Goal: Download file/media

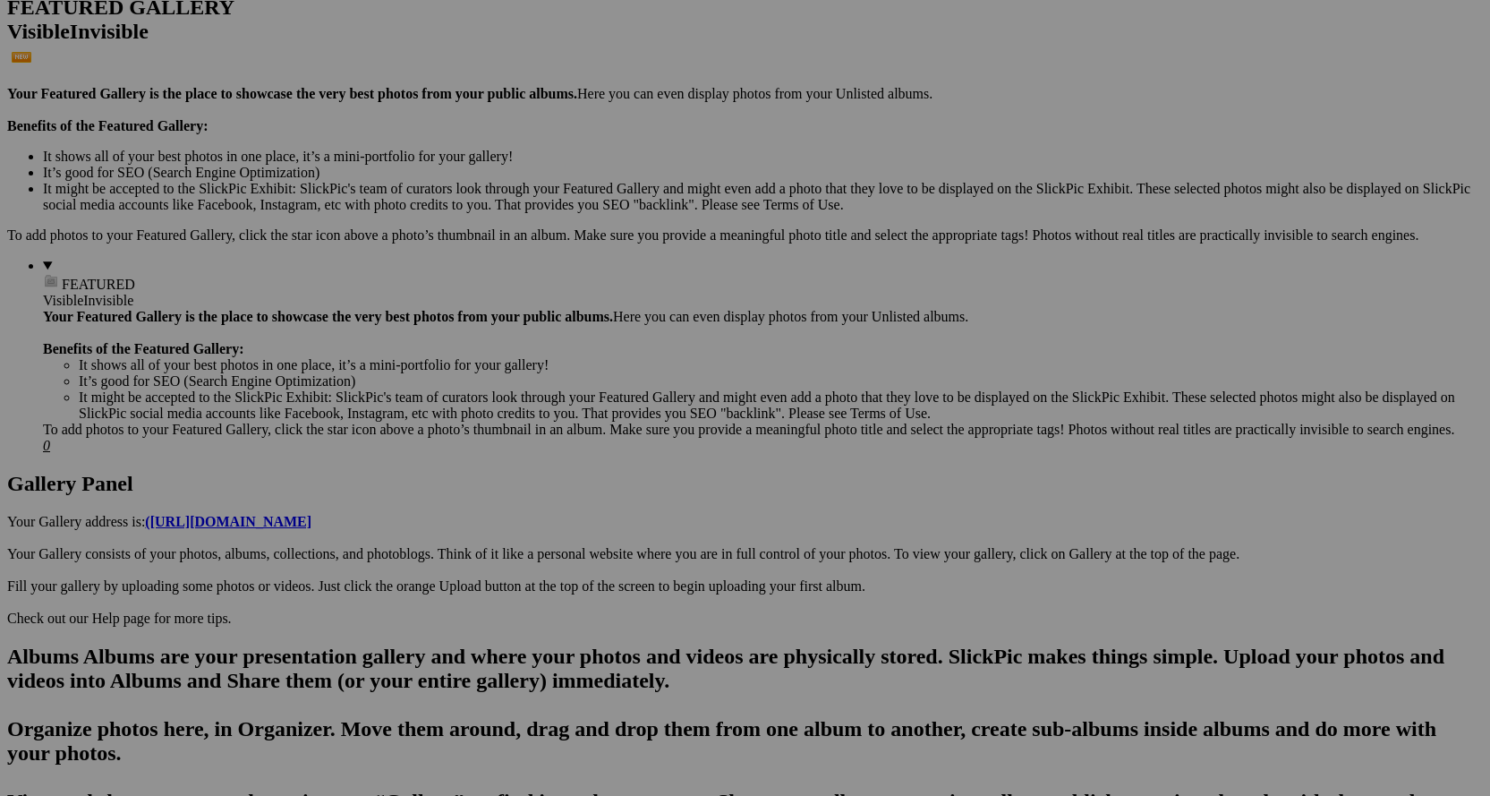
scroll to position [537, 0]
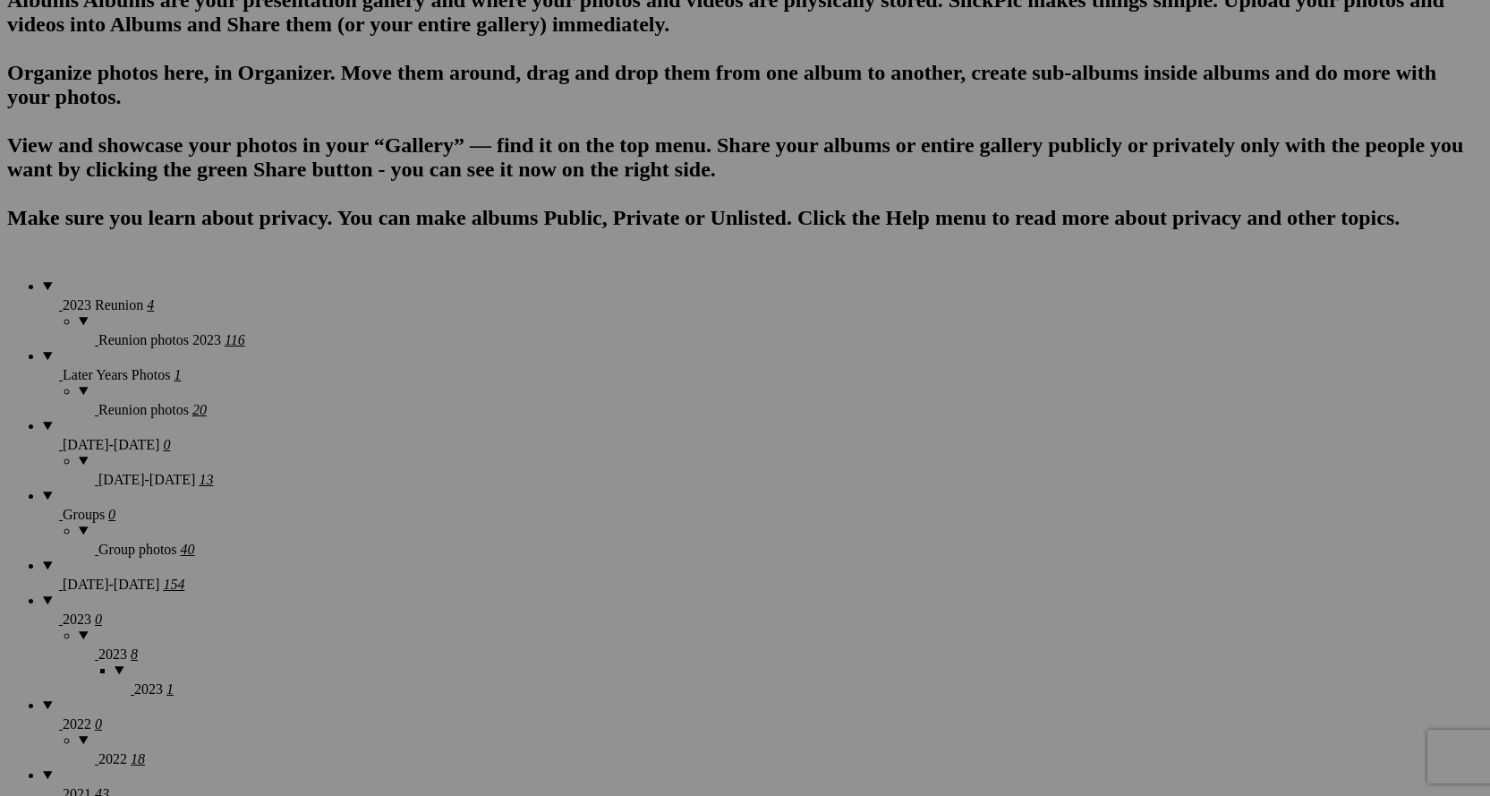
scroll to position [1132, 0]
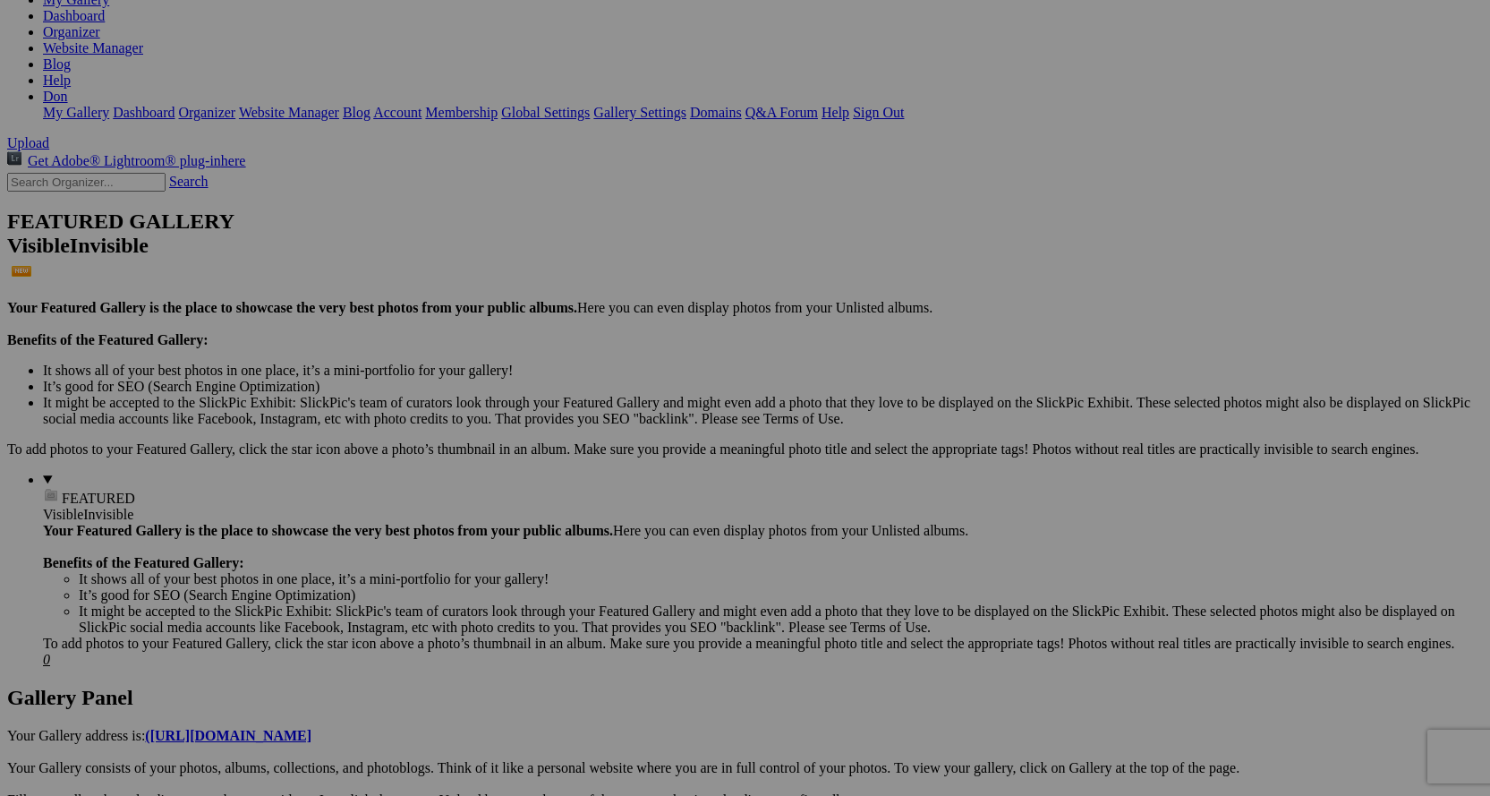
scroll to position [358, 0]
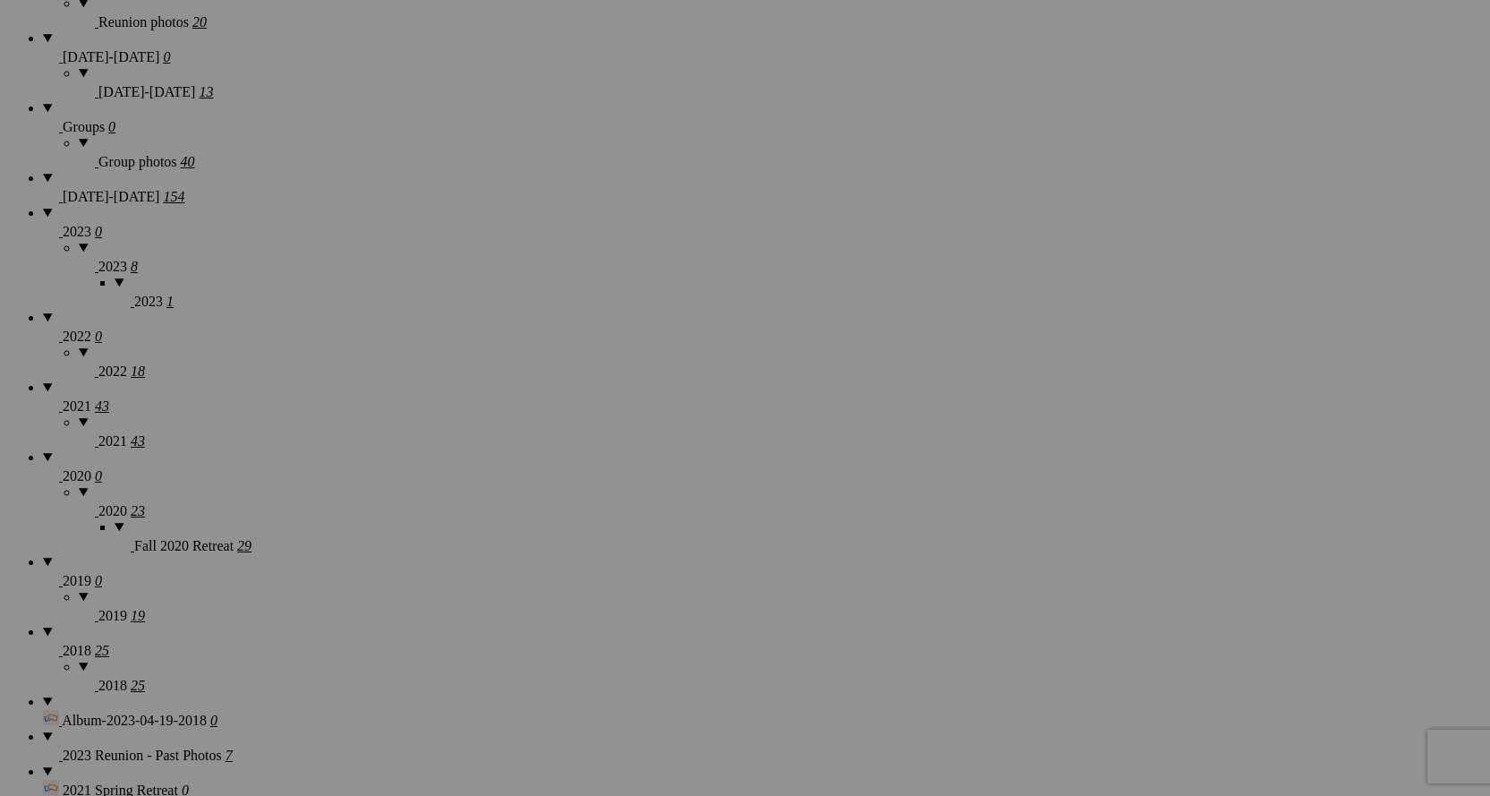
scroll to position [1669, 0]
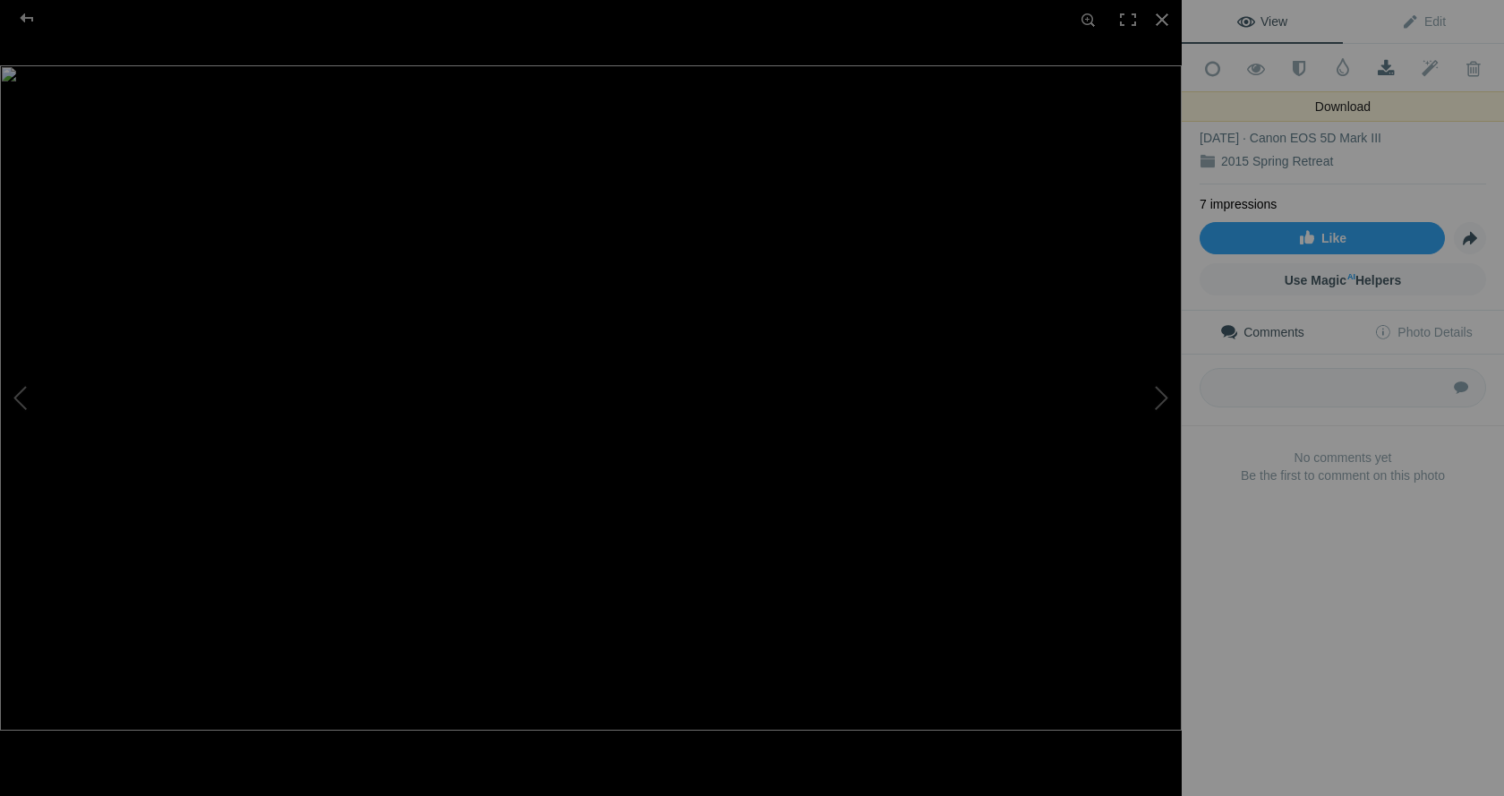
click at [1379, 63] on span at bounding box center [1386, 69] width 44 height 18
click at [1162, 12] on div at bounding box center [1161, 19] width 39 height 39
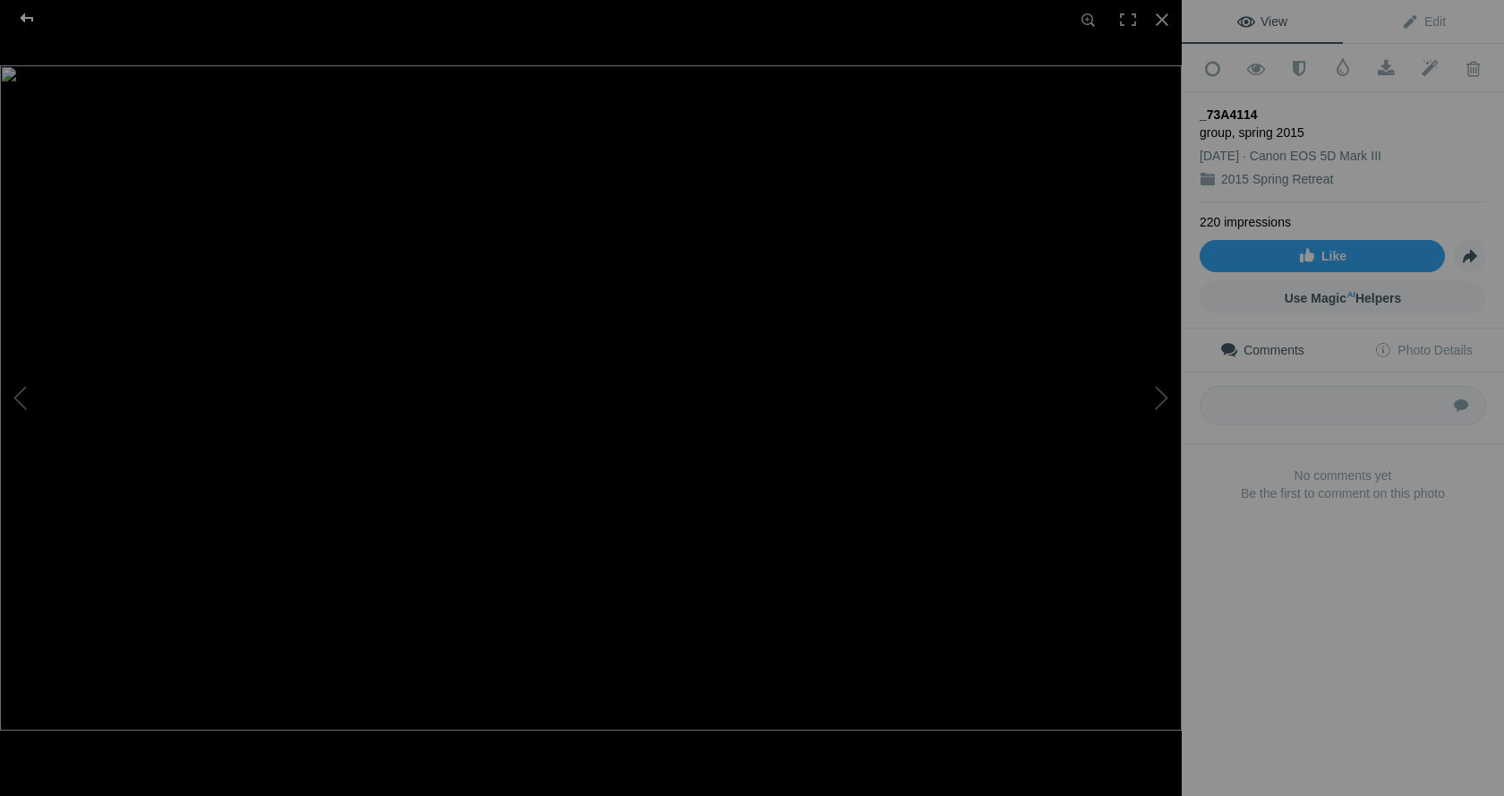
click at [24, 18] on div at bounding box center [27, 18] width 64 height 36
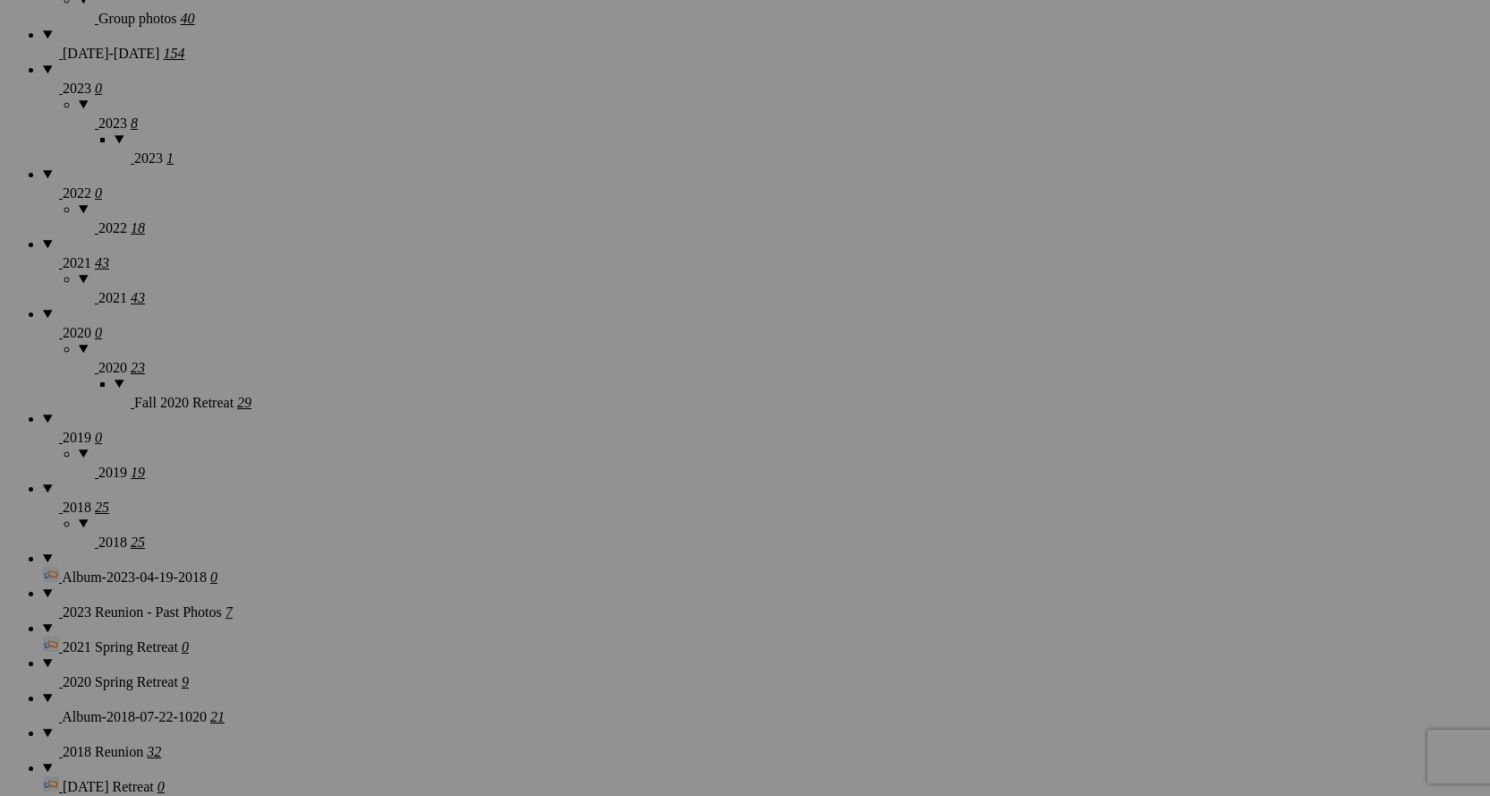
click at [713, 542] on img at bounding box center [649, 550] width 224 height 126
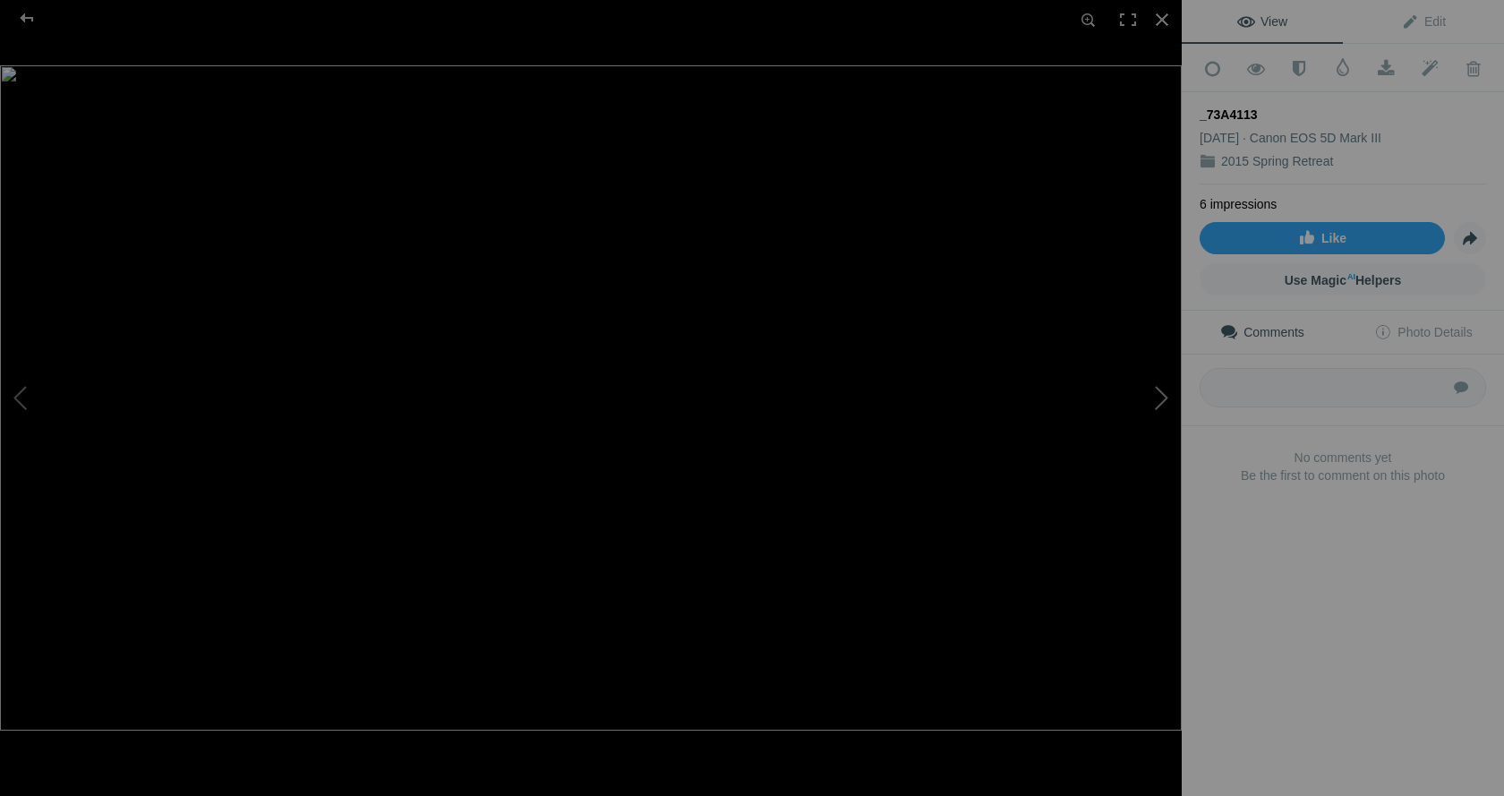
click at [1153, 404] on button at bounding box center [1114, 397] width 134 height 286
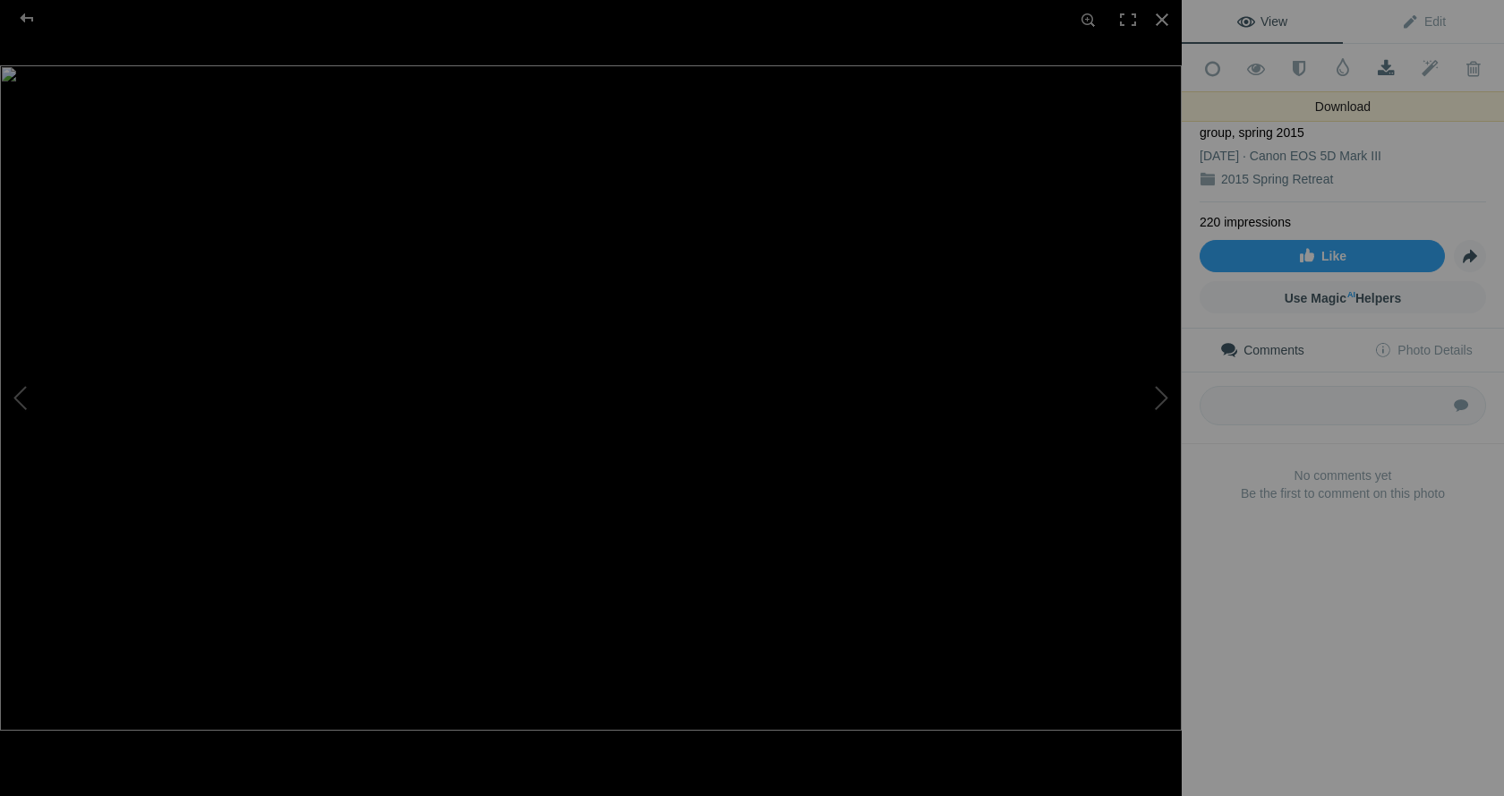
click at [1376, 67] on span at bounding box center [1386, 69] width 44 height 18
click at [1171, 21] on div at bounding box center [1161, 19] width 39 height 39
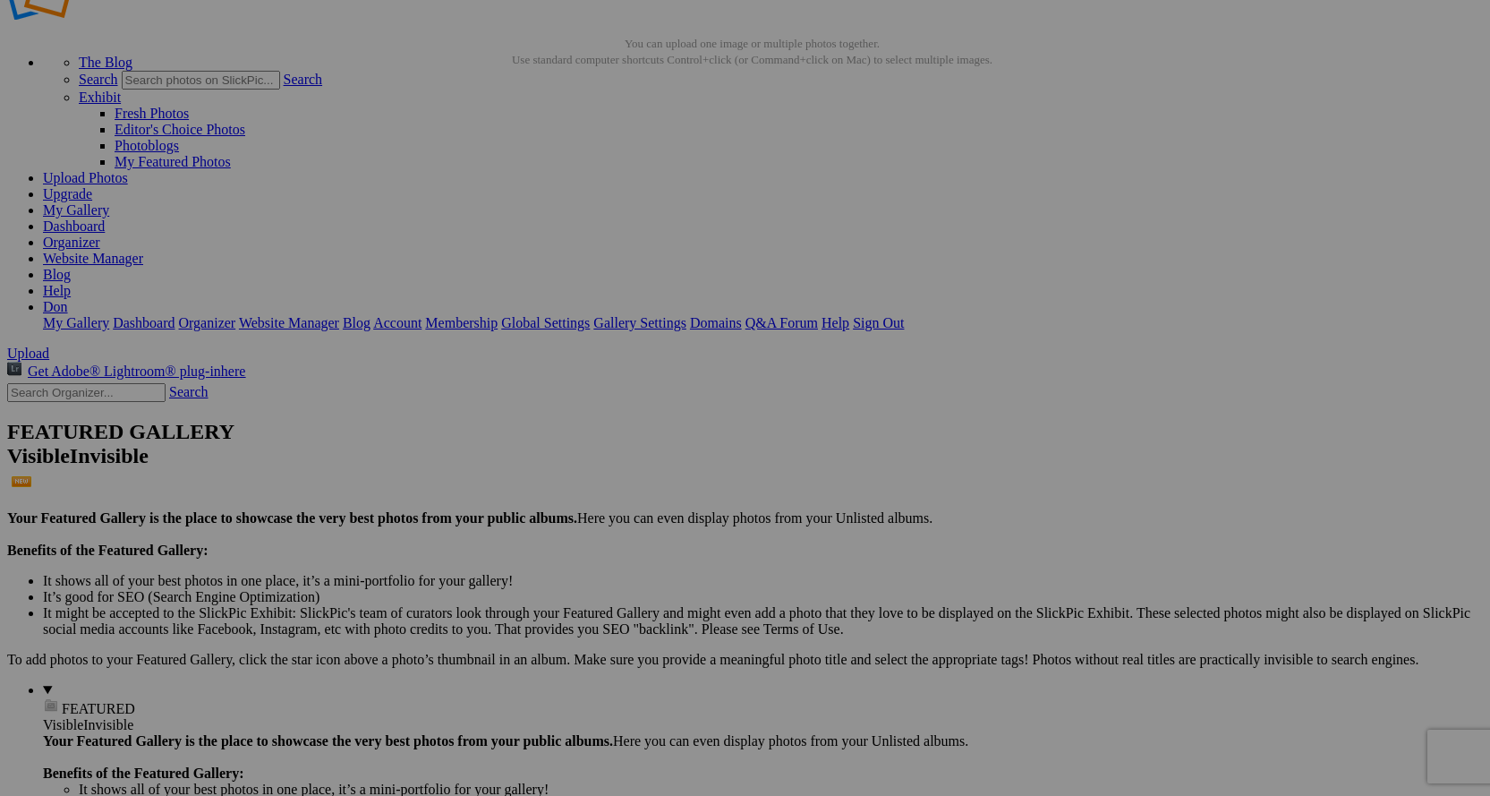
scroll to position [90, 0]
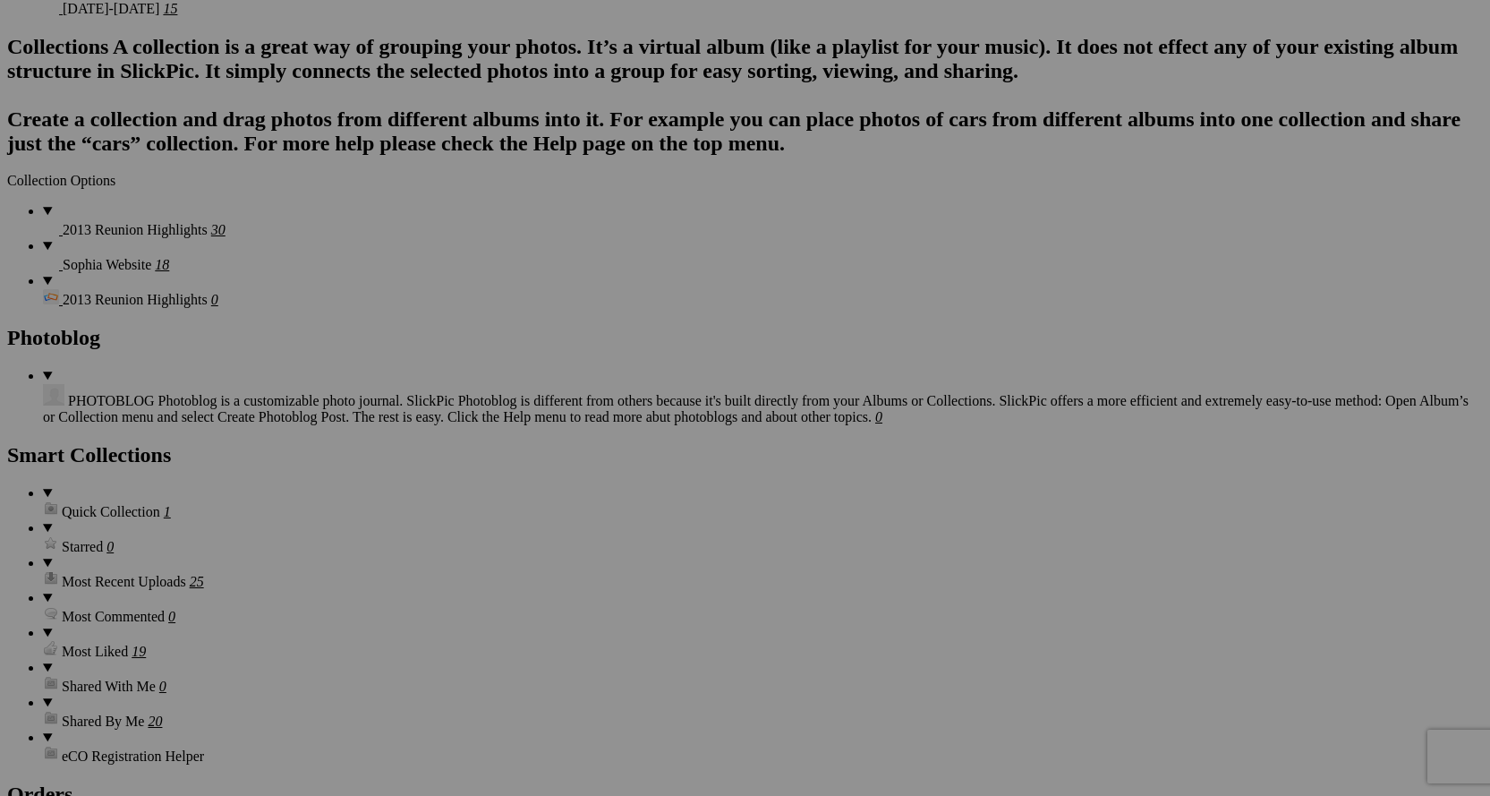
scroll to position [3312, 0]
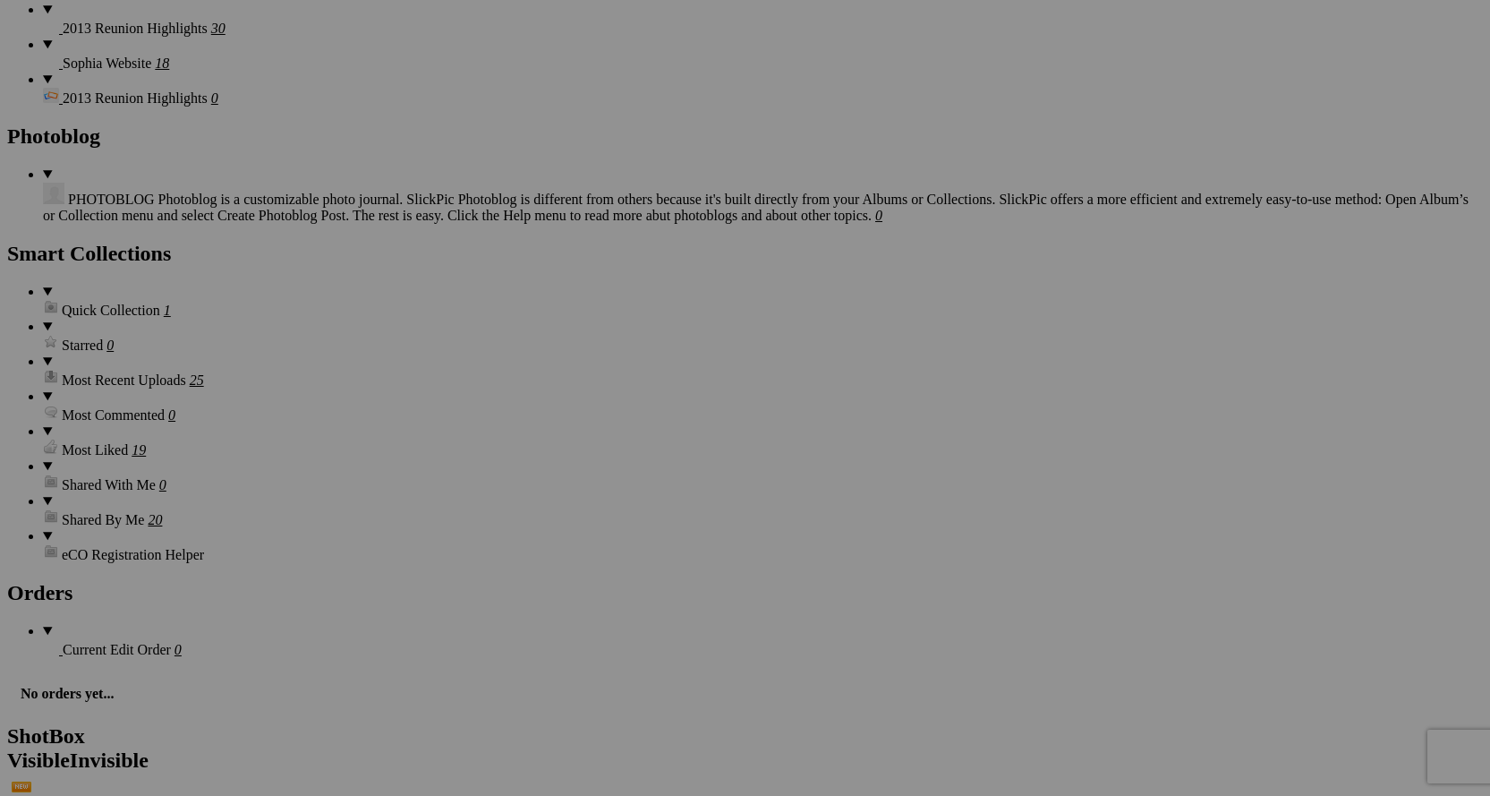
drag, startPoint x: 432, startPoint y: 429, endPoint x: 388, endPoint y: 432, distance: 44.9
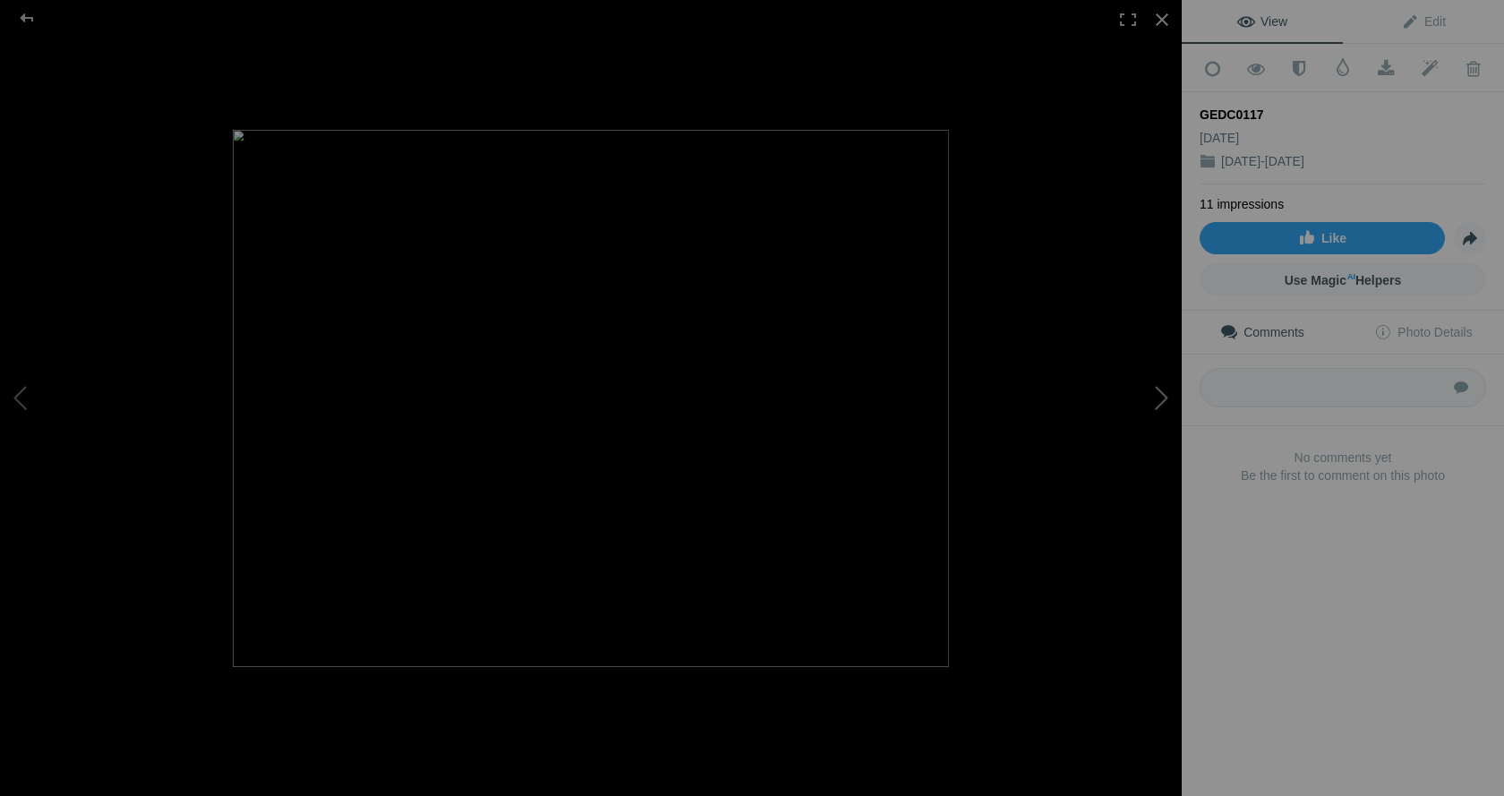
click at [1148, 396] on button at bounding box center [1114, 397] width 134 height 286
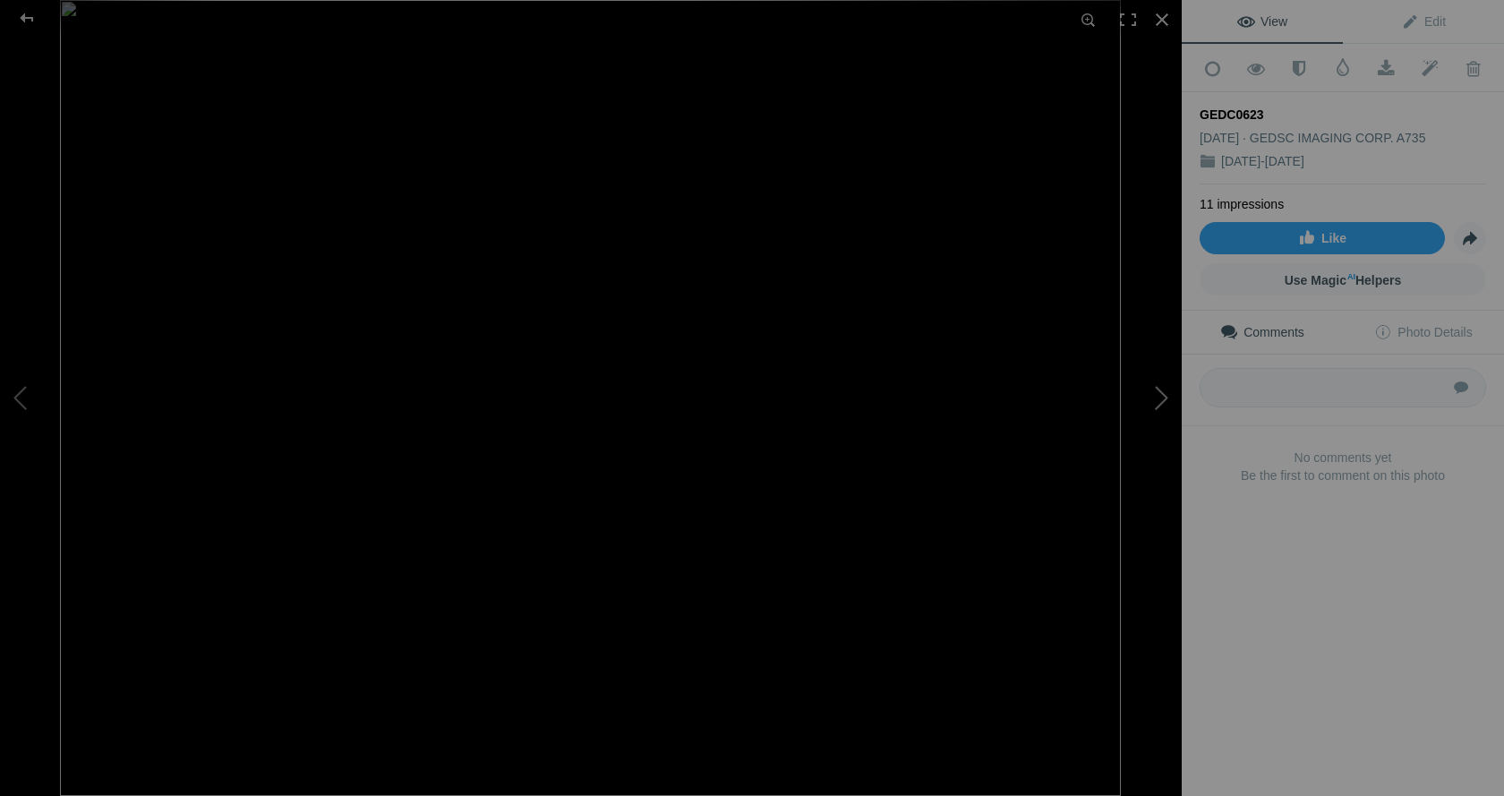
click at [1153, 402] on button at bounding box center [1114, 397] width 134 height 286
click at [1155, 402] on button at bounding box center [1114, 397] width 134 height 286
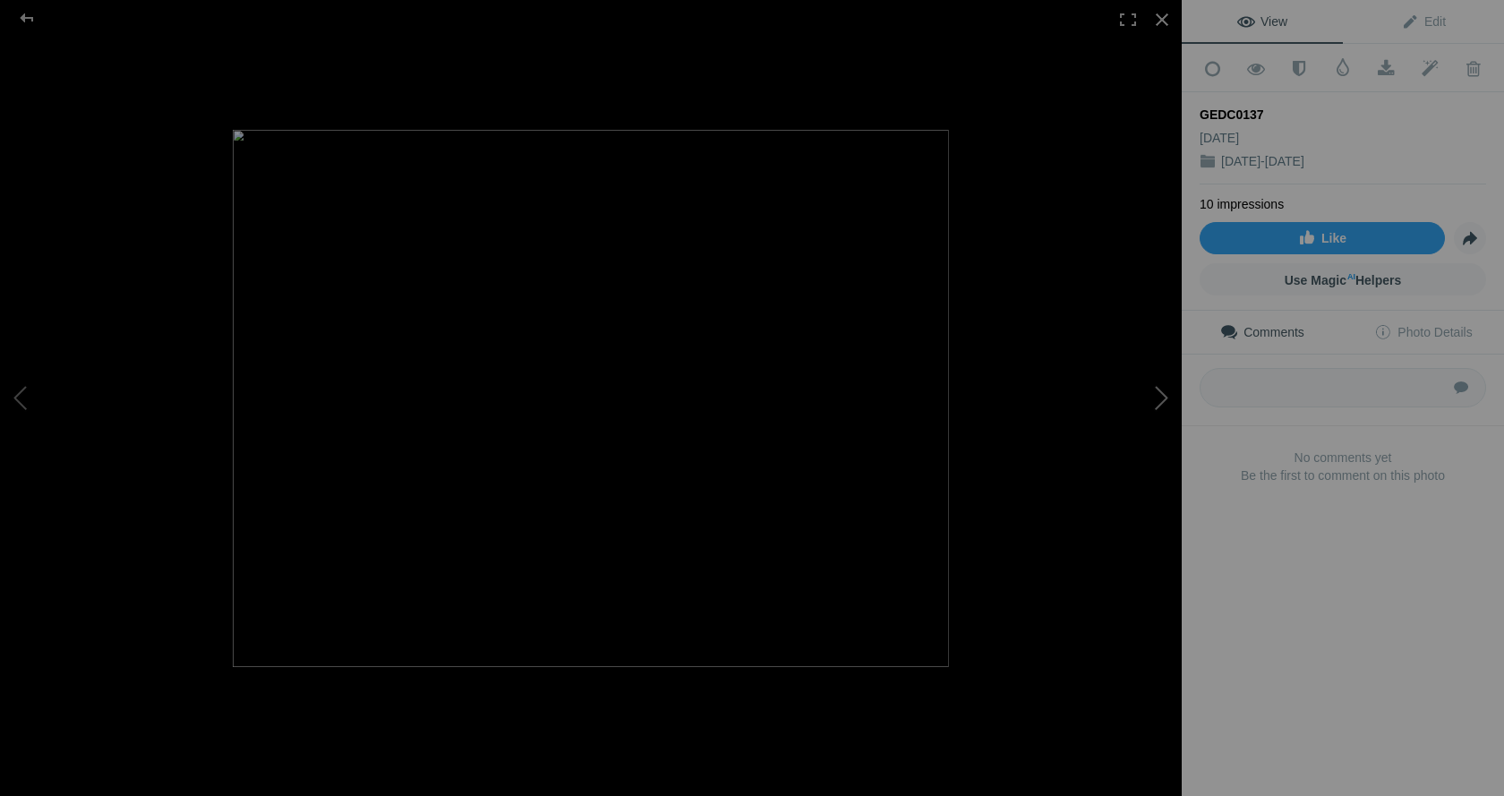
click at [1155, 402] on button at bounding box center [1114, 397] width 134 height 286
click at [1155, 396] on button at bounding box center [1114, 397] width 134 height 286
click at [1157, 397] on button at bounding box center [1114, 397] width 134 height 286
click at [1164, 398] on button at bounding box center [1114, 397] width 134 height 286
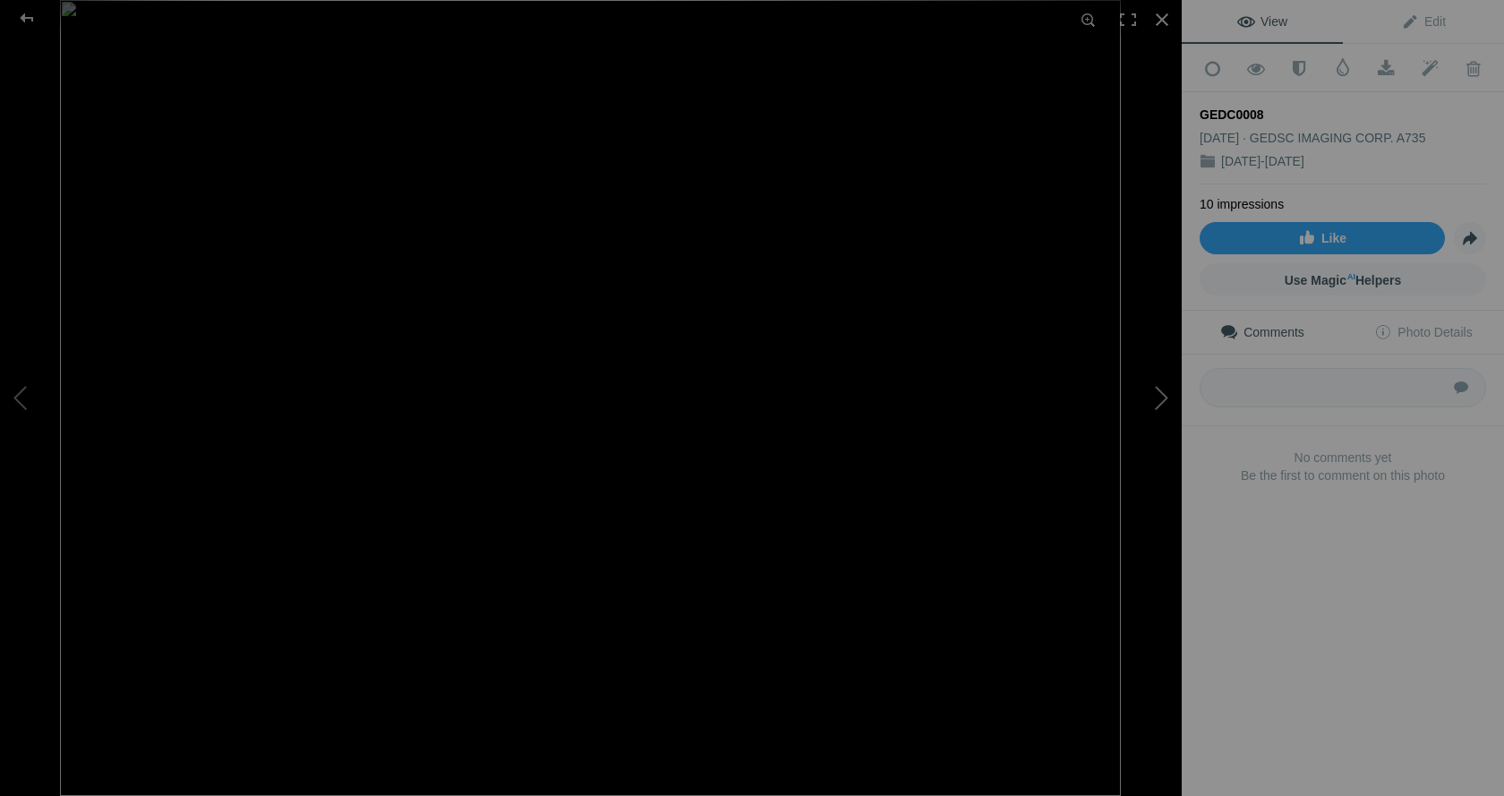
click at [1164, 398] on button at bounding box center [1114, 397] width 134 height 286
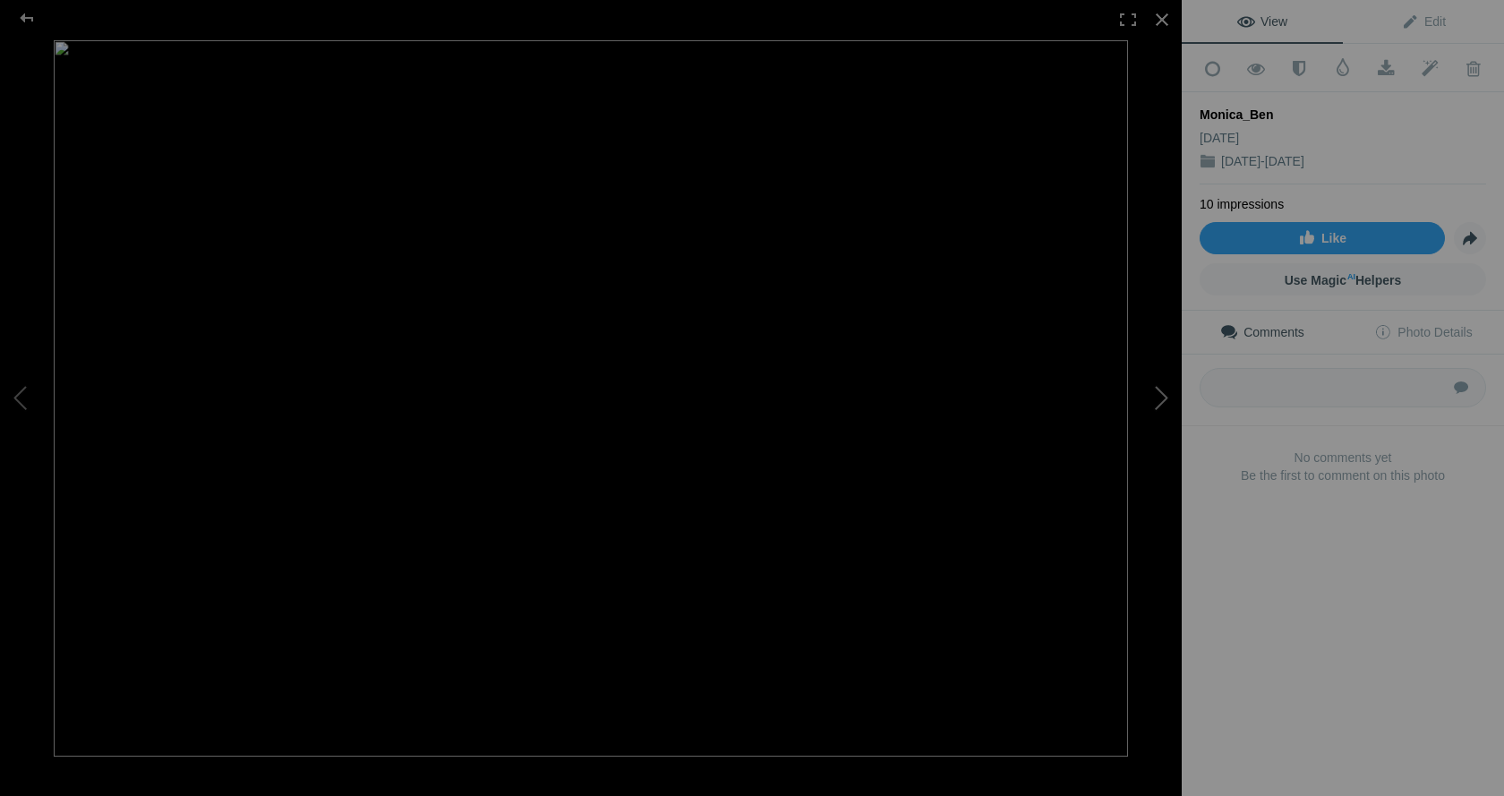
click at [1164, 398] on button at bounding box center [1114, 397] width 134 height 286
click at [1161, 391] on button at bounding box center [1114, 397] width 134 height 286
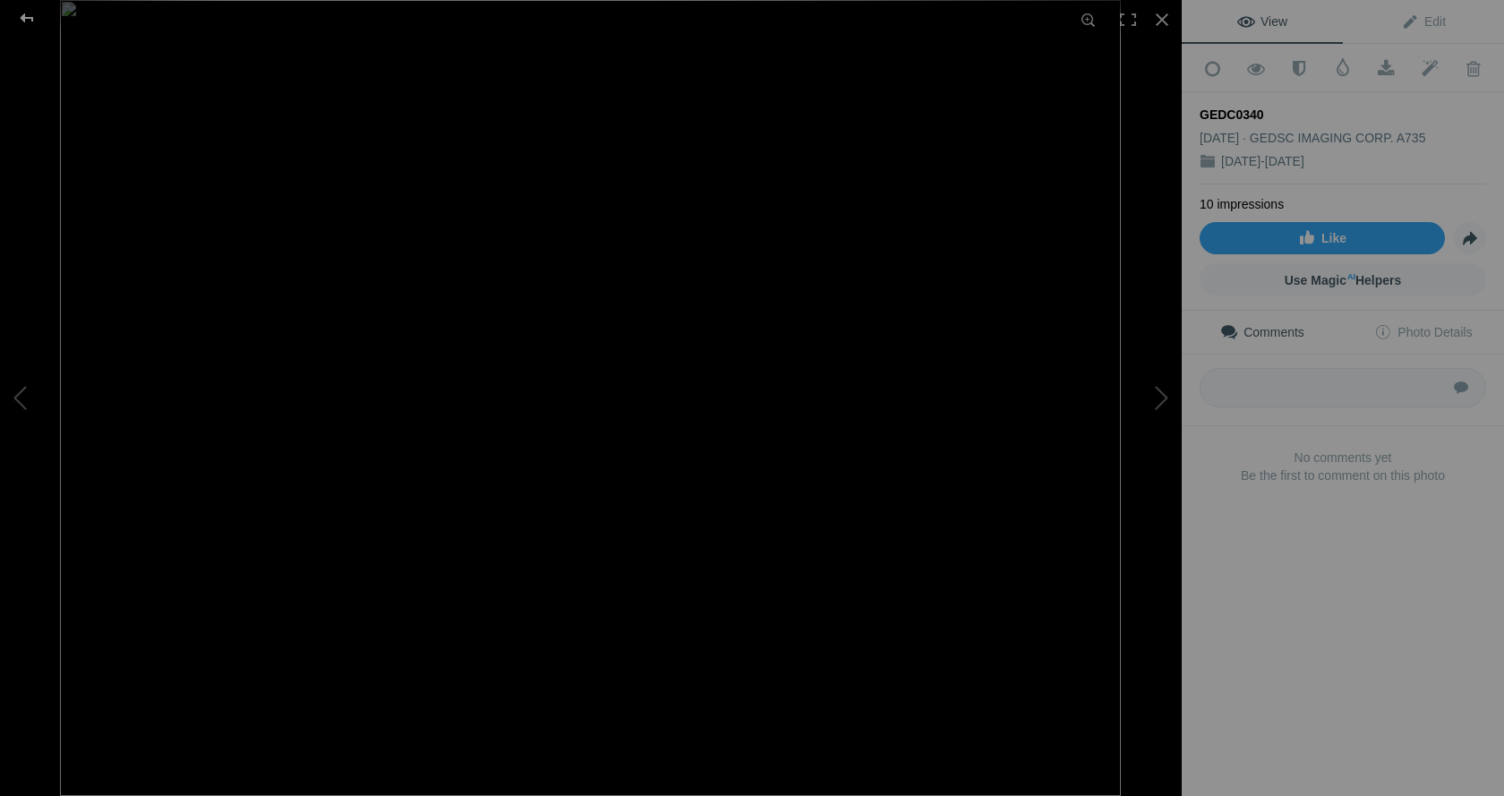
click at [31, 16] on div at bounding box center [27, 18] width 64 height 36
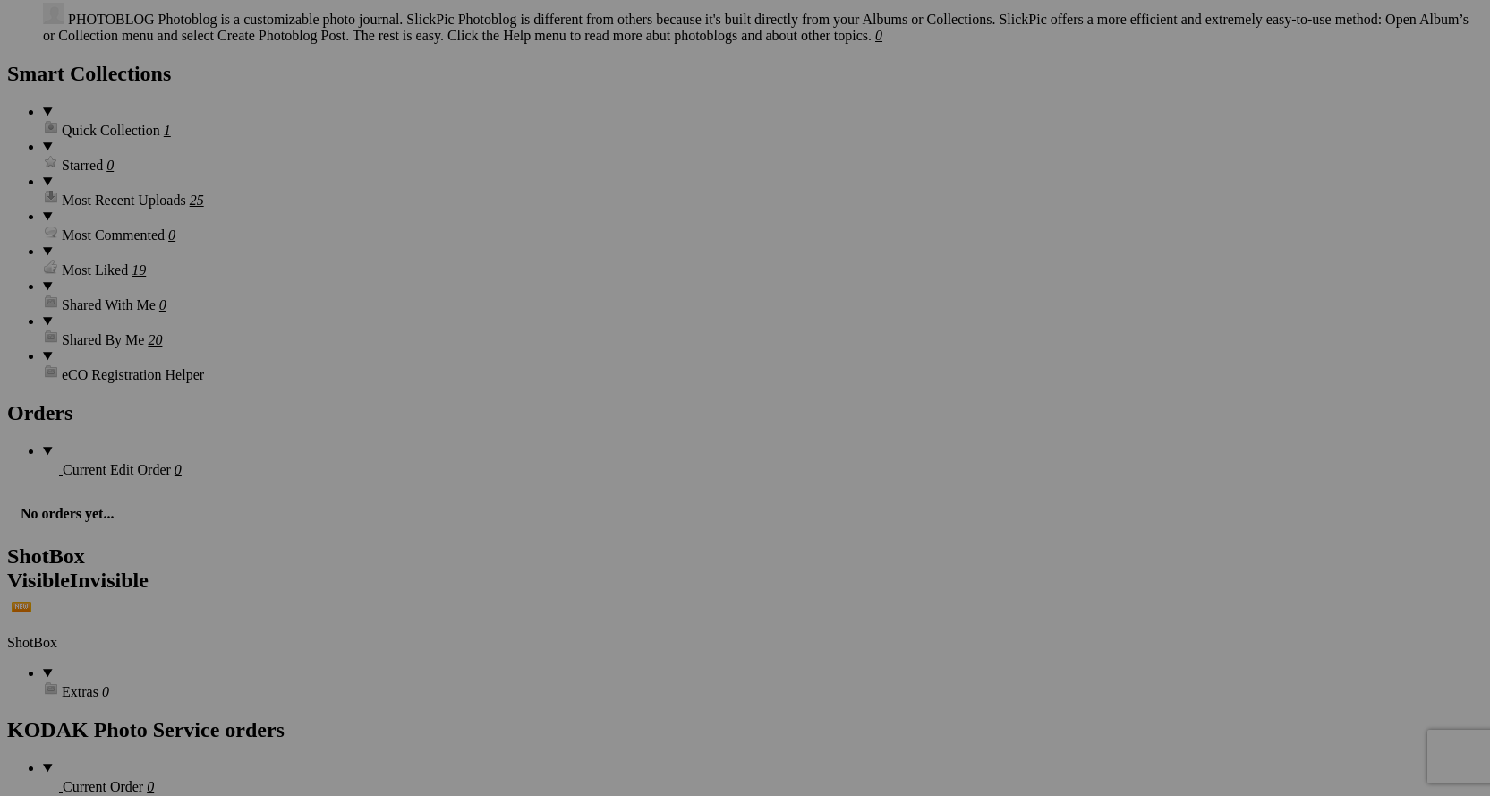
scroll to position [3581, 0]
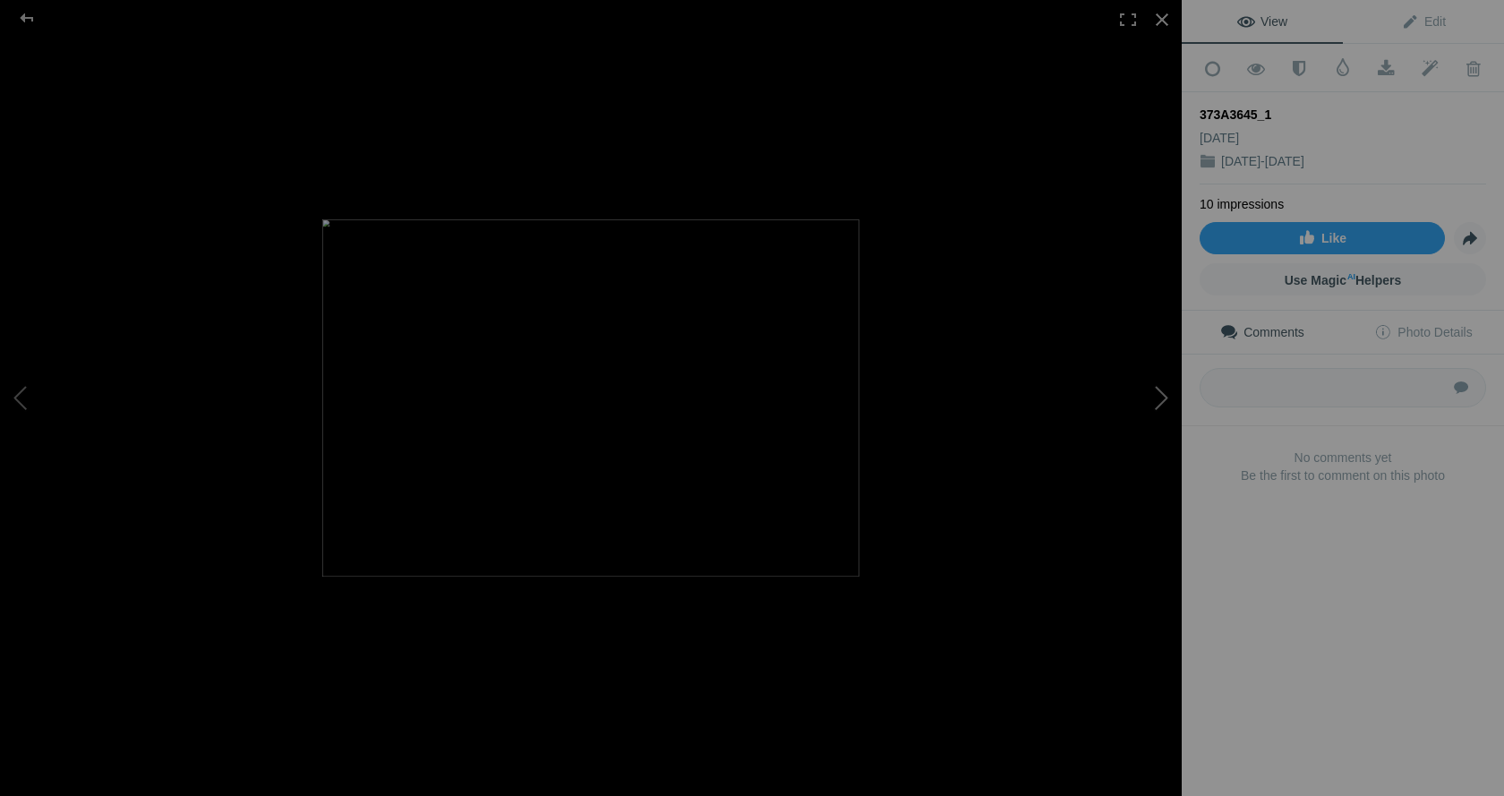
click at [1152, 397] on button at bounding box center [1114, 397] width 134 height 286
click at [1152, 401] on button at bounding box center [1114, 397] width 134 height 286
click at [1153, 397] on button at bounding box center [1114, 397] width 134 height 286
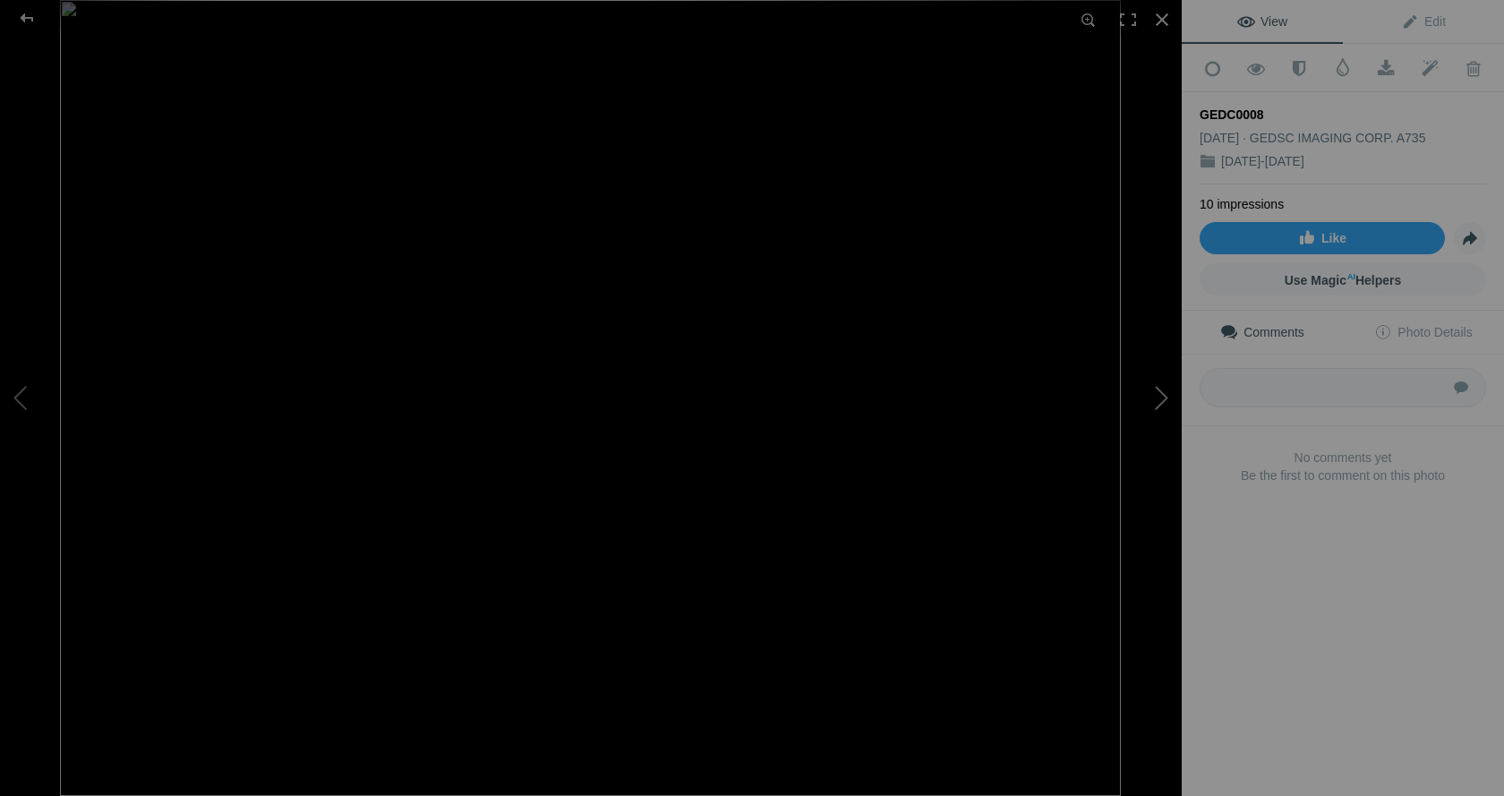
click at [1153, 397] on button at bounding box center [1114, 397] width 134 height 286
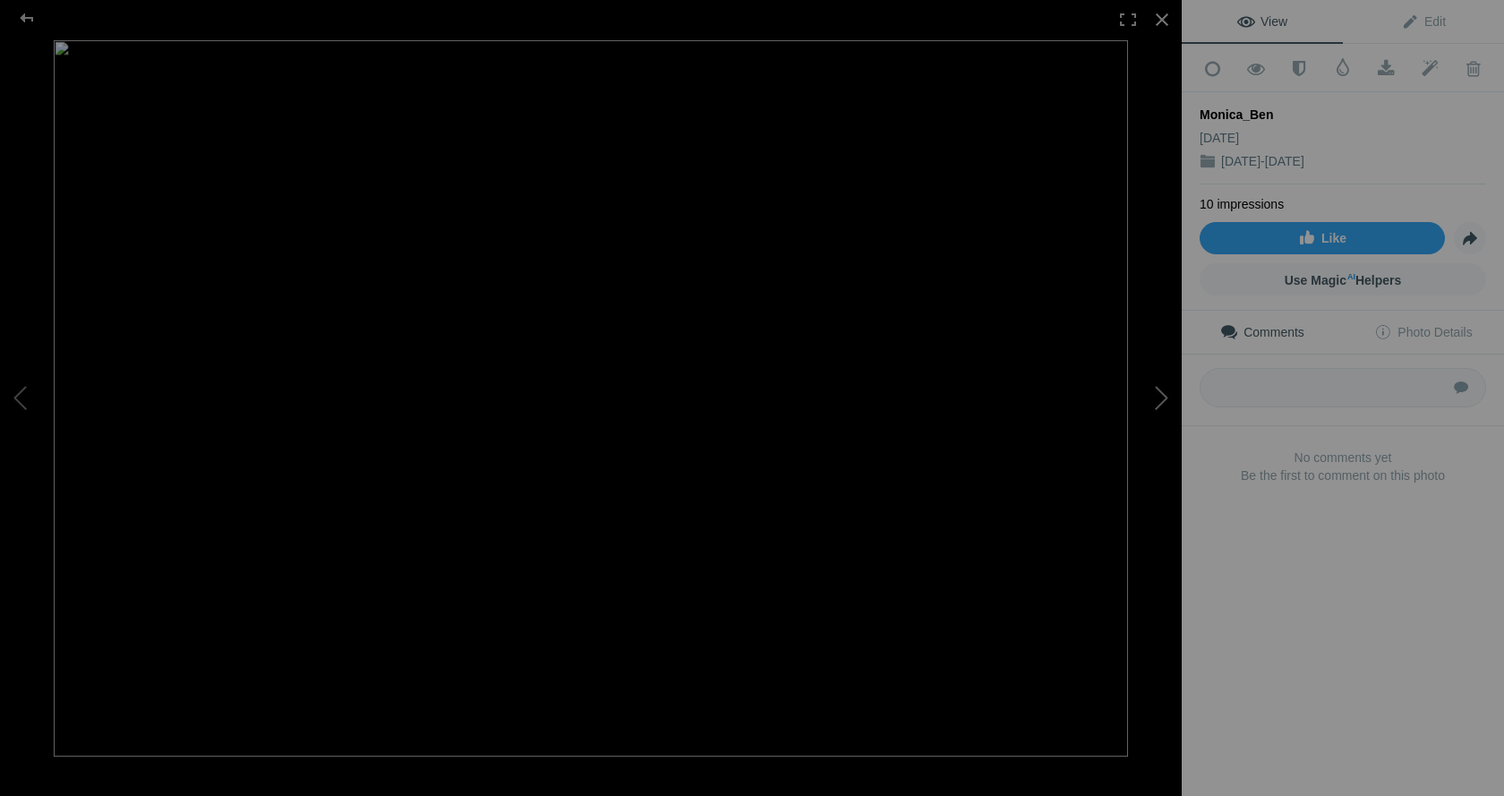
click at [1154, 396] on button at bounding box center [1114, 397] width 134 height 286
drag, startPoint x: 1371, startPoint y: 65, endPoint x: 1381, endPoint y: 82, distance: 19.7
click at [1371, 65] on span at bounding box center [1386, 69] width 44 height 18
click at [1368, 591] on div "View Edit Add to Quick Collection Remove from Quick Collection Hide from Public…" at bounding box center [1343, 398] width 322 height 796
click at [1163, 390] on button at bounding box center [1114, 397] width 134 height 286
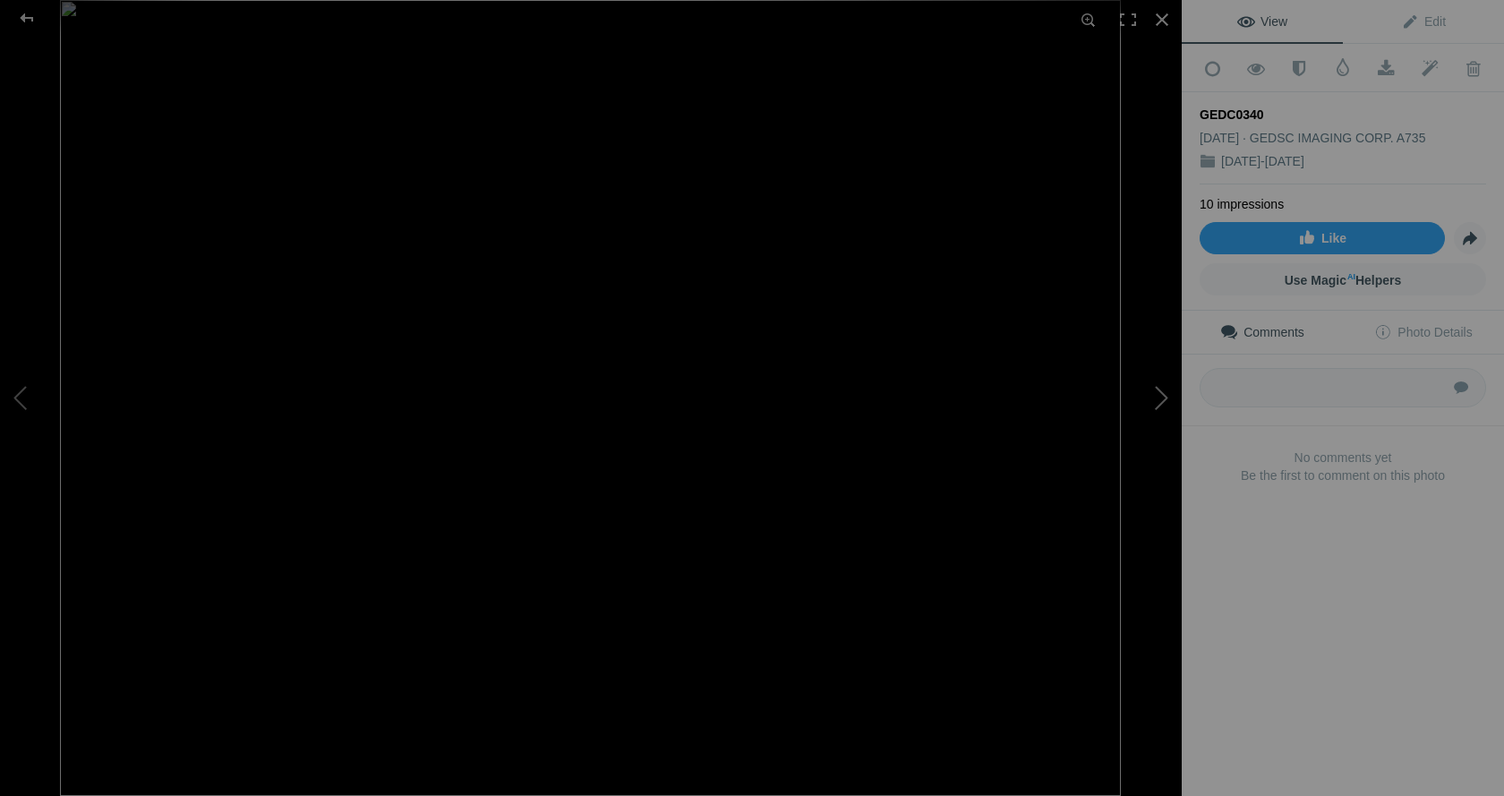
click at [1169, 398] on button at bounding box center [1114, 397] width 134 height 286
click at [1158, 404] on button at bounding box center [1114, 397] width 134 height 286
click at [1158, 400] on button at bounding box center [1114, 397] width 134 height 286
click at [1157, 406] on button at bounding box center [1114, 397] width 134 height 286
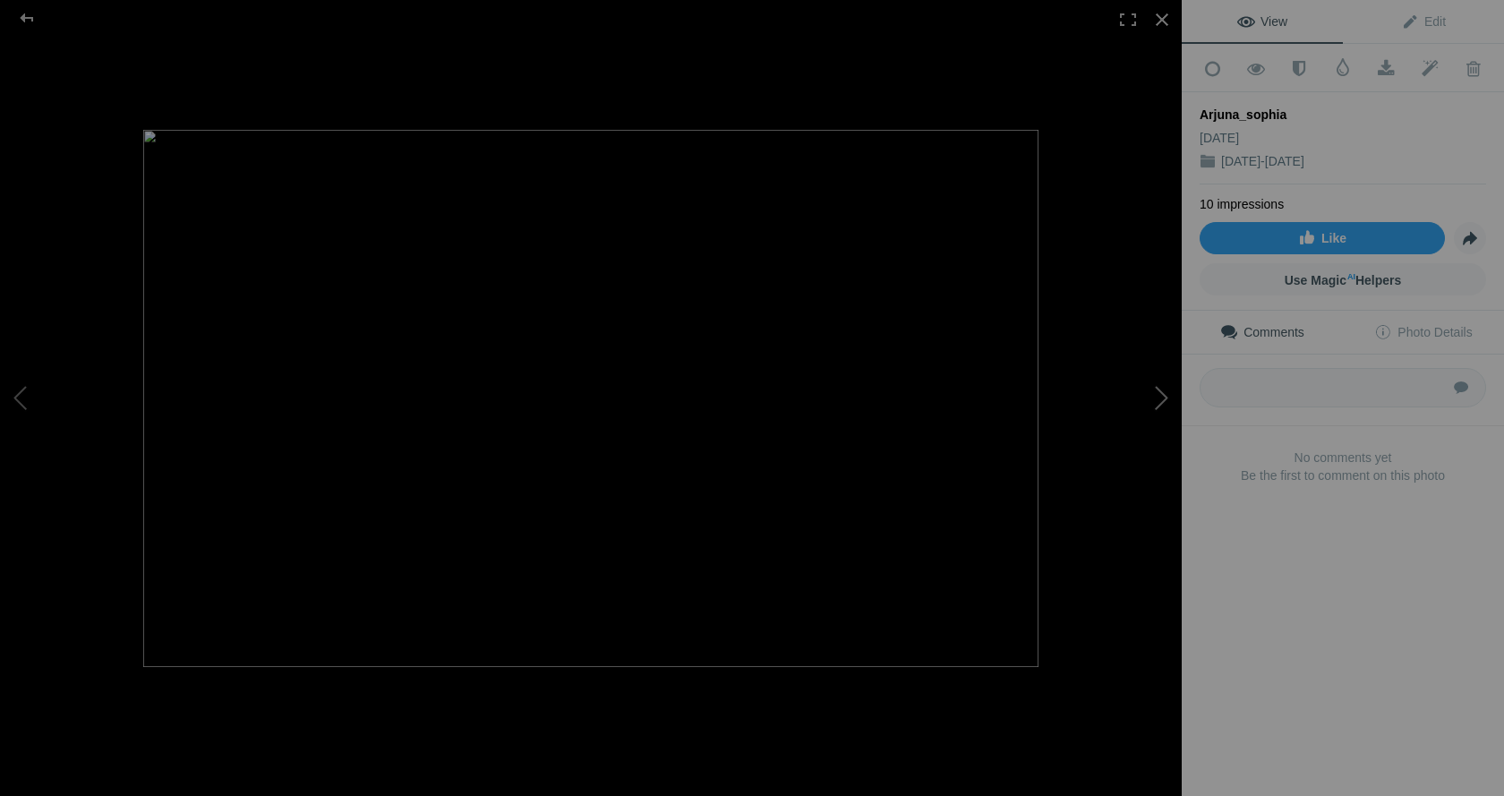
click at [1153, 403] on button at bounding box center [1114, 397] width 134 height 286
click at [1153, 402] on button at bounding box center [1114, 397] width 134 height 286
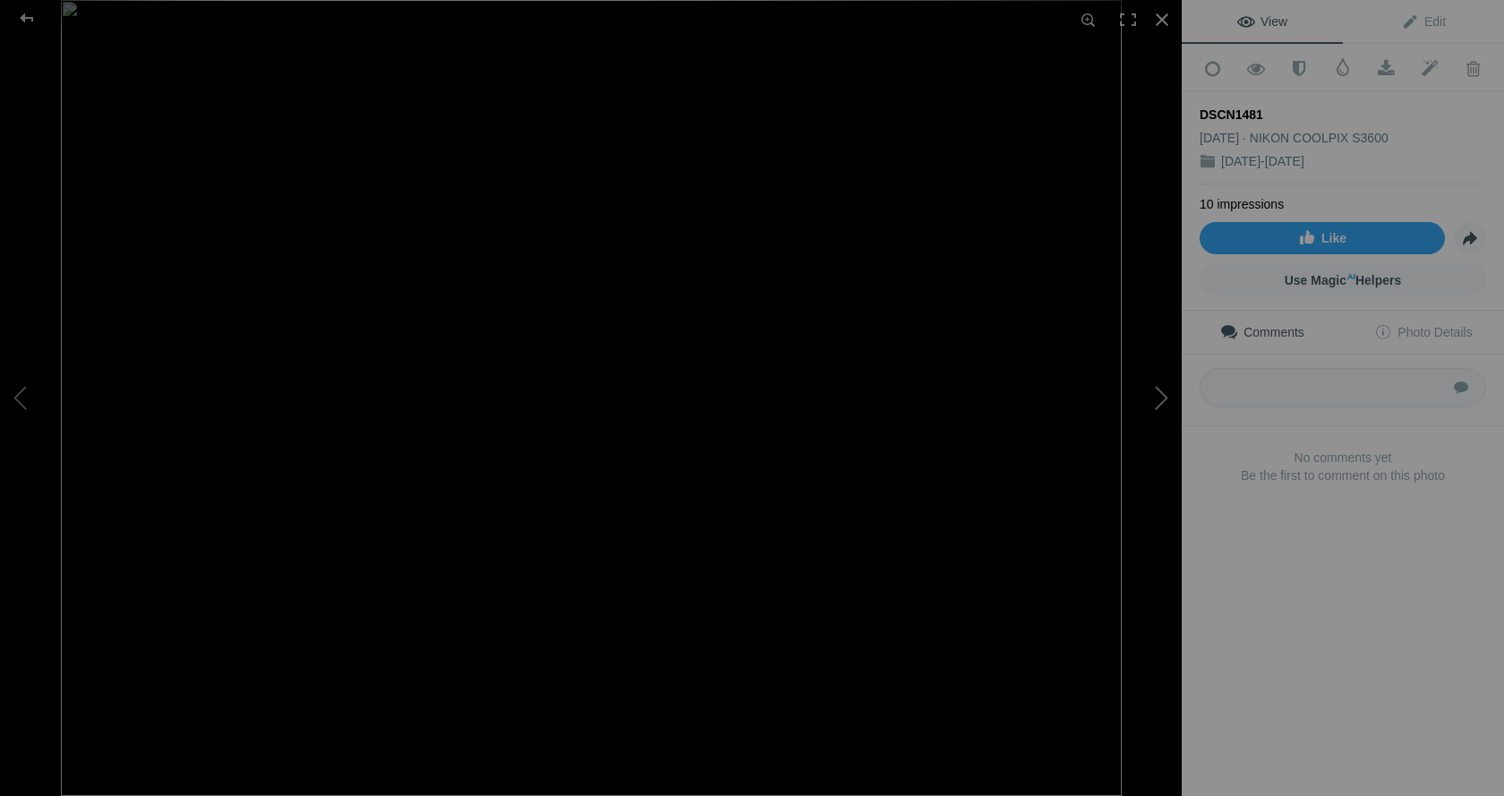
click at [1156, 407] on button at bounding box center [1114, 397] width 134 height 286
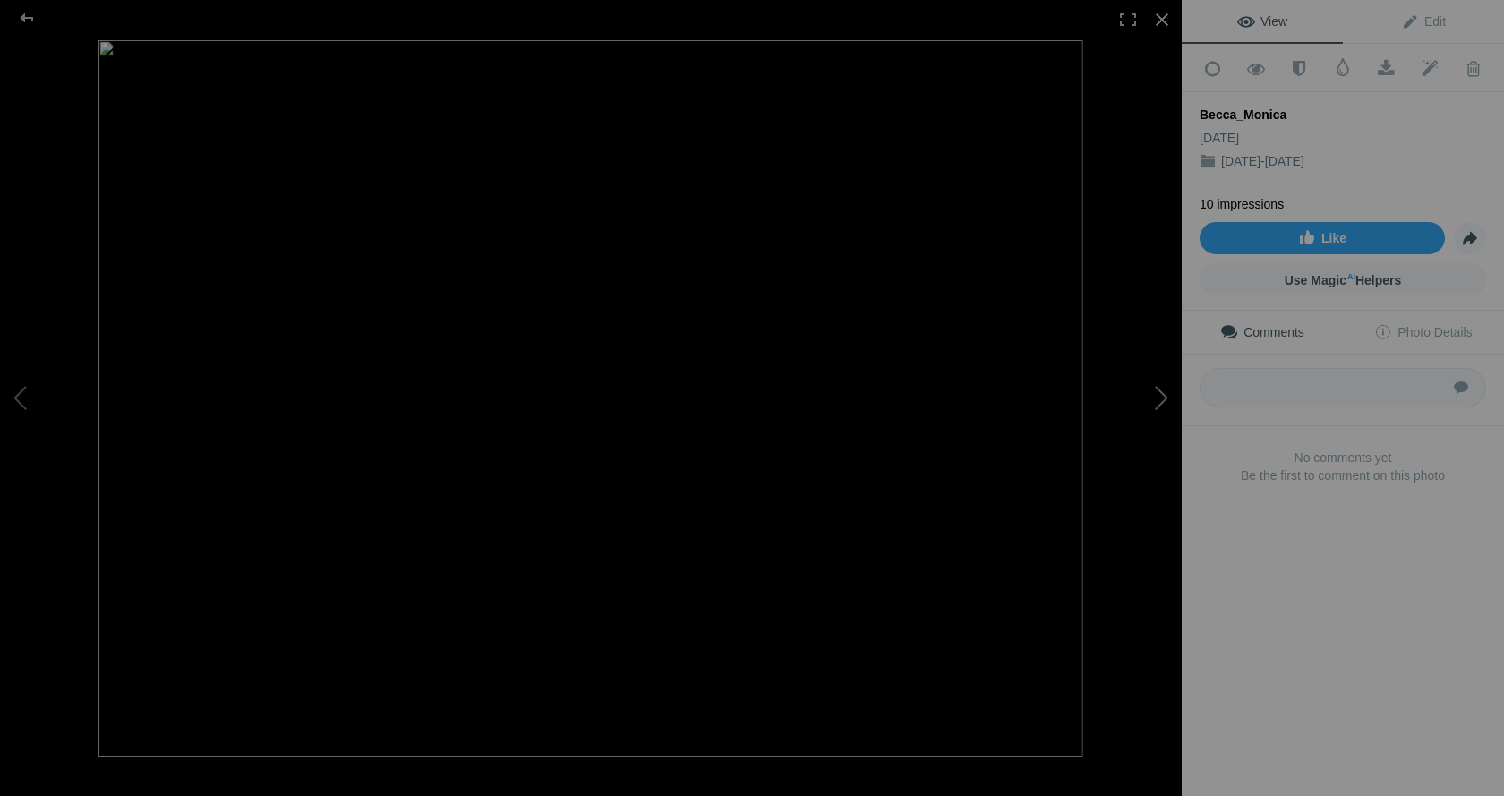
click at [1156, 404] on button at bounding box center [1114, 397] width 134 height 286
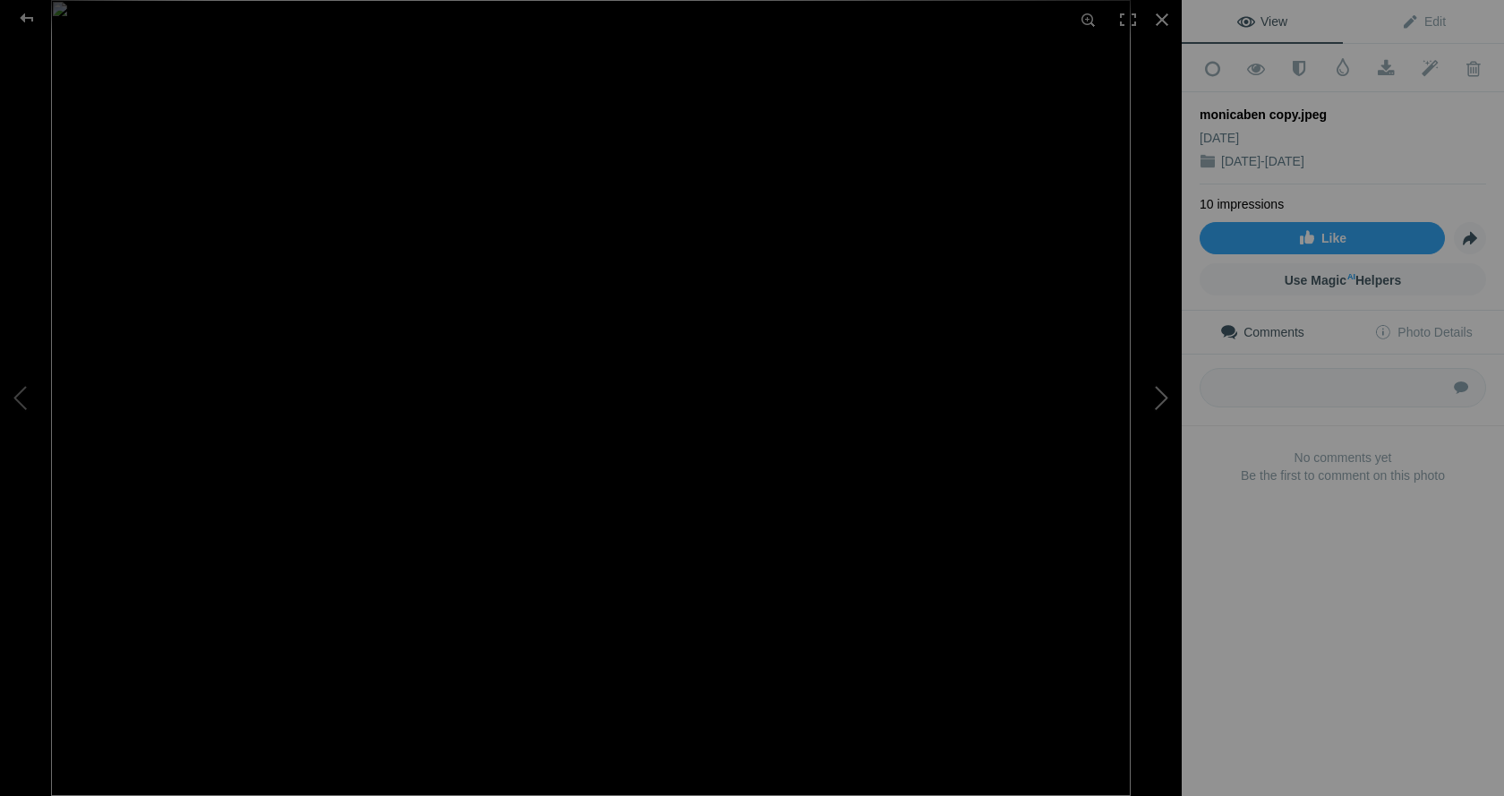
click at [1162, 398] on button at bounding box center [1114, 397] width 134 height 286
click at [1379, 70] on span at bounding box center [1386, 69] width 44 height 18
click at [1157, 392] on button at bounding box center [1114, 397] width 134 height 286
click at [1157, 393] on button at bounding box center [1114, 397] width 134 height 286
click at [1161, 393] on button at bounding box center [1114, 397] width 134 height 286
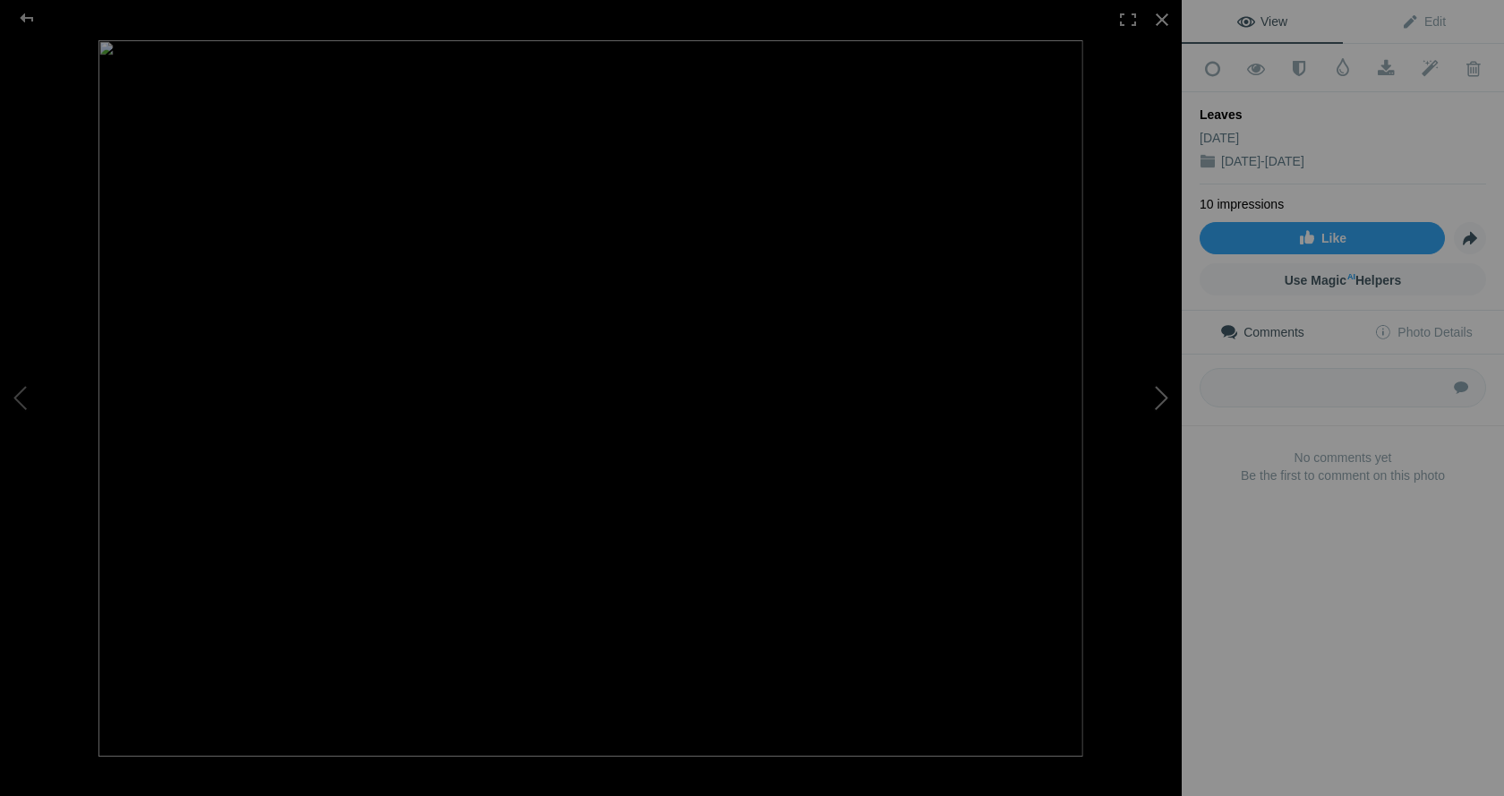
click at [1161, 397] on button at bounding box center [1114, 397] width 134 height 286
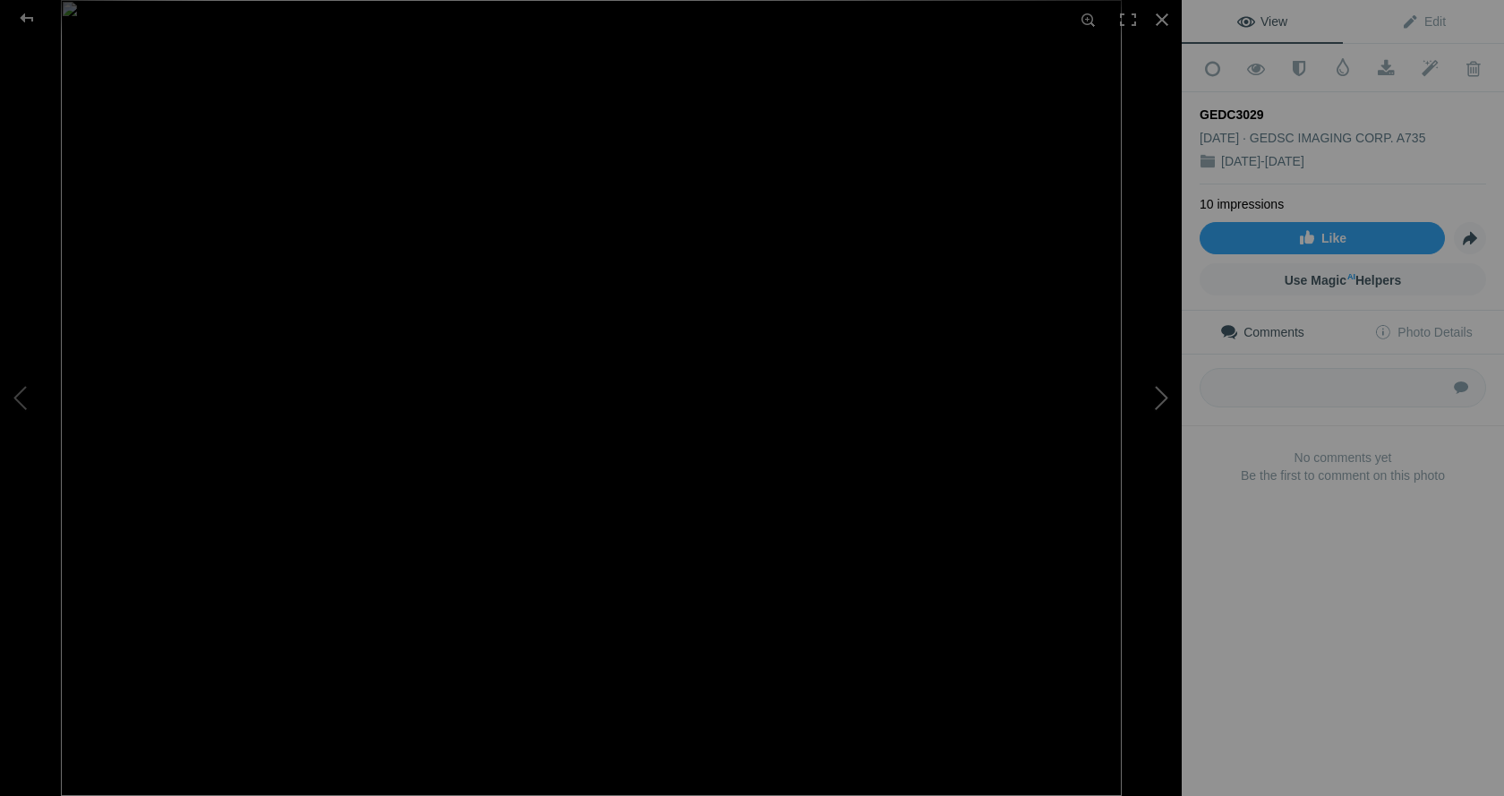
click at [1163, 399] on button at bounding box center [1114, 397] width 134 height 286
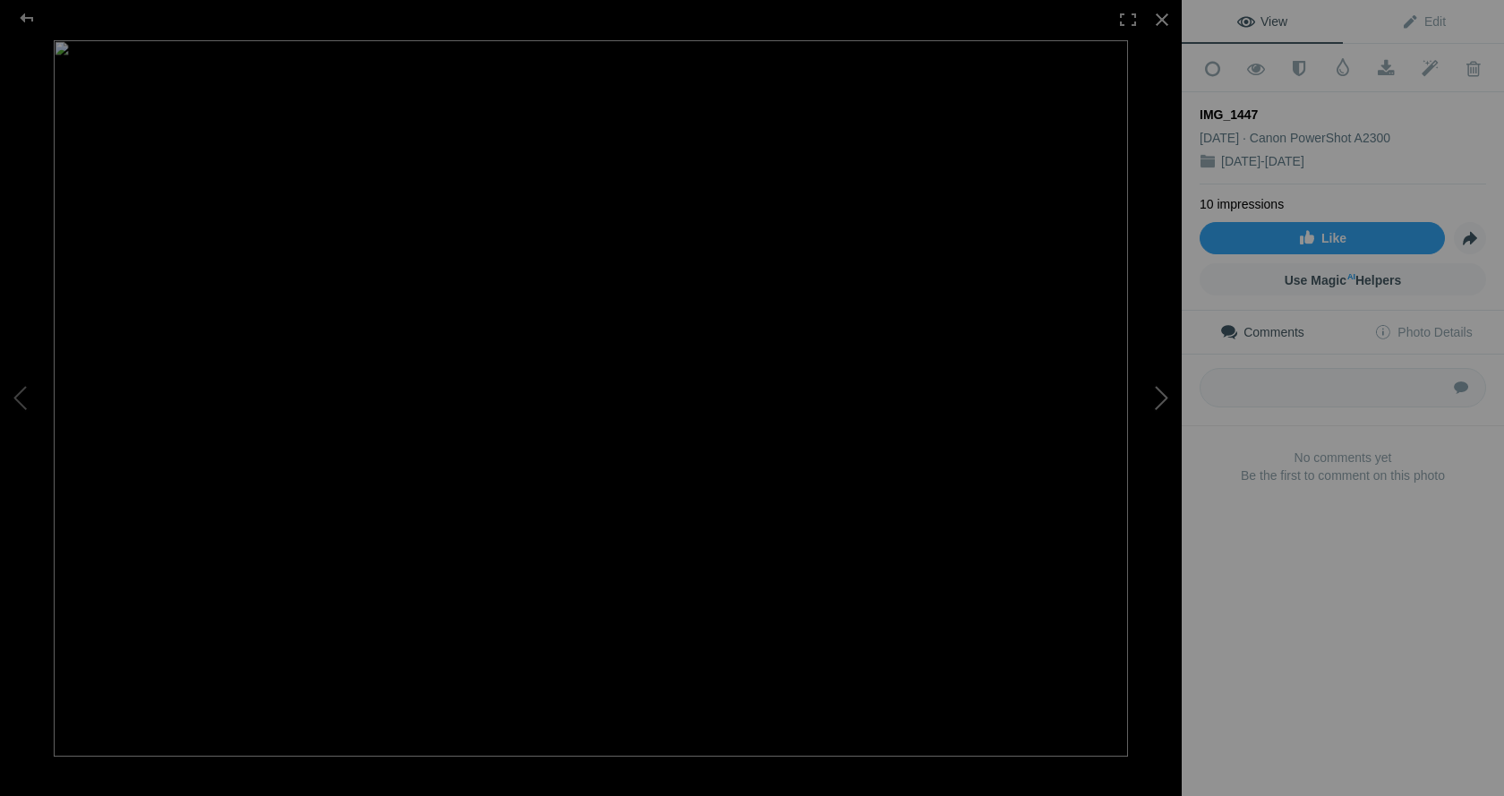
click at [1164, 400] on button at bounding box center [1114, 397] width 134 height 286
click at [10, 396] on button at bounding box center [67, 397] width 134 height 286
click at [21, 396] on button at bounding box center [67, 397] width 134 height 286
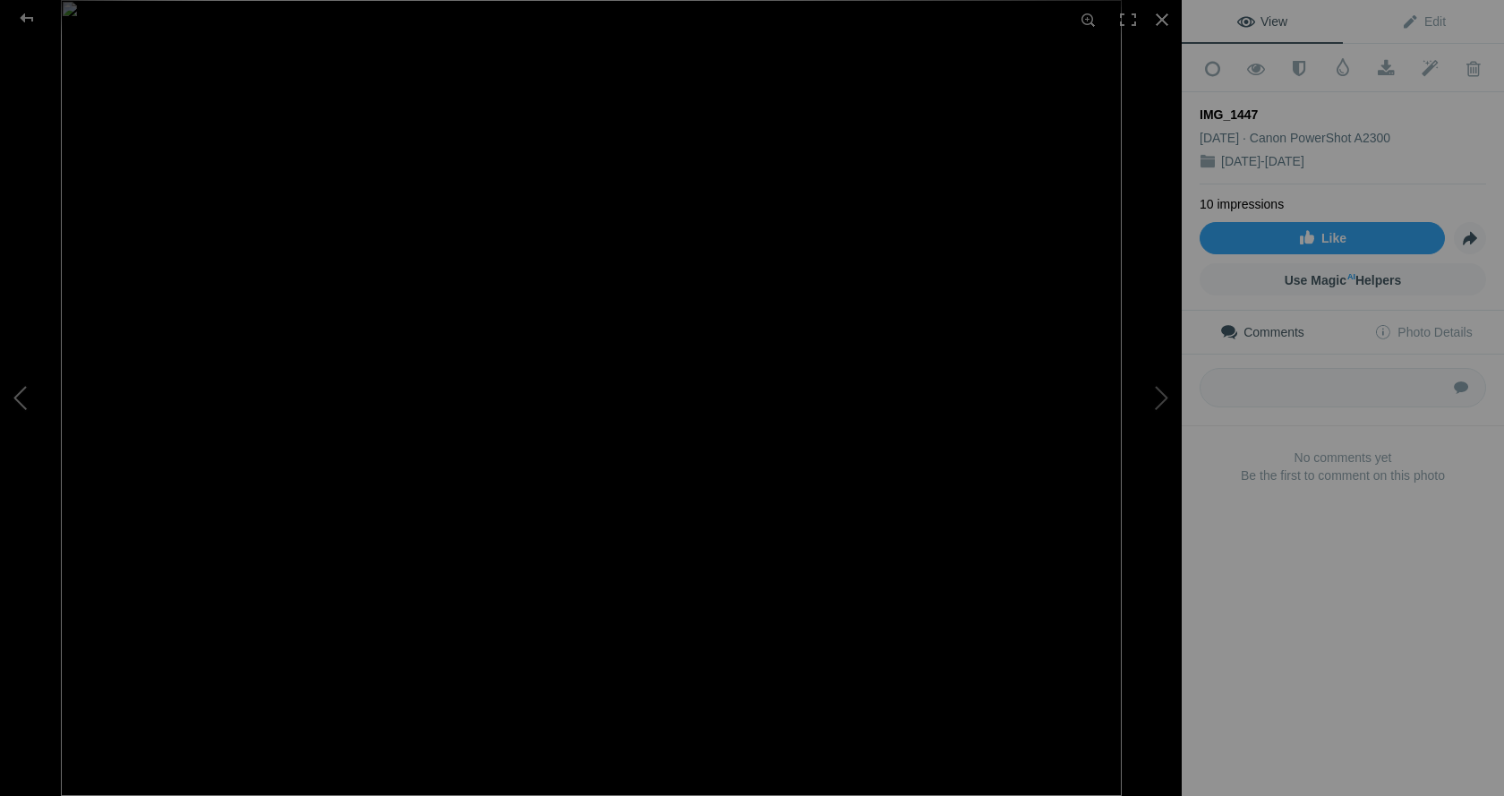
click at [30, 399] on button at bounding box center [67, 397] width 134 height 286
click at [34, 404] on button at bounding box center [67, 397] width 134 height 286
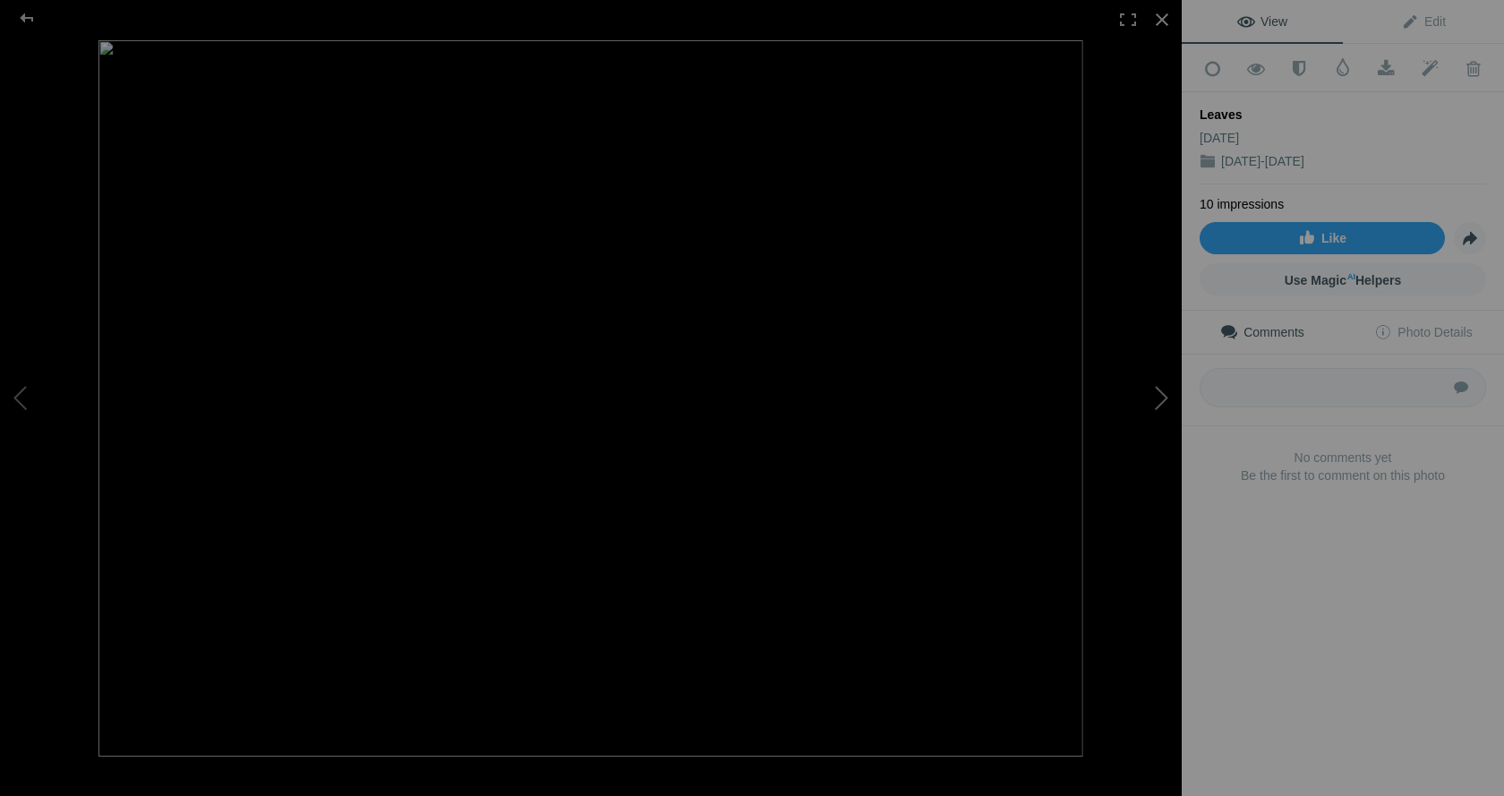
click at [1167, 398] on button at bounding box center [1114, 397] width 134 height 286
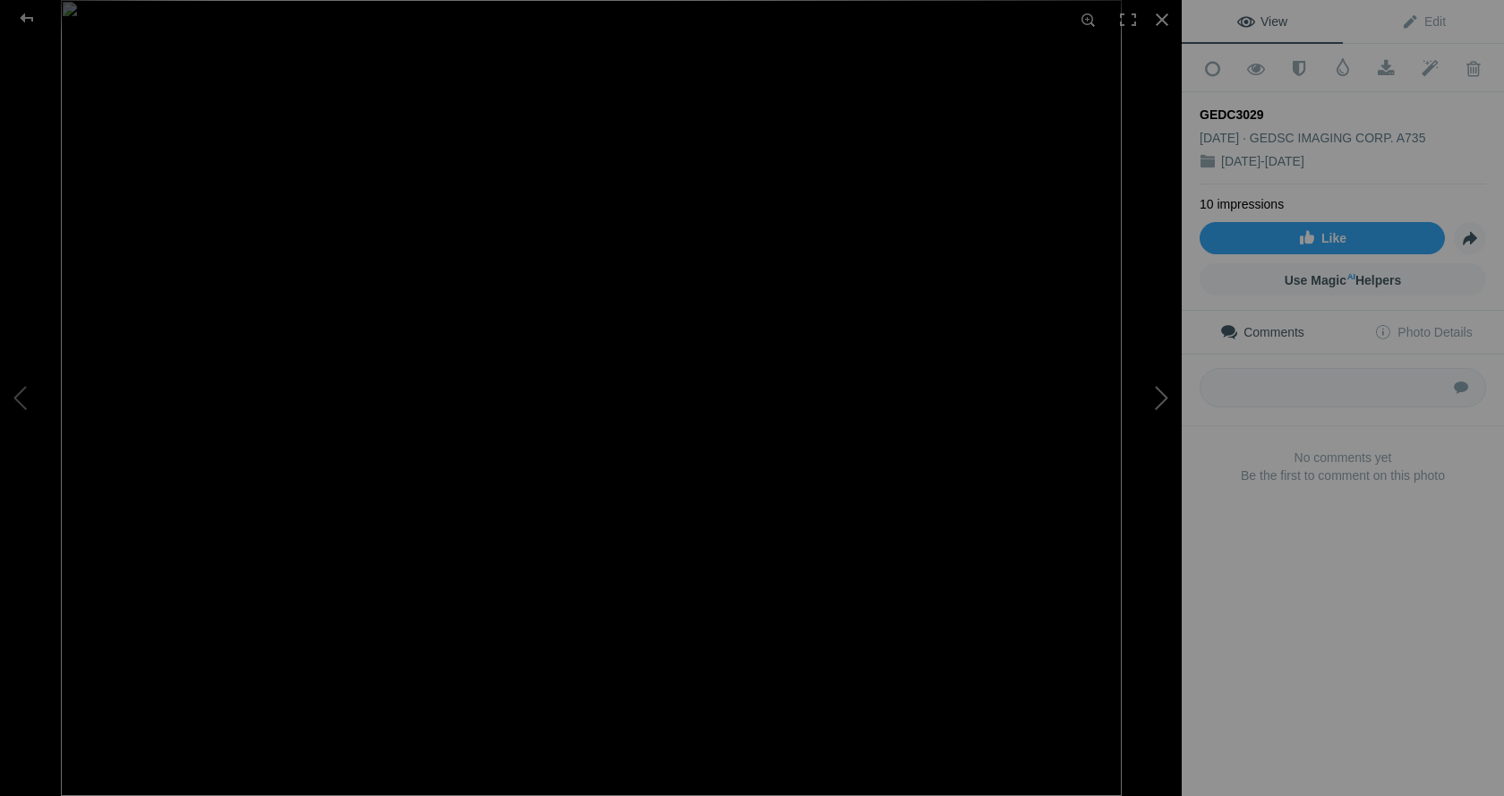
click at [1164, 398] on button at bounding box center [1114, 397] width 134 height 286
click at [1158, 398] on button at bounding box center [1114, 397] width 134 height 286
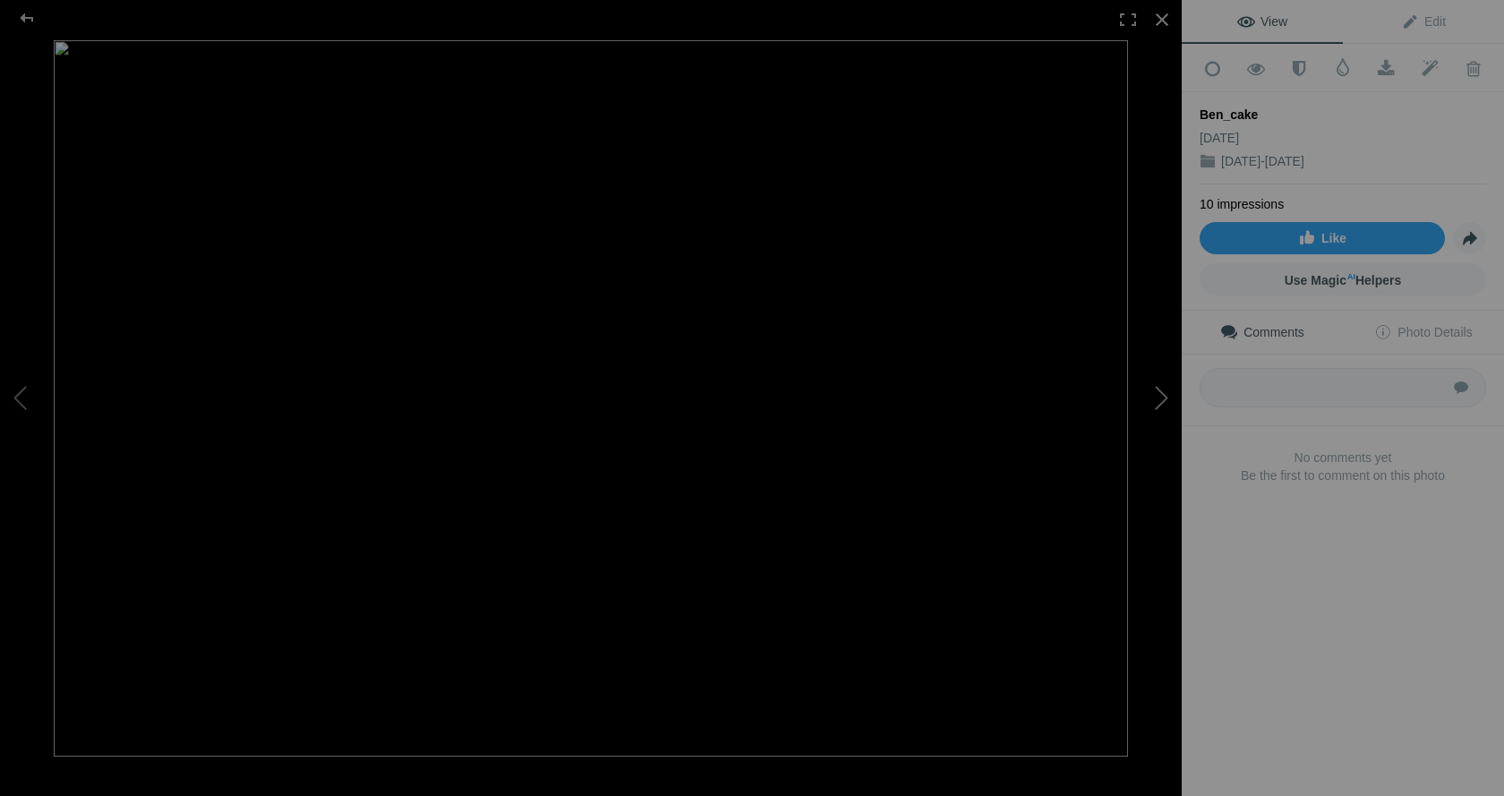
click at [1158, 398] on button at bounding box center [1114, 397] width 134 height 286
click at [1157, 400] on button at bounding box center [1114, 397] width 134 height 286
click at [1430, 325] on span "Photo Details" at bounding box center [1423, 332] width 98 height 14
click at [1157, 392] on button at bounding box center [1114, 397] width 134 height 286
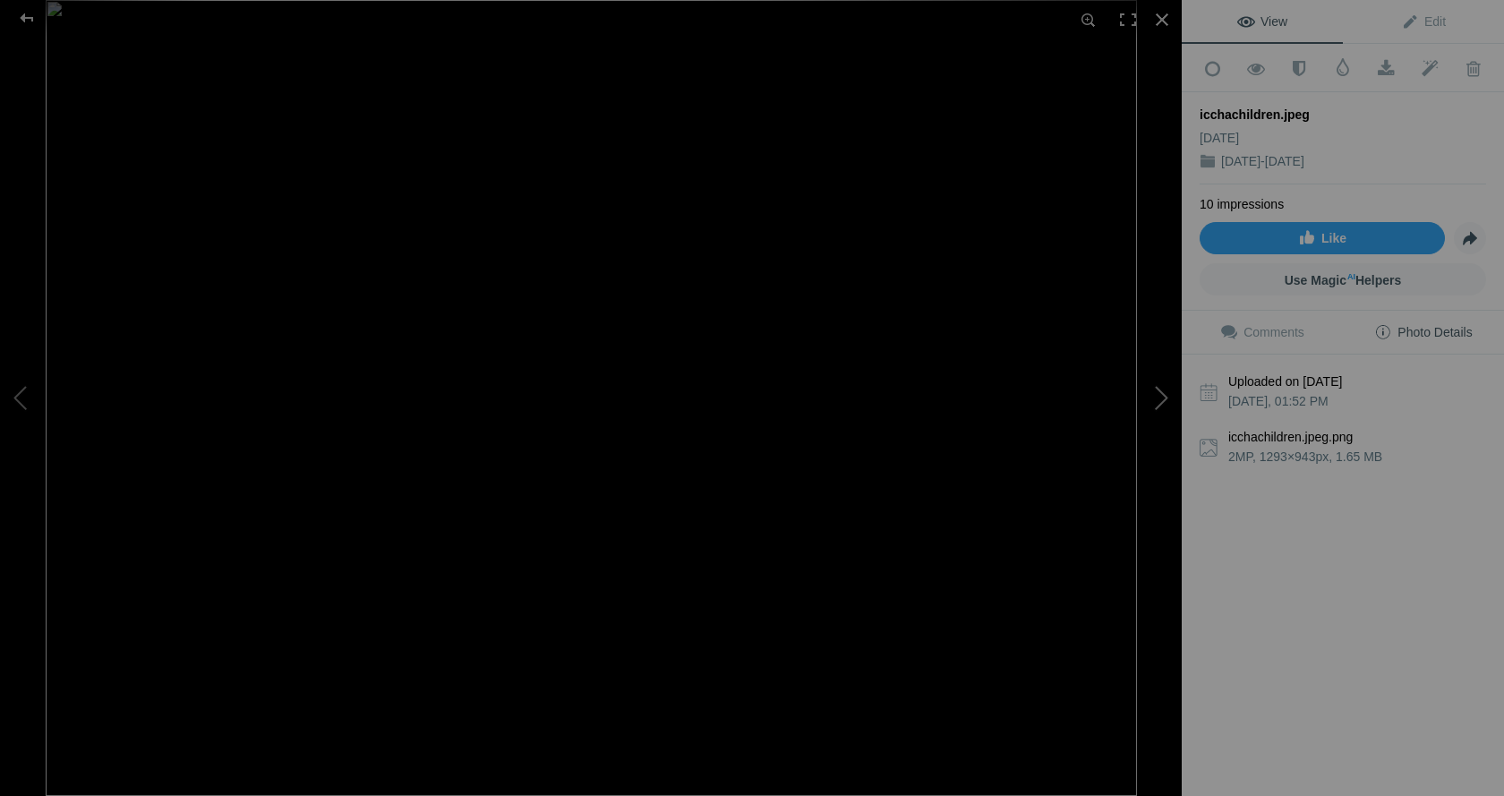
click at [1157, 396] on button at bounding box center [1114, 397] width 134 height 286
click at [1162, 401] on button at bounding box center [1114, 397] width 134 height 286
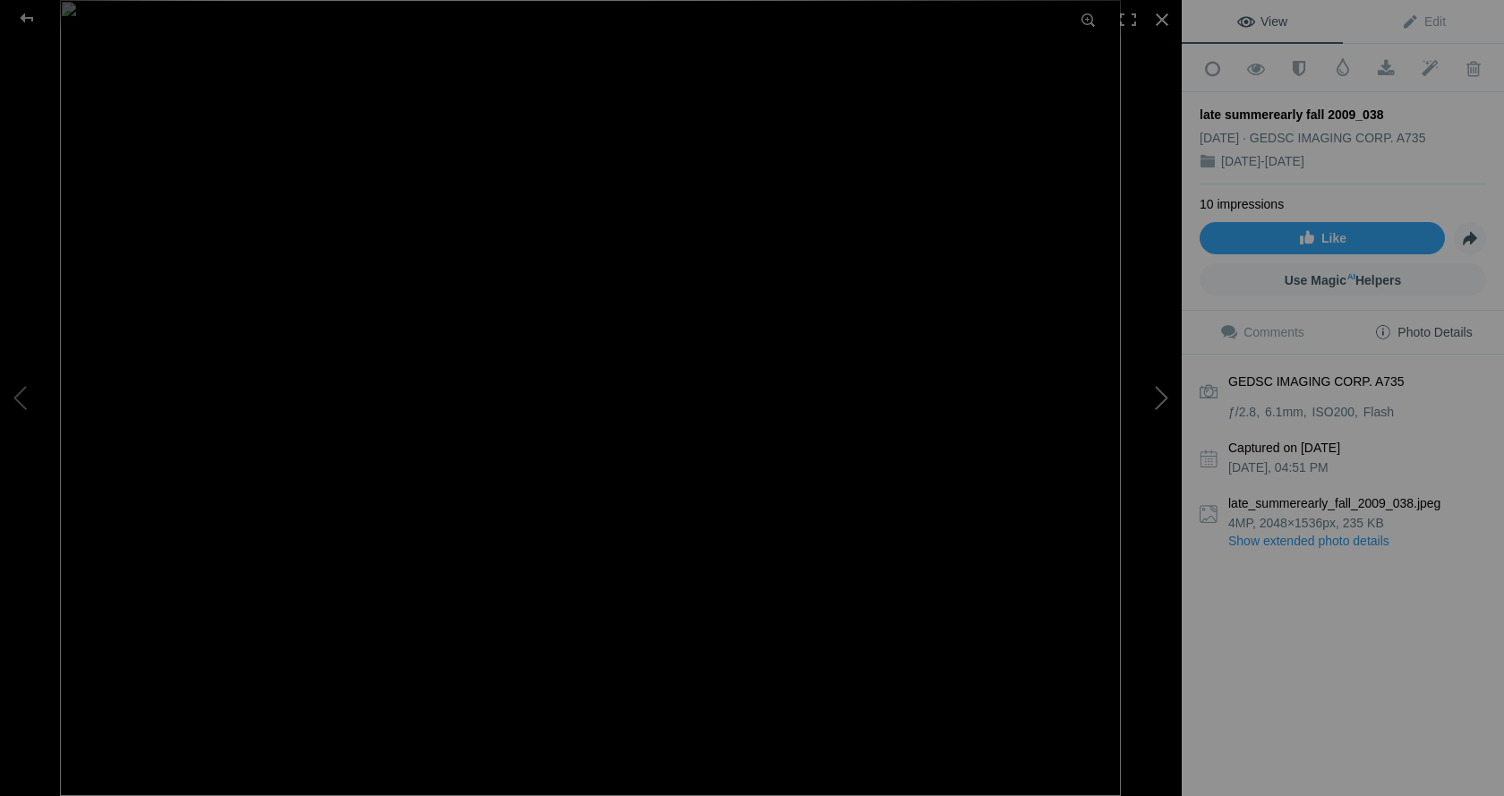
click at [1162, 401] on button at bounding box center [1114, 397] width 134 height 286
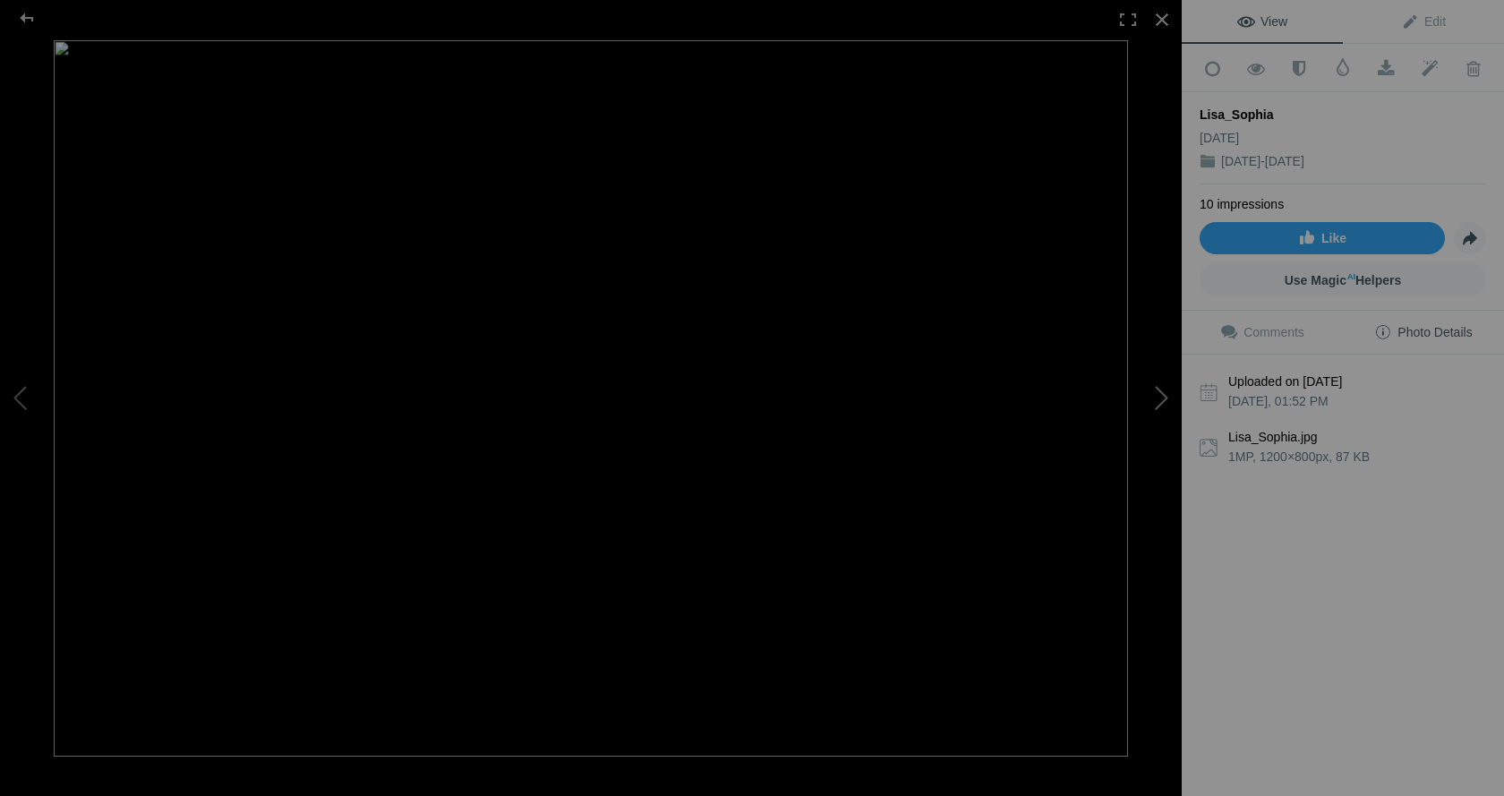
click at [1162, 401] on button at bounding box center [1114, 397] width 134 height 286
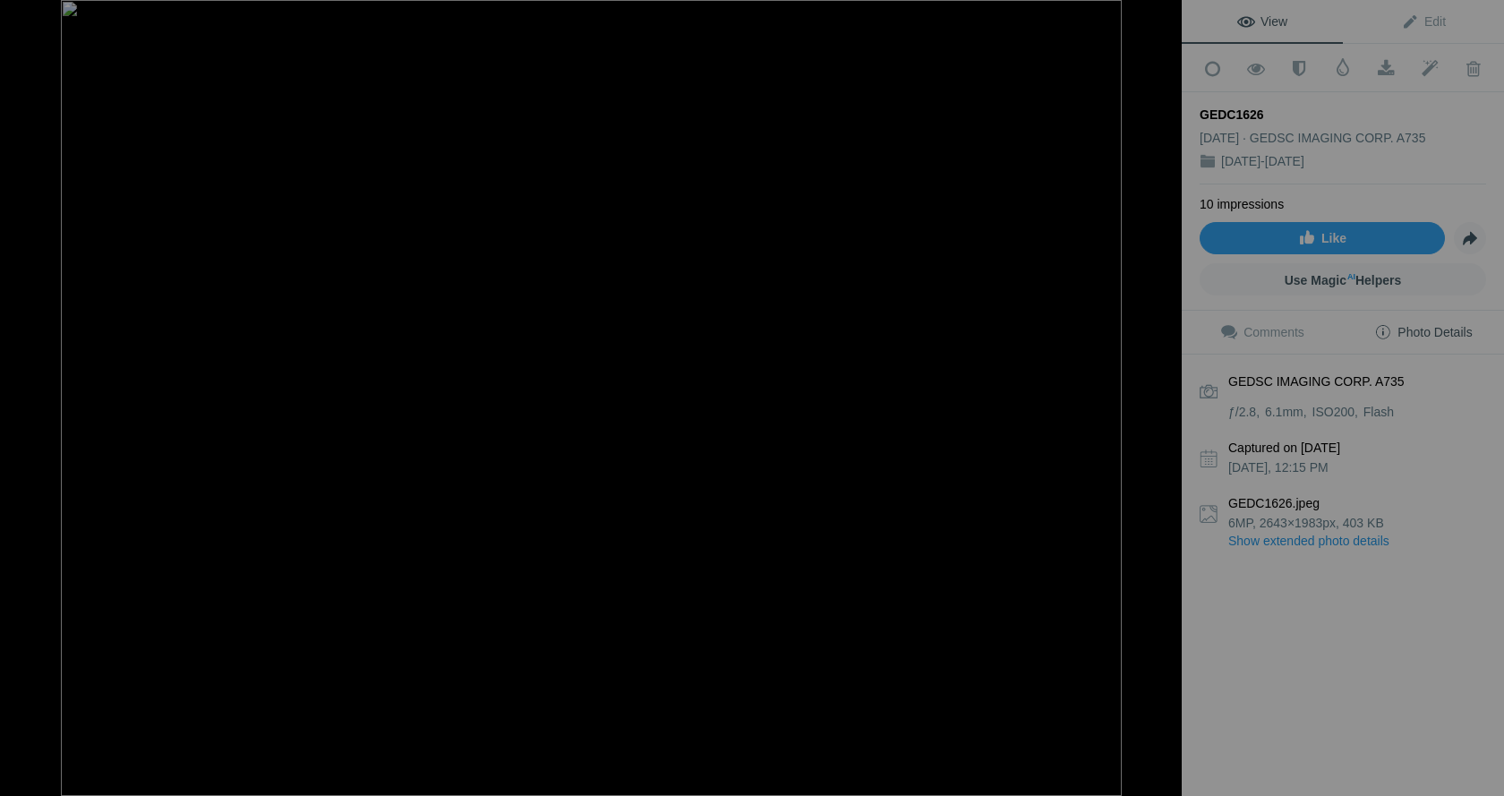
click at [1159, 394] on button at bounding box center [1114, 397] width 134 height 286
click at [1162, 397] on button at bounding box center [1114, 397] width 134 height 286
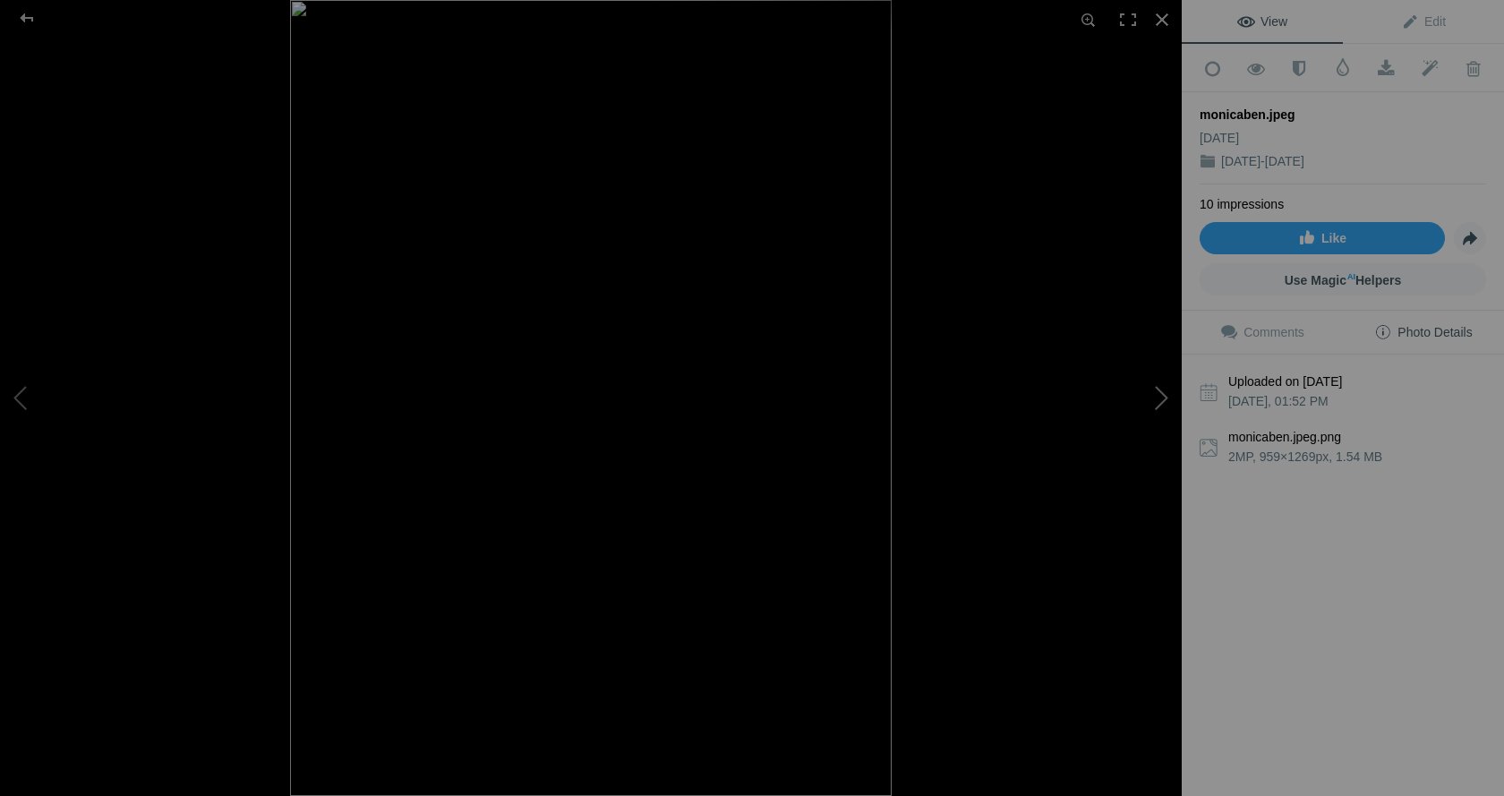
click at [1162, 397] on button at bounding box center [1114, 397] width 134 height 286
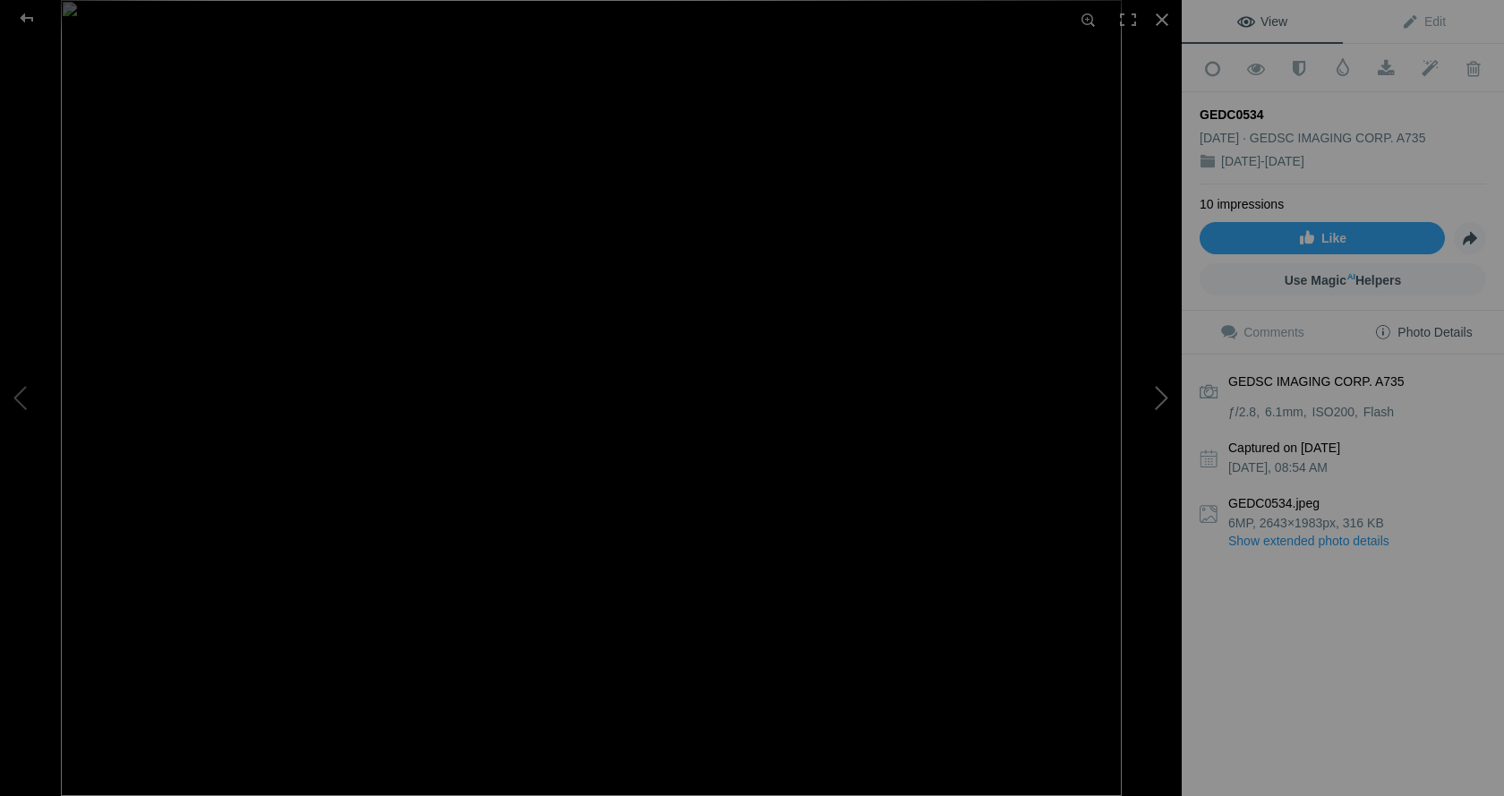
click at [1162, 397] on button at bounding box center [1114, 397] width 134 height 286
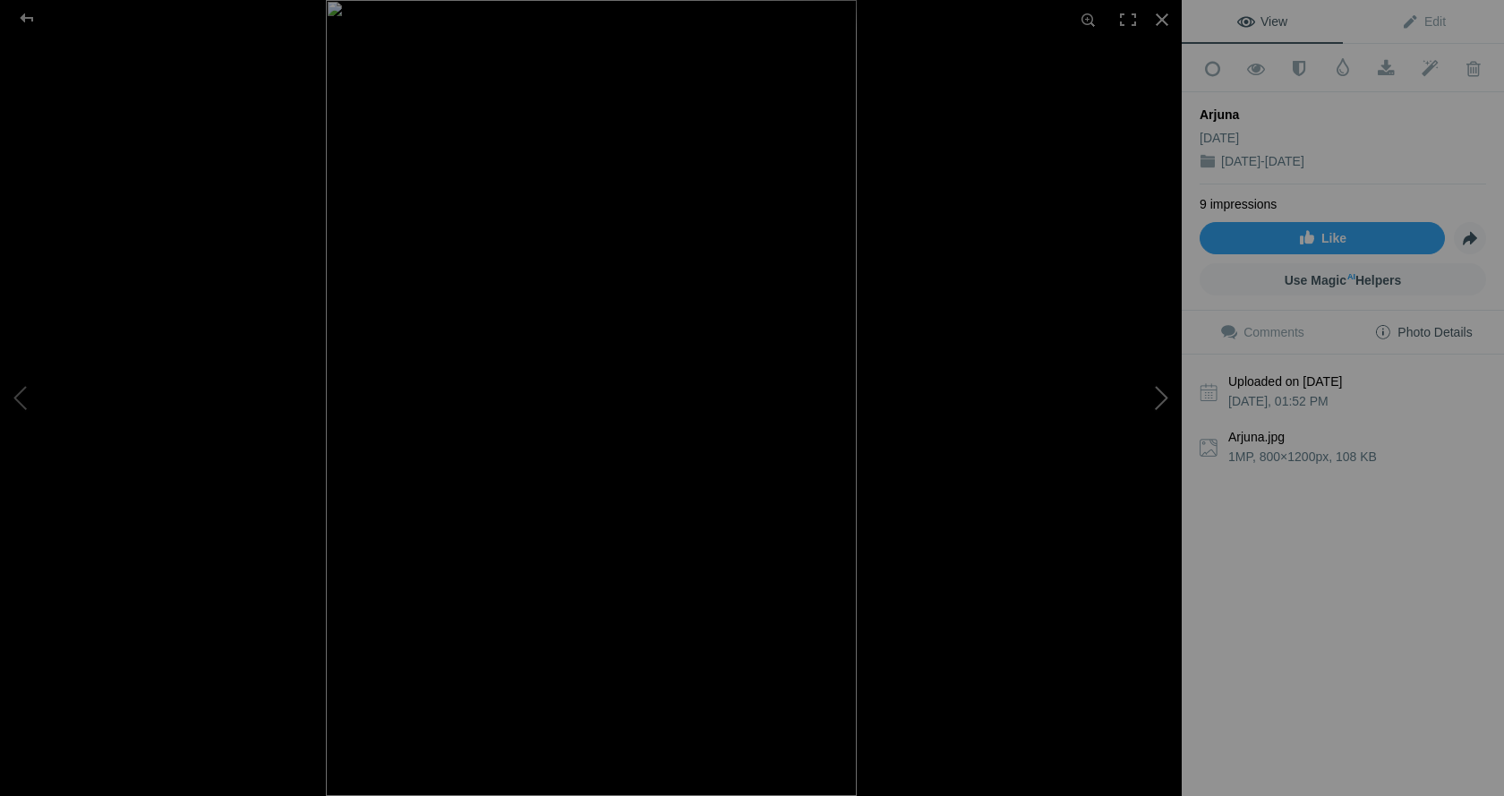
click at [1162, 397] on button at bounding box center [1114, 397] width 134 height 286
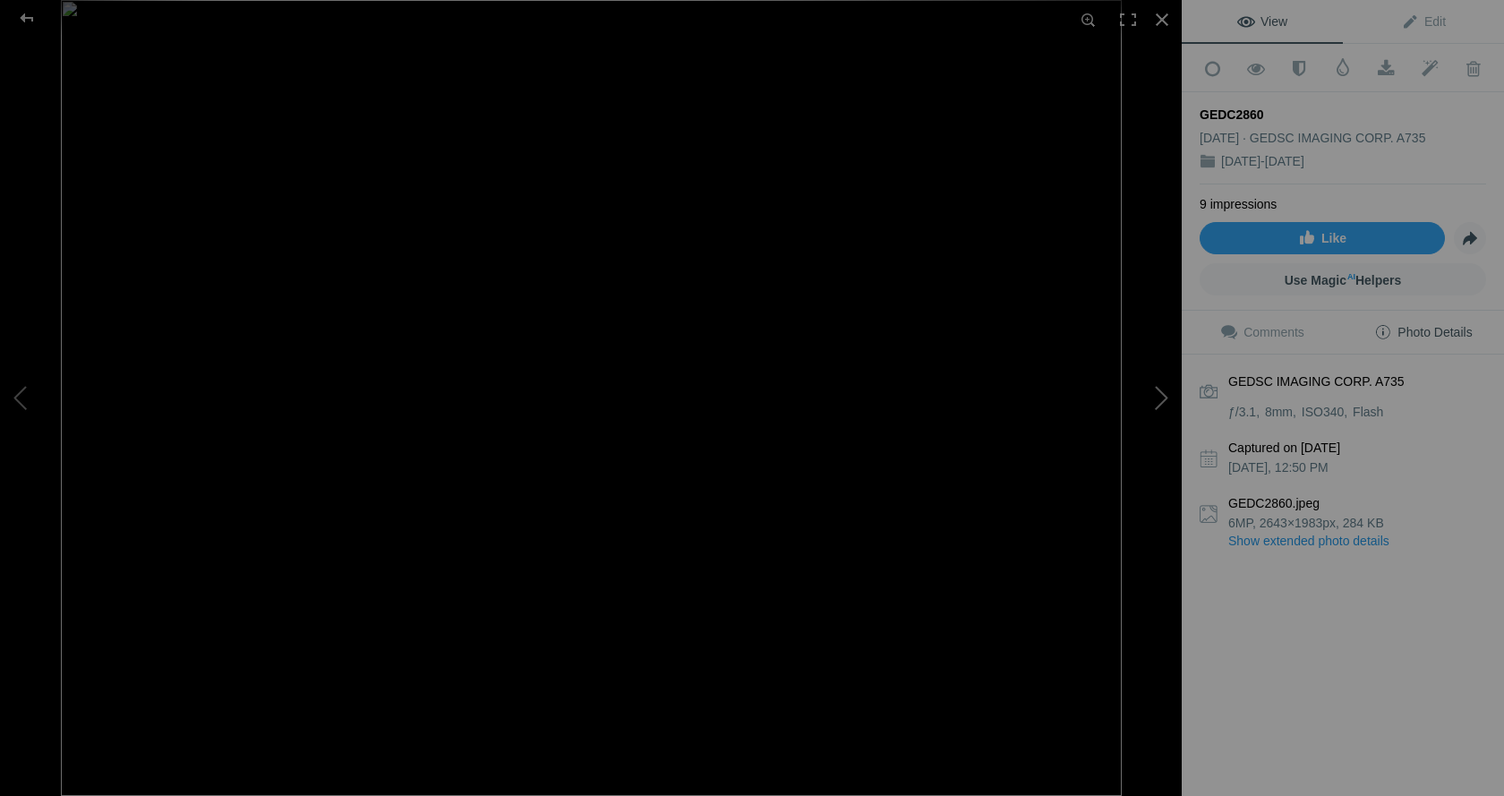
click at [1160, 398] on button at bounding box center [1114, 397] width 134 height 286
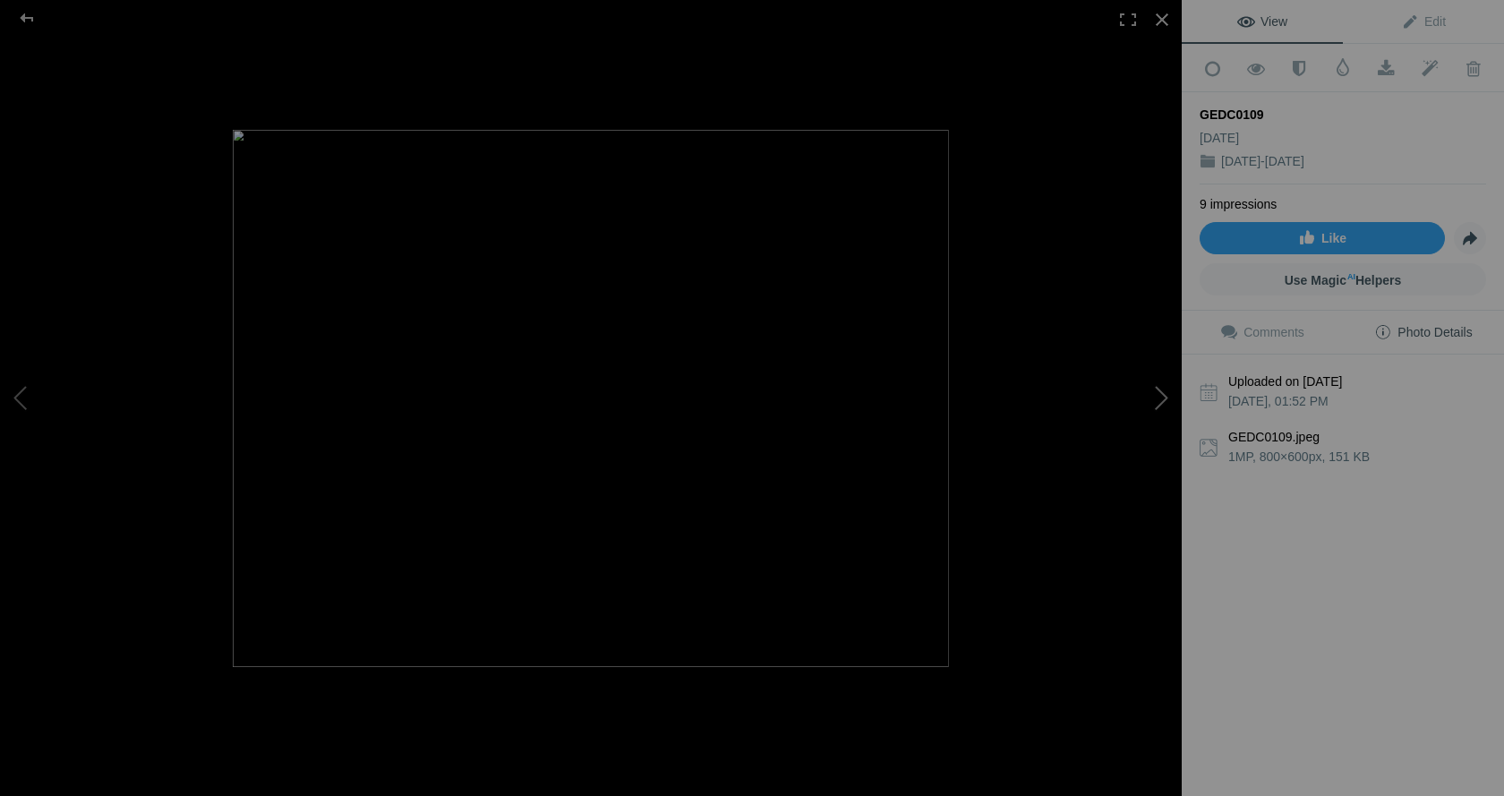
click at [1167, 397] on button at bounding box center [1114, 397] width 134 height 286
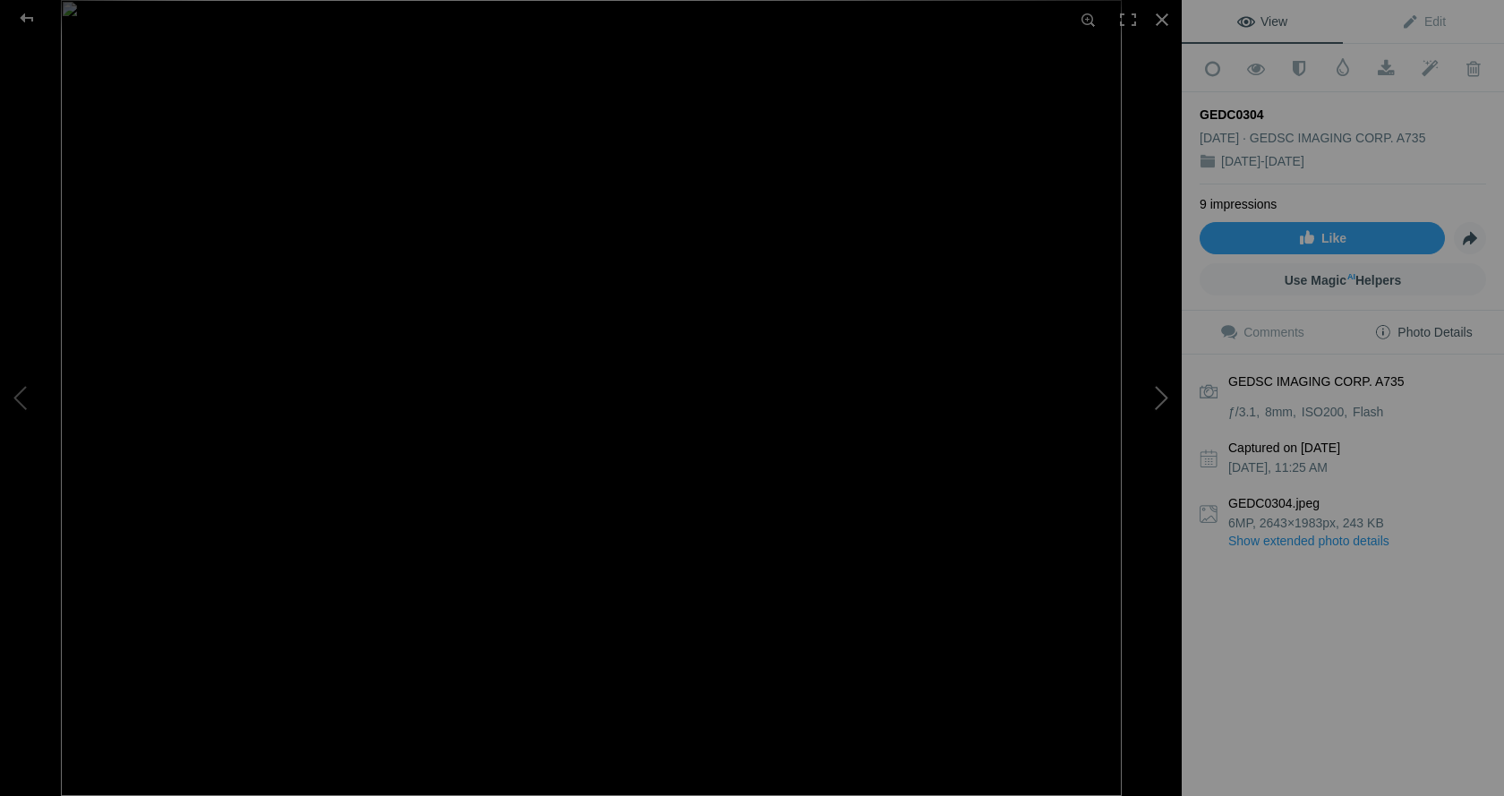
click at [1163, 400] on button at bounding box center [1114, 397] width 134 height 286
click at [1159, 405] on button at bounding box center [1114, 397] width 134 height 286
click at [1157, 400] on button at bounding box center [1114, 397] width 134 height 286
click at [1158, 399] on button at bounding box center [1114, 397] width 134 height 286
click at [1379, 70] on span at bounding box center [1386, 69] width 44 height 18
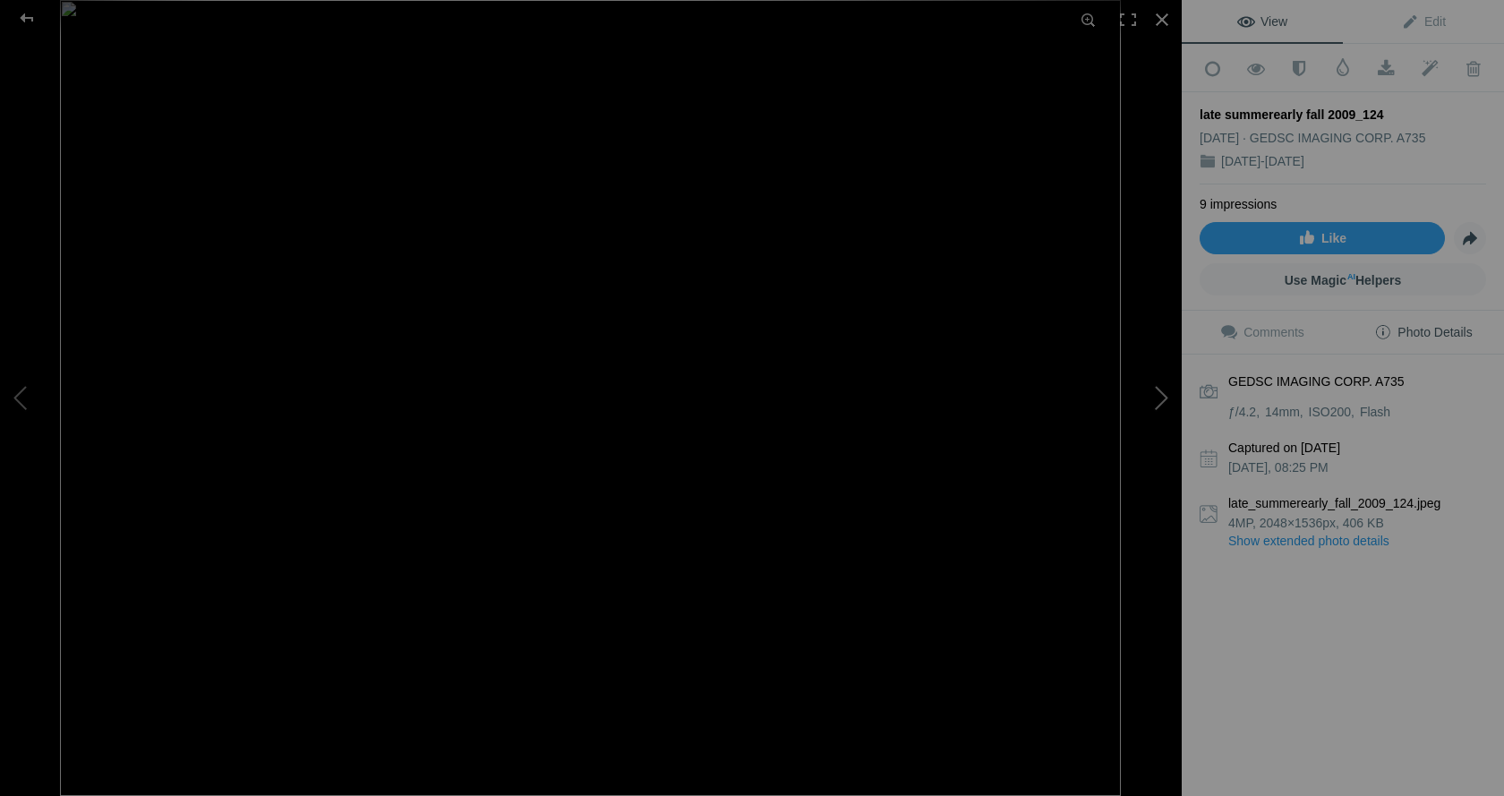
click at [1157, 396] on button at bounding box center [1114, 397] width 134 height 286
click at [1164, 396] on button at bounding box center [1114, 397] width 134 height 286
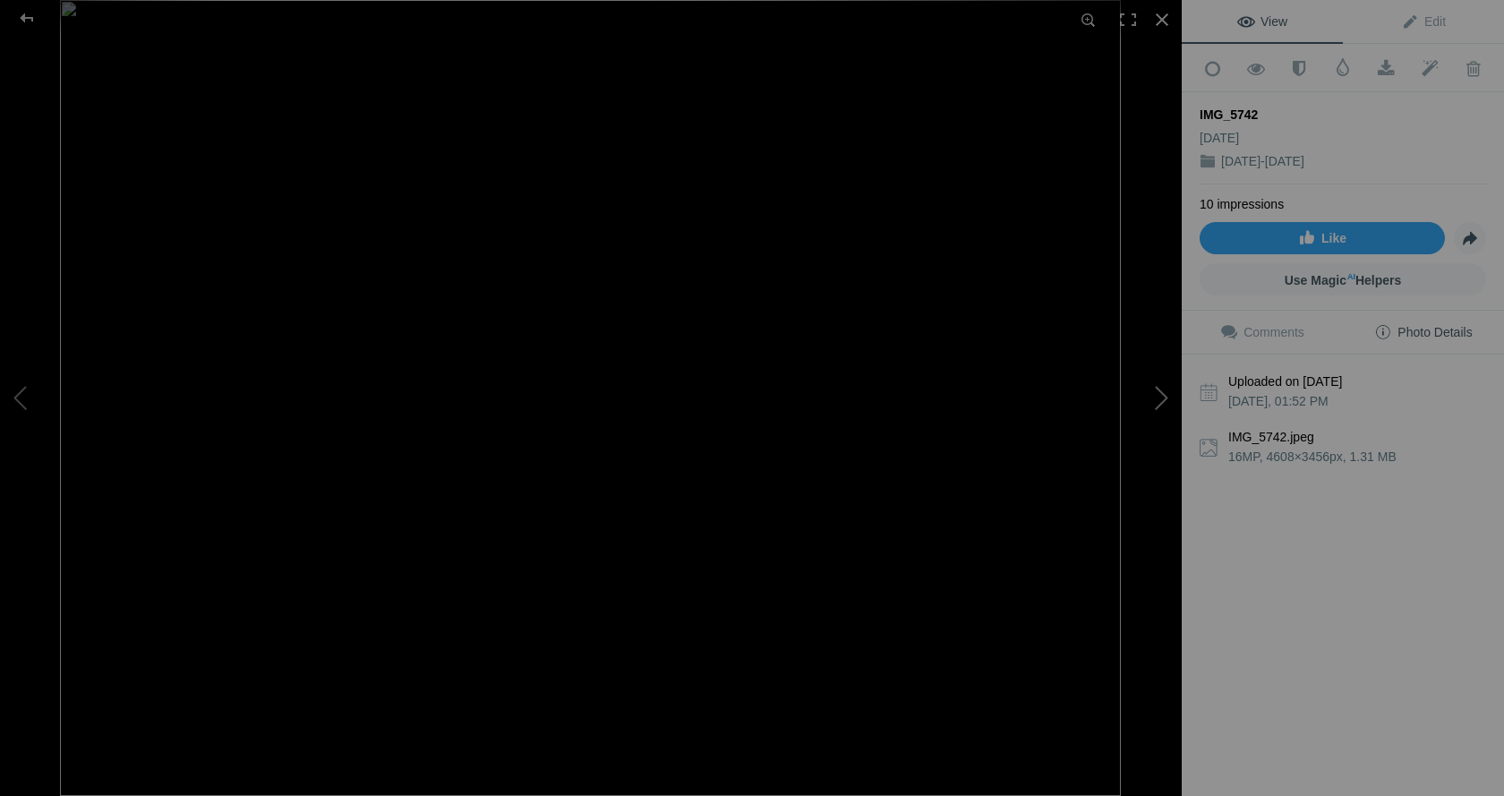
click at [1157, 397] on button at bounding box center [1114, 397] width 134 height 286
click at [1161, 402] on button at bounding box center [1114, 397] width 134 height 286
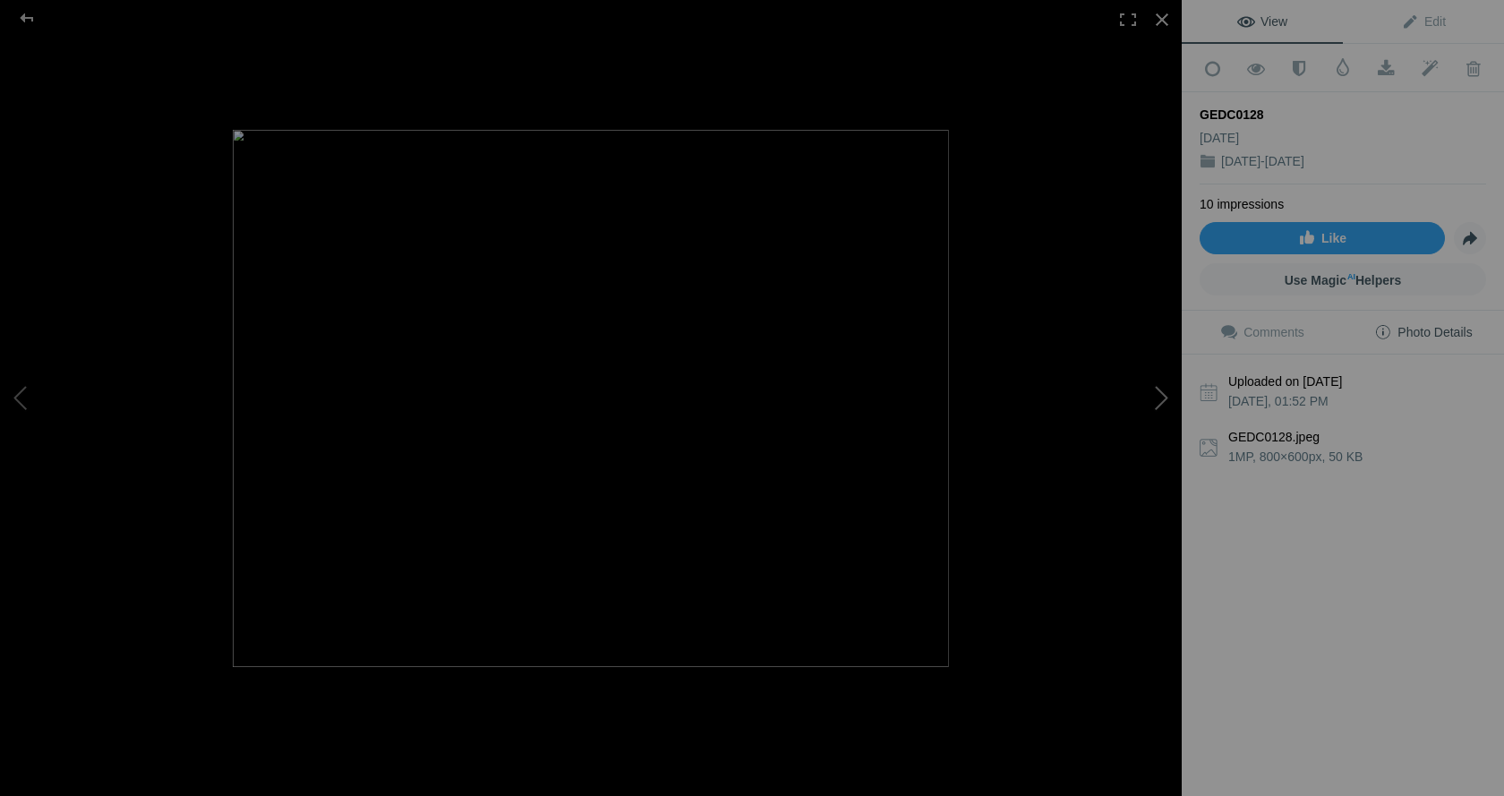
click at [1165, 402] on button at bounding box center [1114, 397] width 134 height 286
click at [1159, 388] on button at bounding box center [1114, 397] width 134 height 286
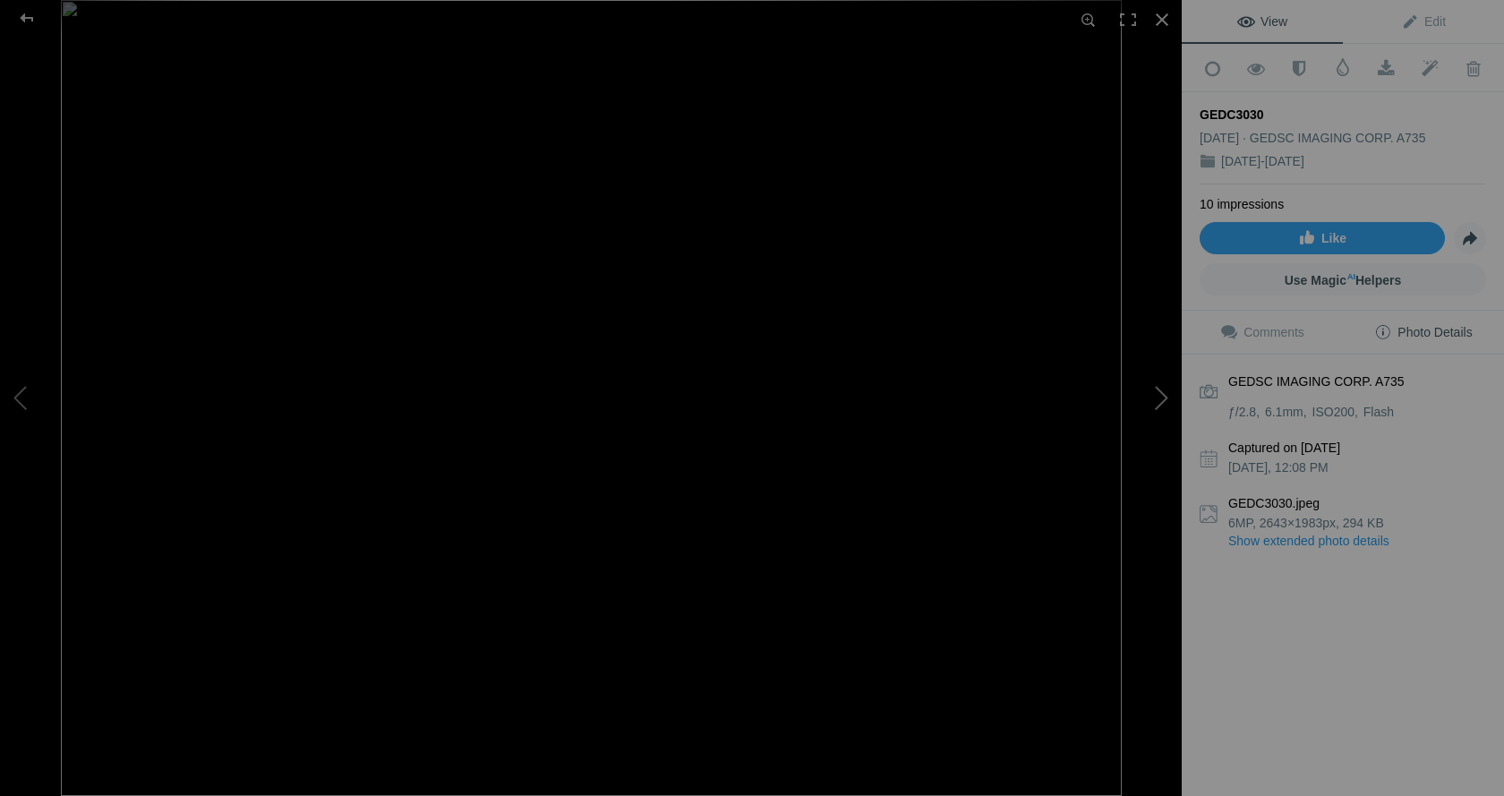
click at [1160, 399] on button at bounding box center [1114, 397] width 134 height 286
click at [1160, 404] on button at bounding box center [1114, 397] width 134 height 286
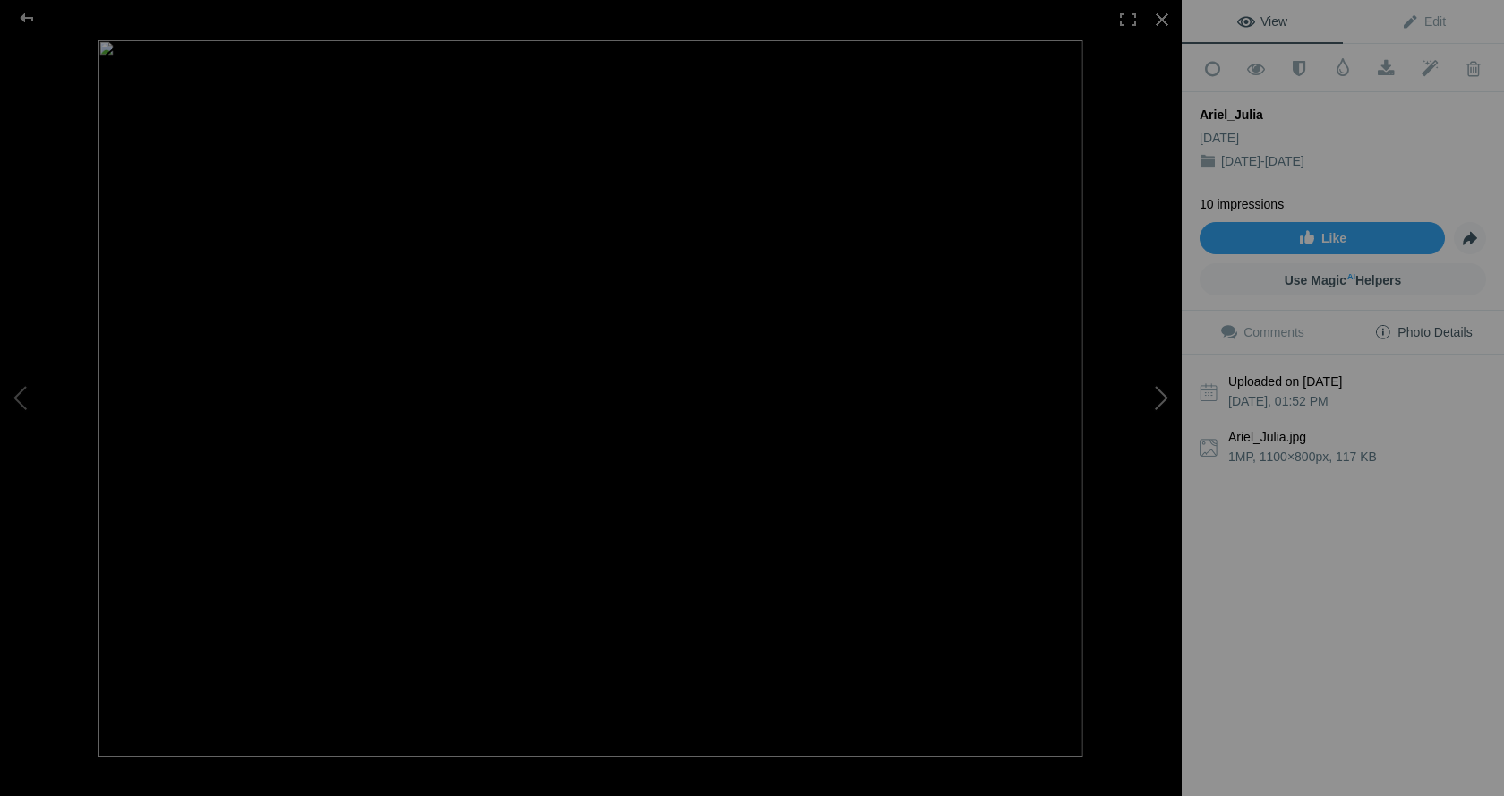
click at [1161, 405] on button at bounding box center [1114, 397] width 134 height 286
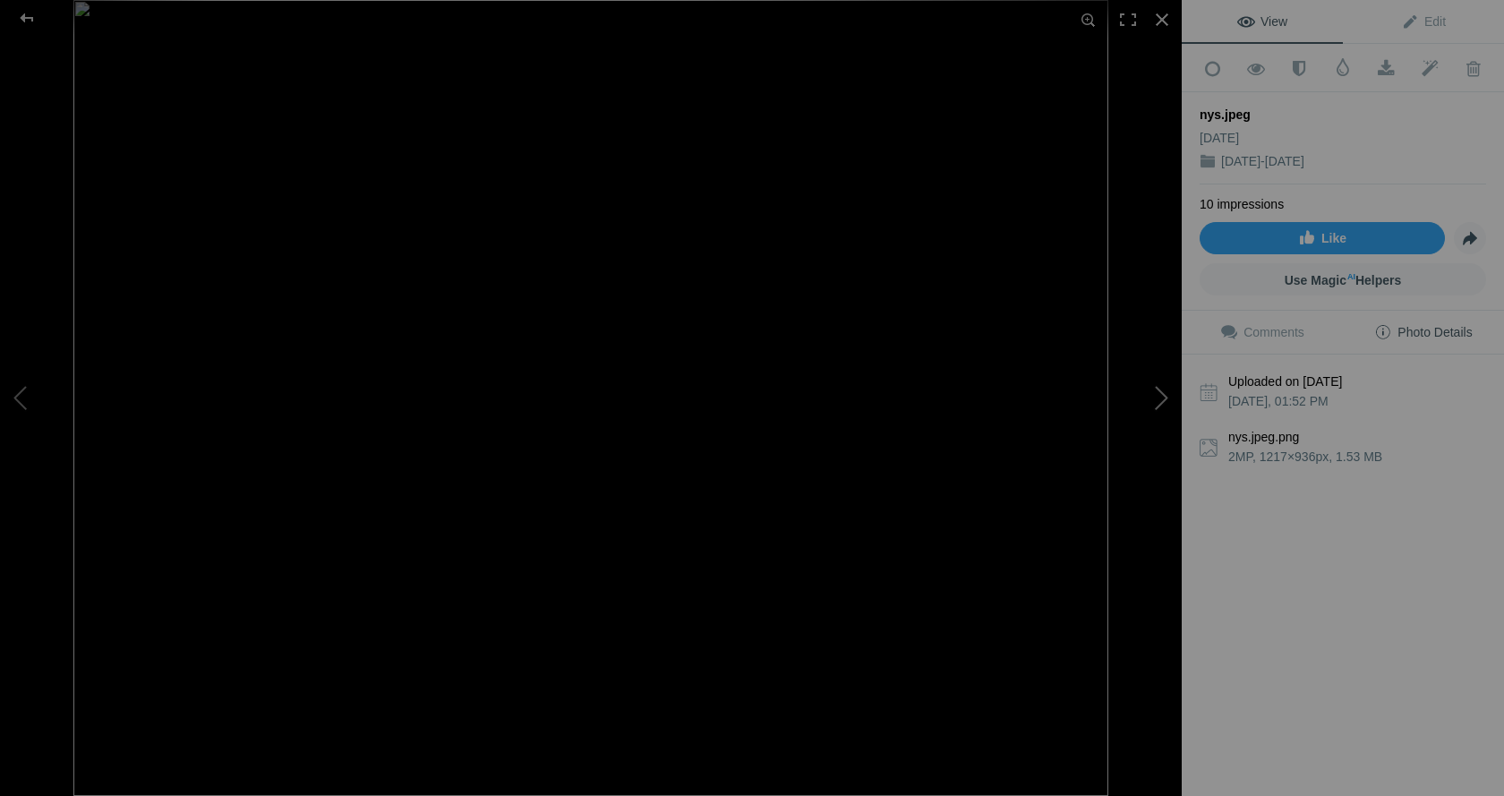
click at [1159, 400] on button at bounding box center [1114, 397] width 134 height 286
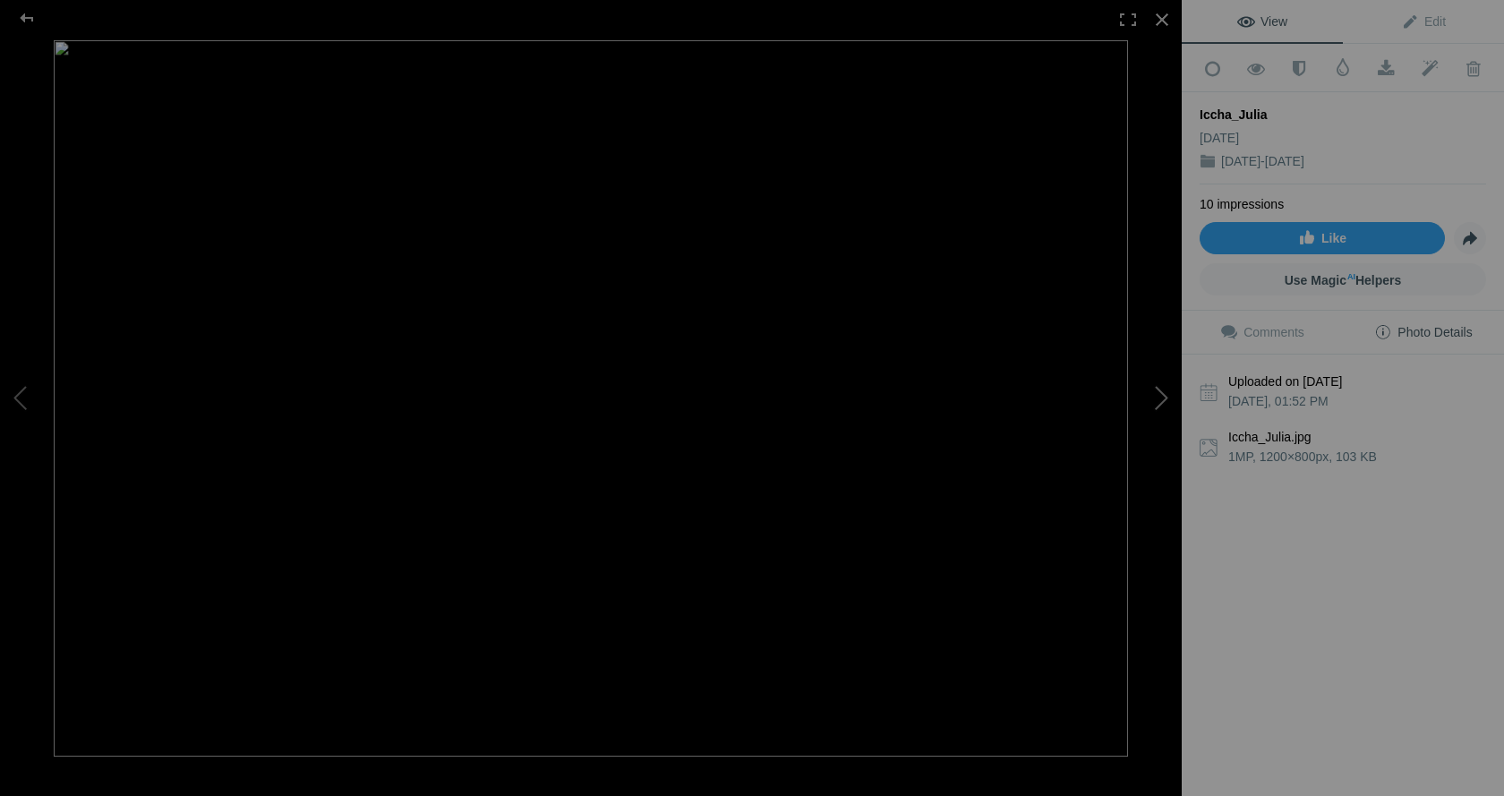
click at [1159, 400] on button at bounding box center [1114, 397] width 134 height 286
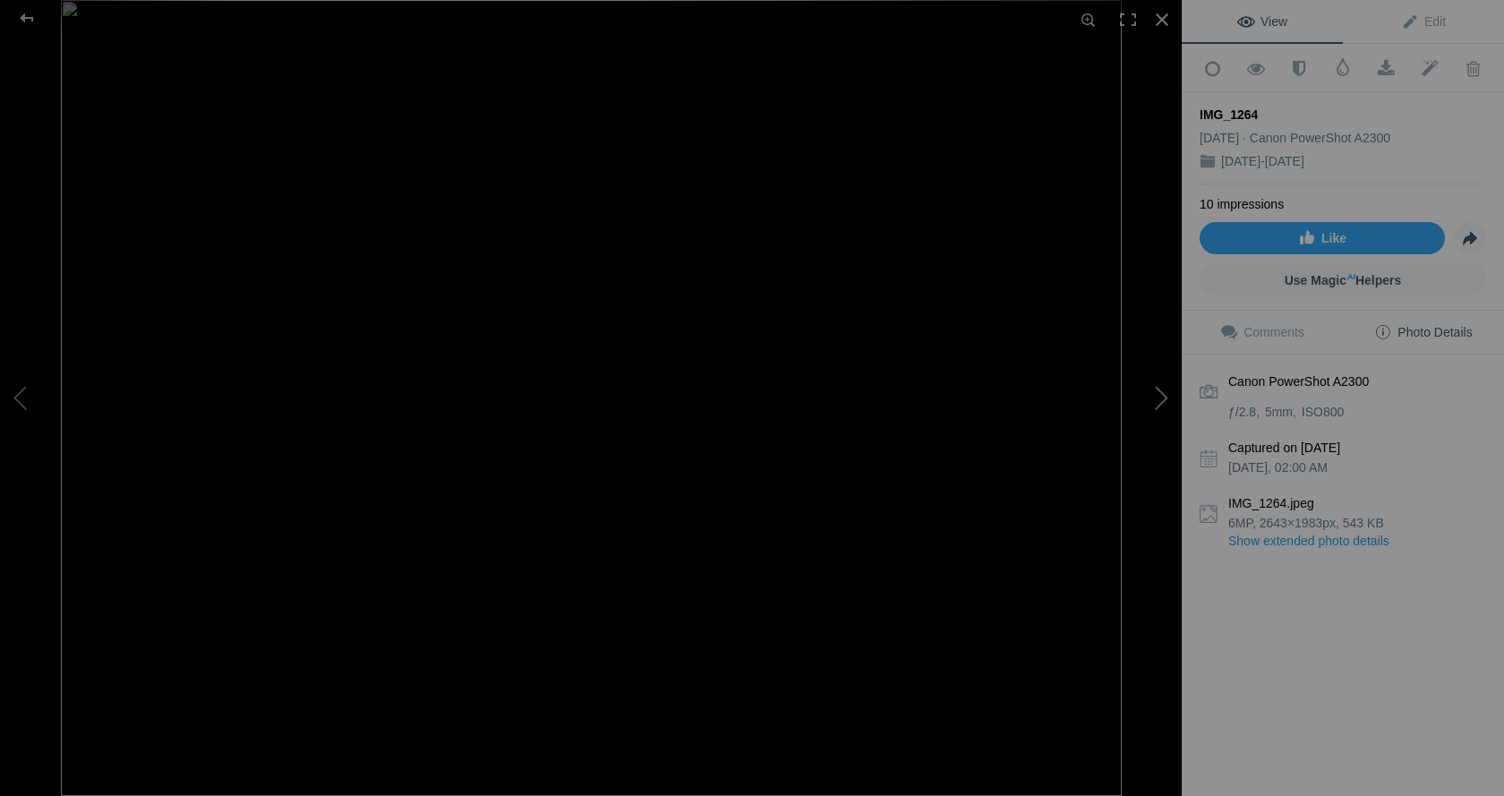
click at [1159, 400] on button at bounding box center [1114, 397] width 134 height 286
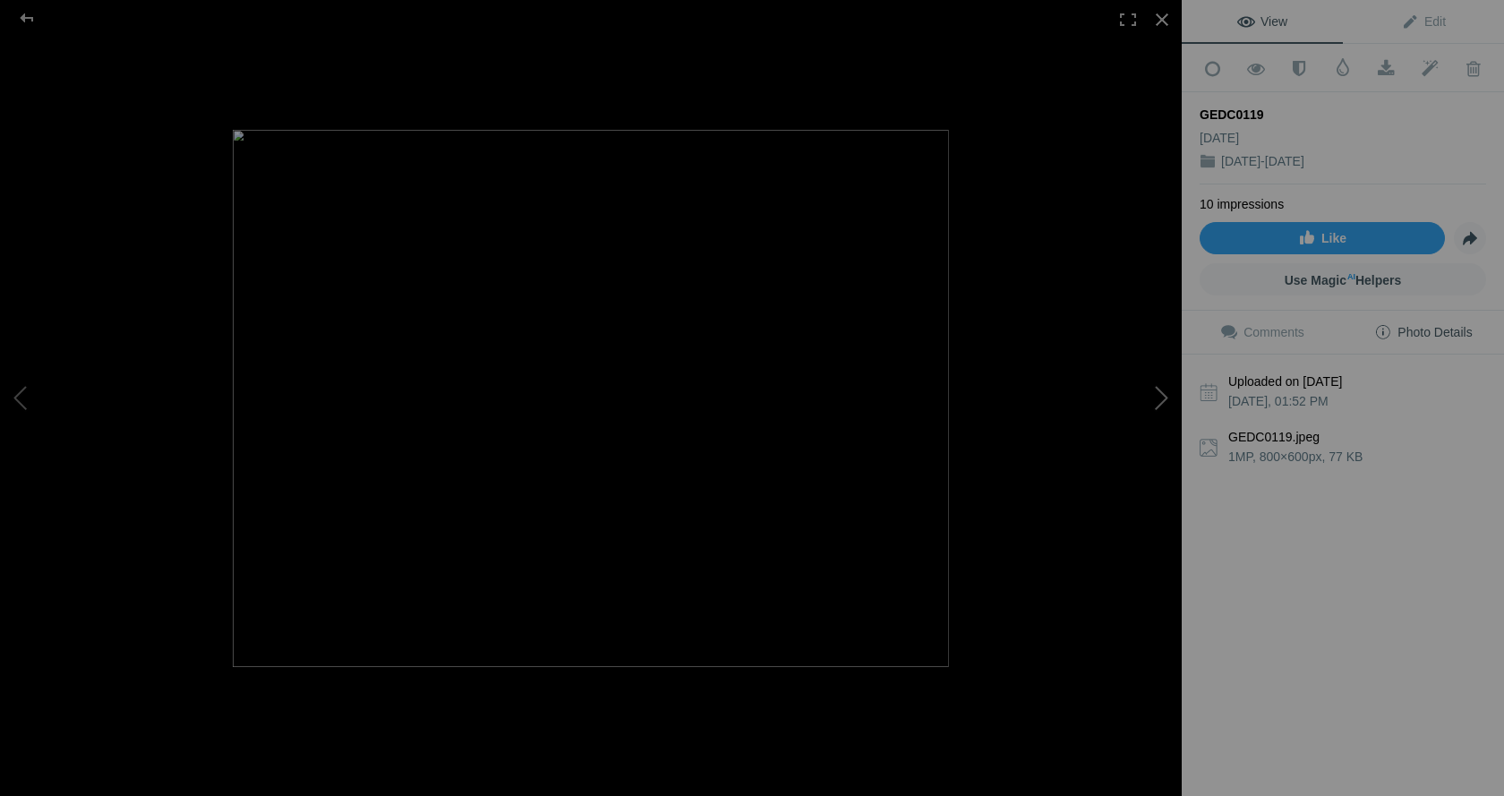
click at [1159, 403] on button at bounding box center [1114, 397] width 134 height 286
click at [1158, 405] on button at bounding box center [1114, 397] width 134 height 286
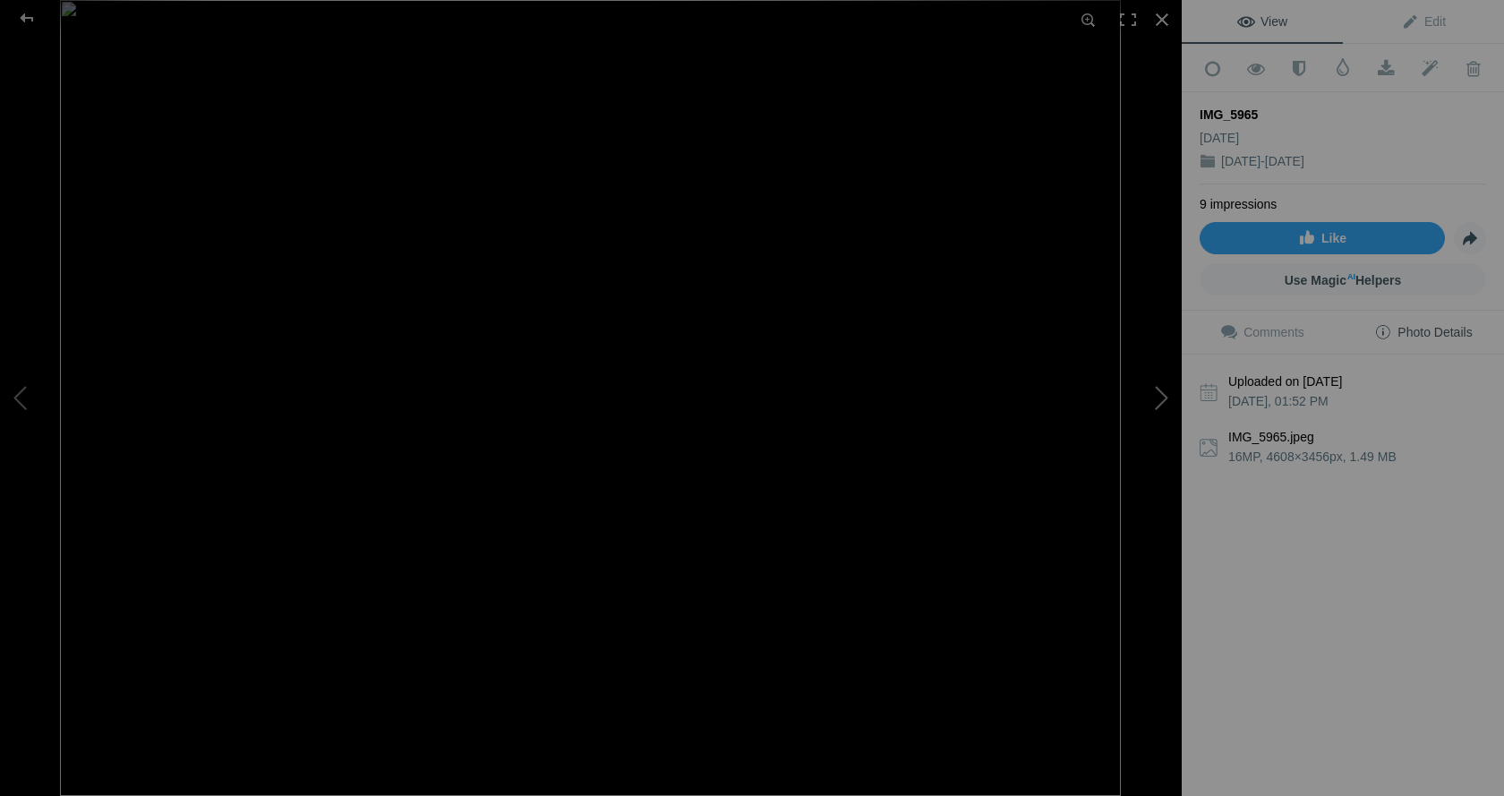
click at [1159, 405] on button at bounding box center [1114, 397] width 134 height 286
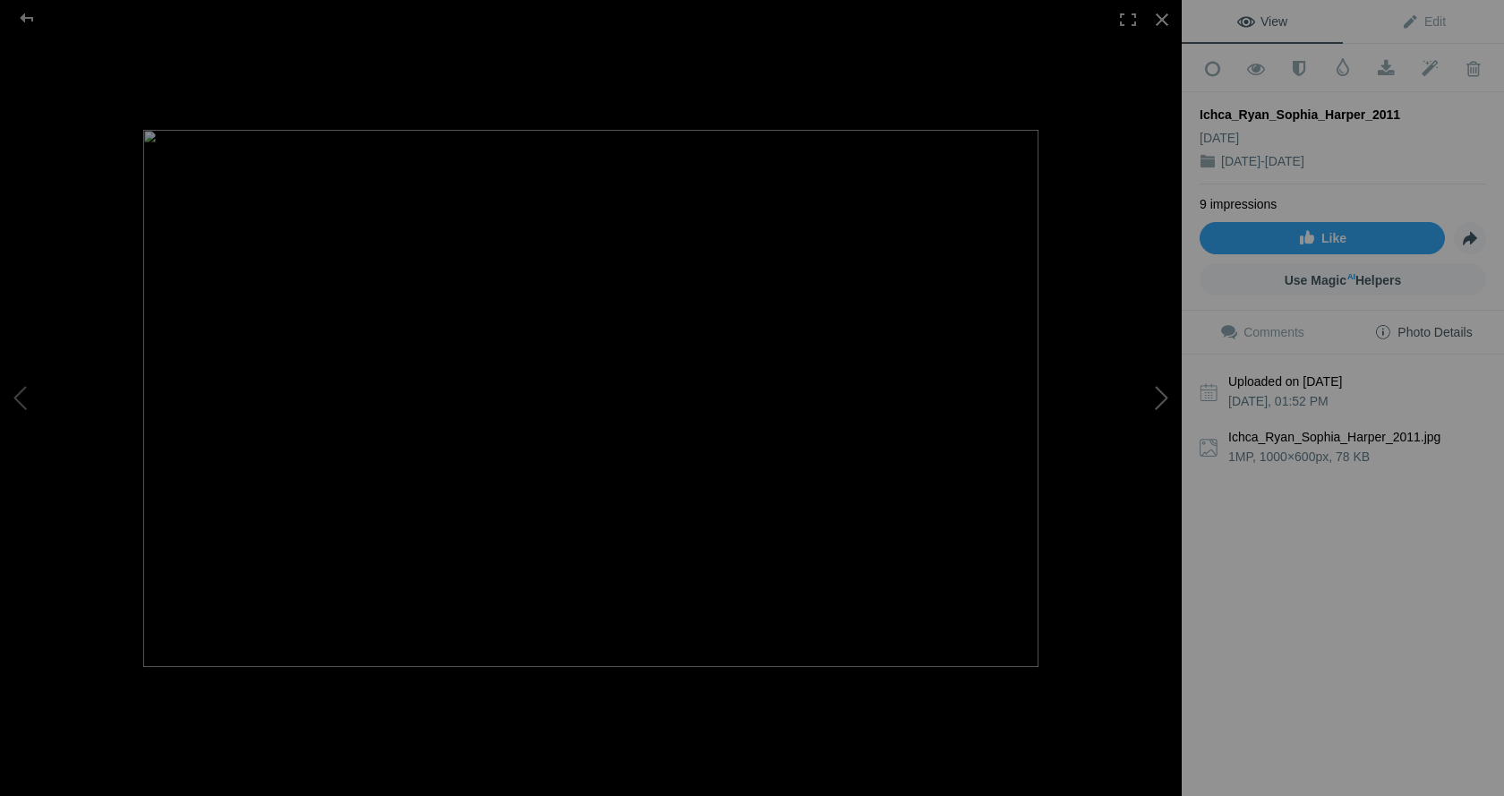
click at [1160, 405] on button at bounding box center [1114, 397] width 134 height 286
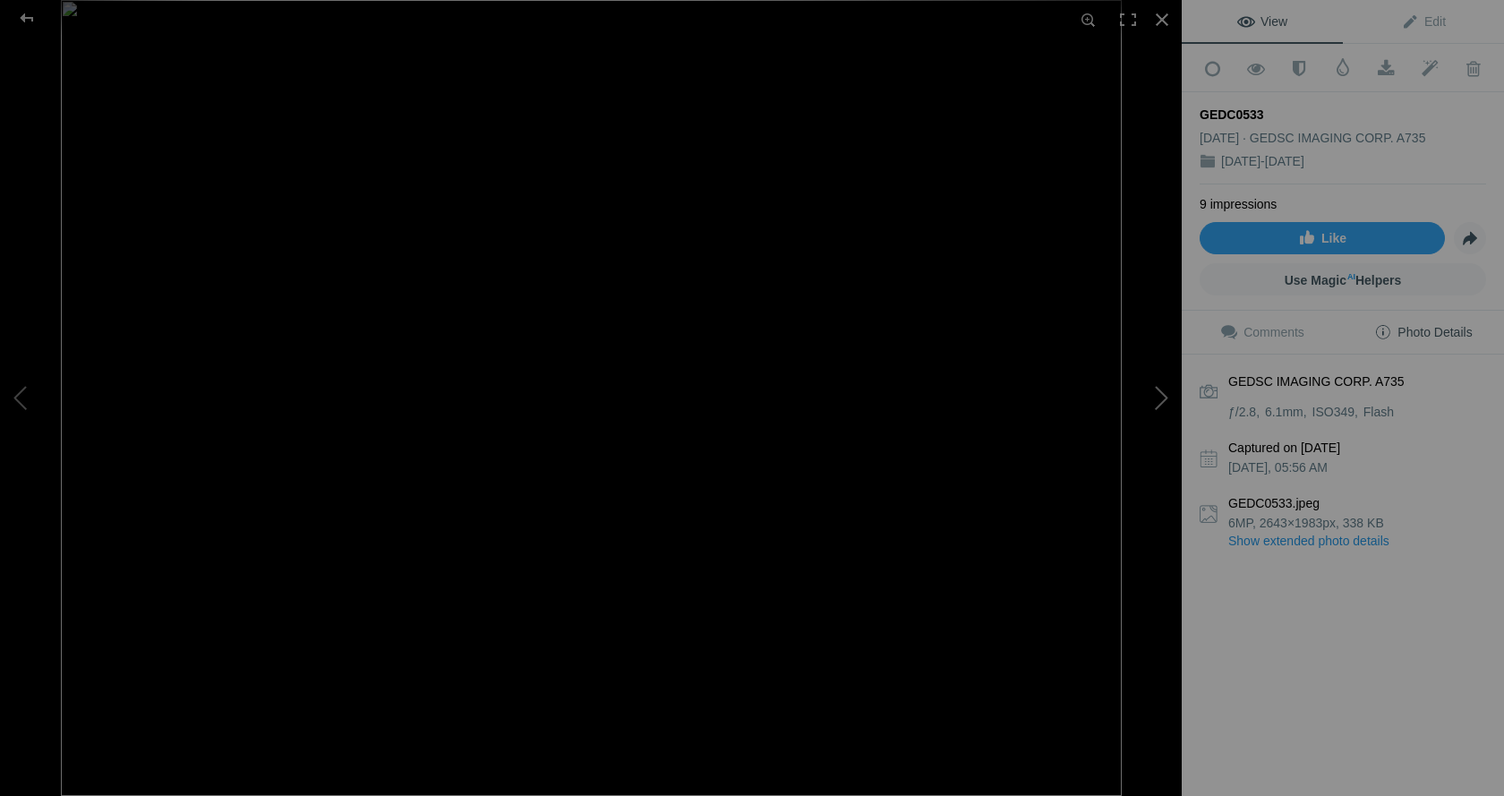
click at [1160, 404] on button at bounding box center [1114, 397] width 134 height 286
click at [1377, 64] on span at bounding box center [1386, 69] width 44 height 18
click at [218, 162] on img at bounding box center [591, 398] width 1061 height 796
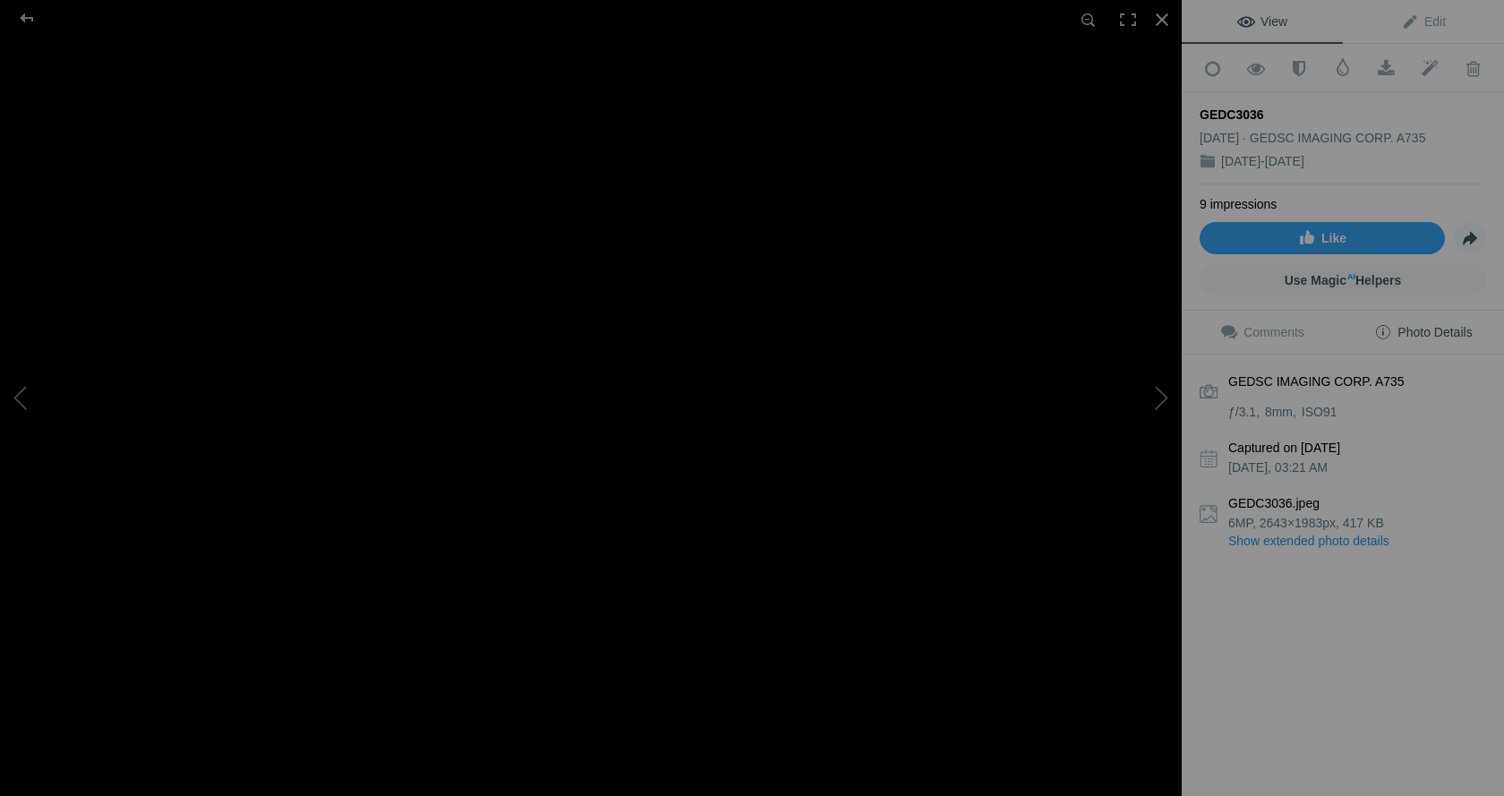
click at [296, 119] on img at bounding box center [820, 543] width 1713 height 1285
click at [1155, 399] on button at bounding box center [1114, 397] width 134 height 286
click at [1157, 398] on button at bounding box center [1114, 397] width 134 height 286
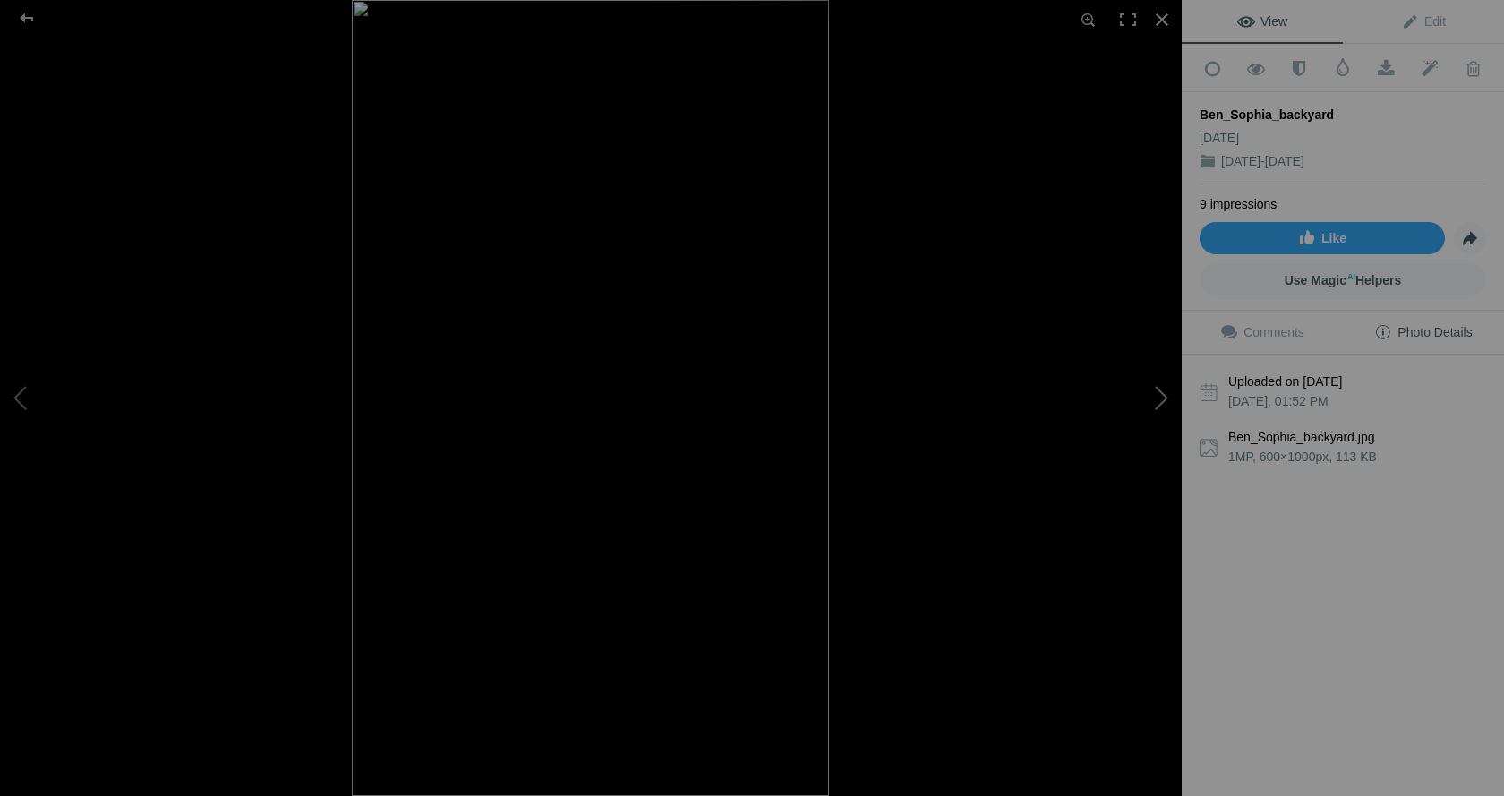
click at [1157, 397] on button at bounding box center [1114, 397] width 134 height 286
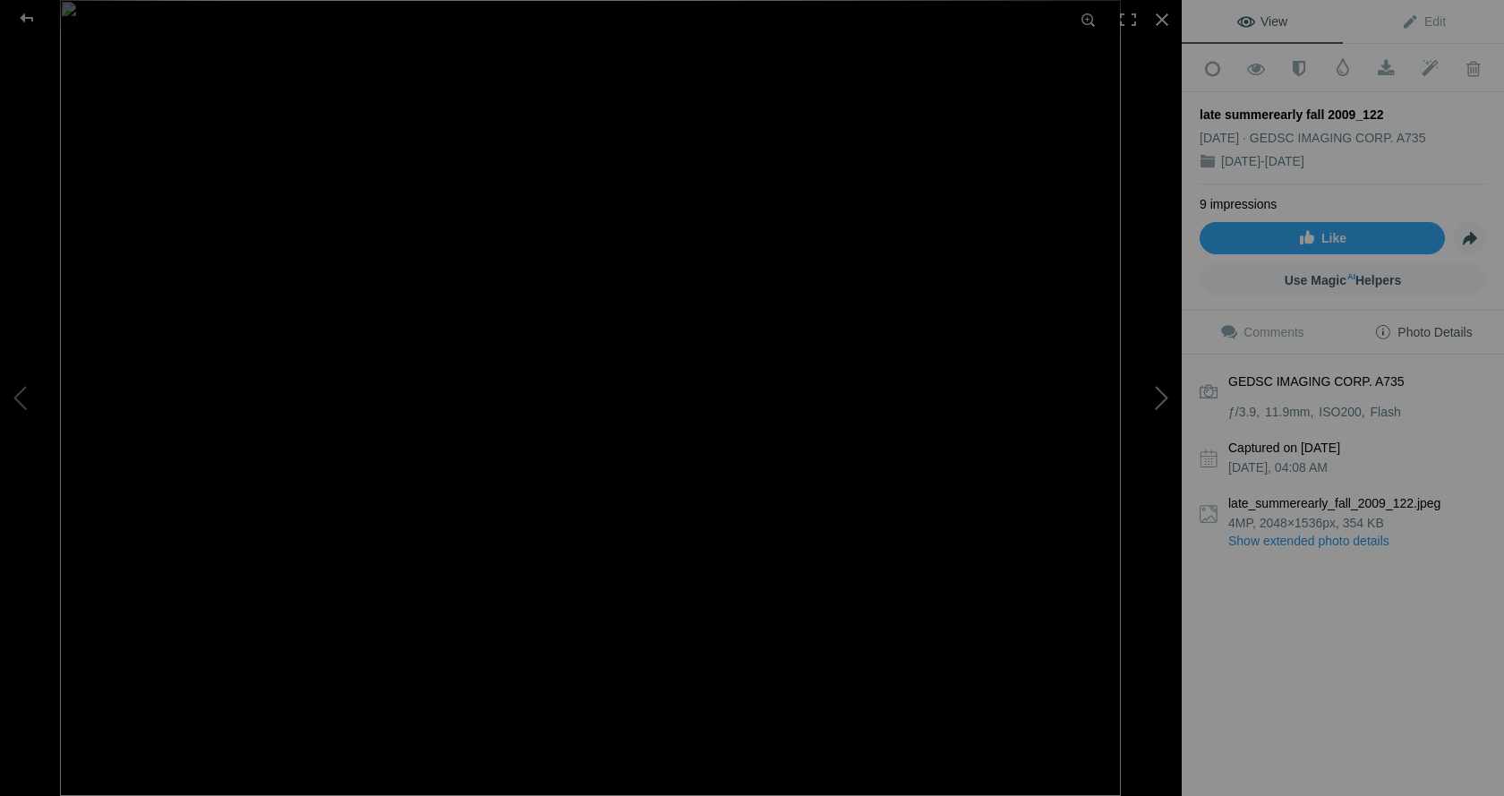
click at [1159, 397] on button at bounding box center [1114, 397] width 134 height 286
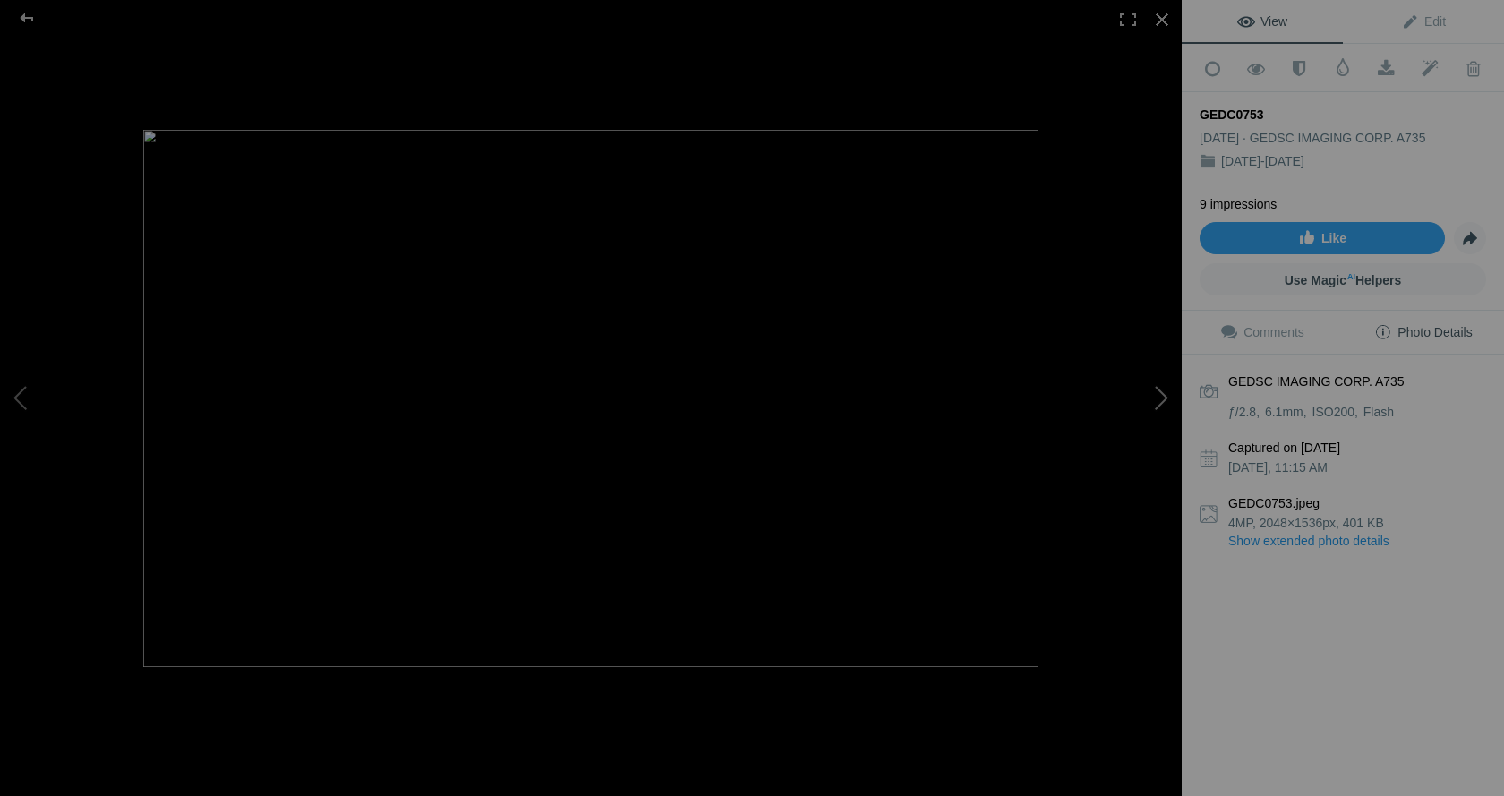
click at [1159, 397] on button at bounding box center [1114, 397] width 134 height 286
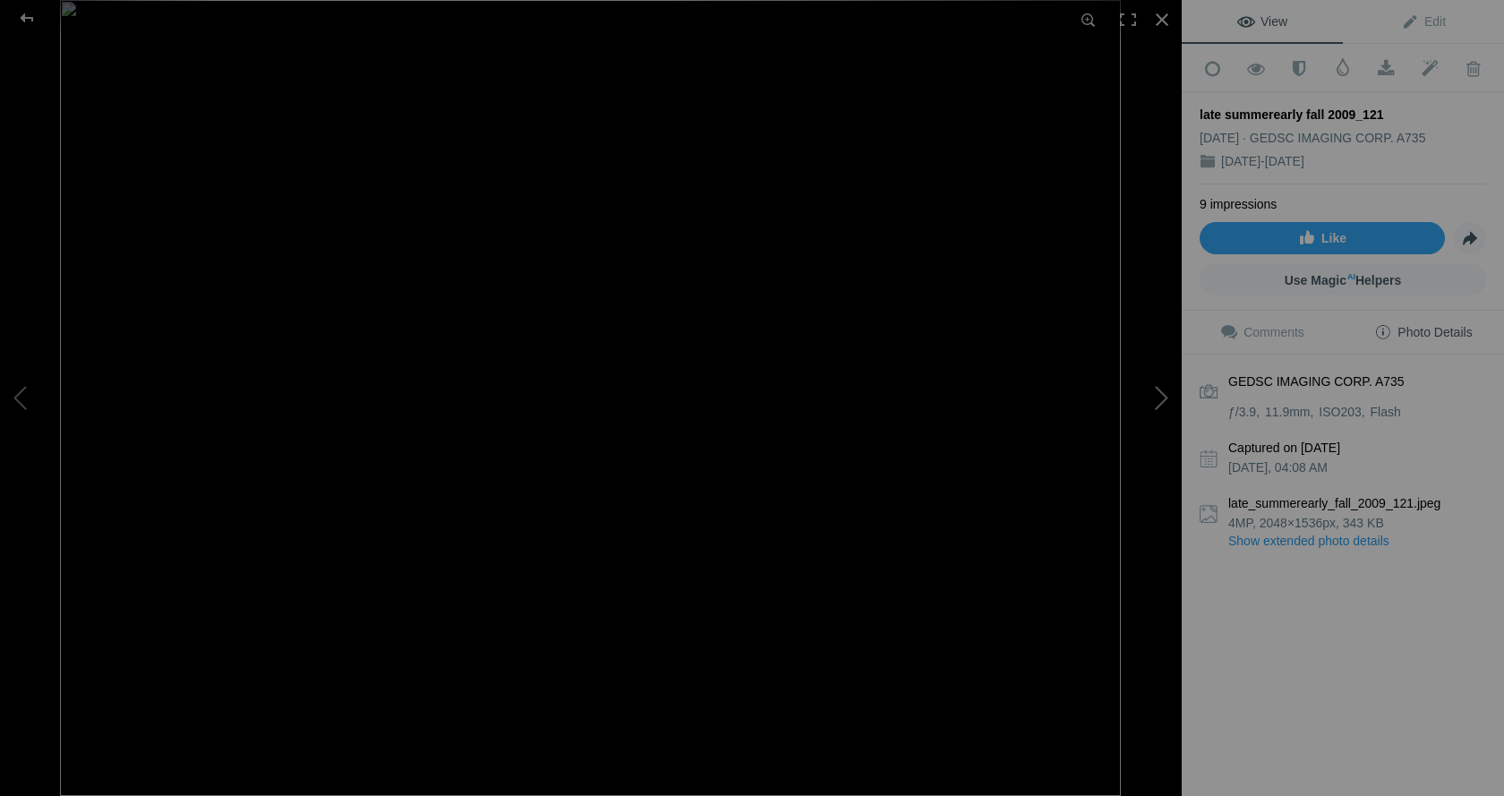
click at [1159, 397] on button at bounding box center [1114, 397] width 134 height 286
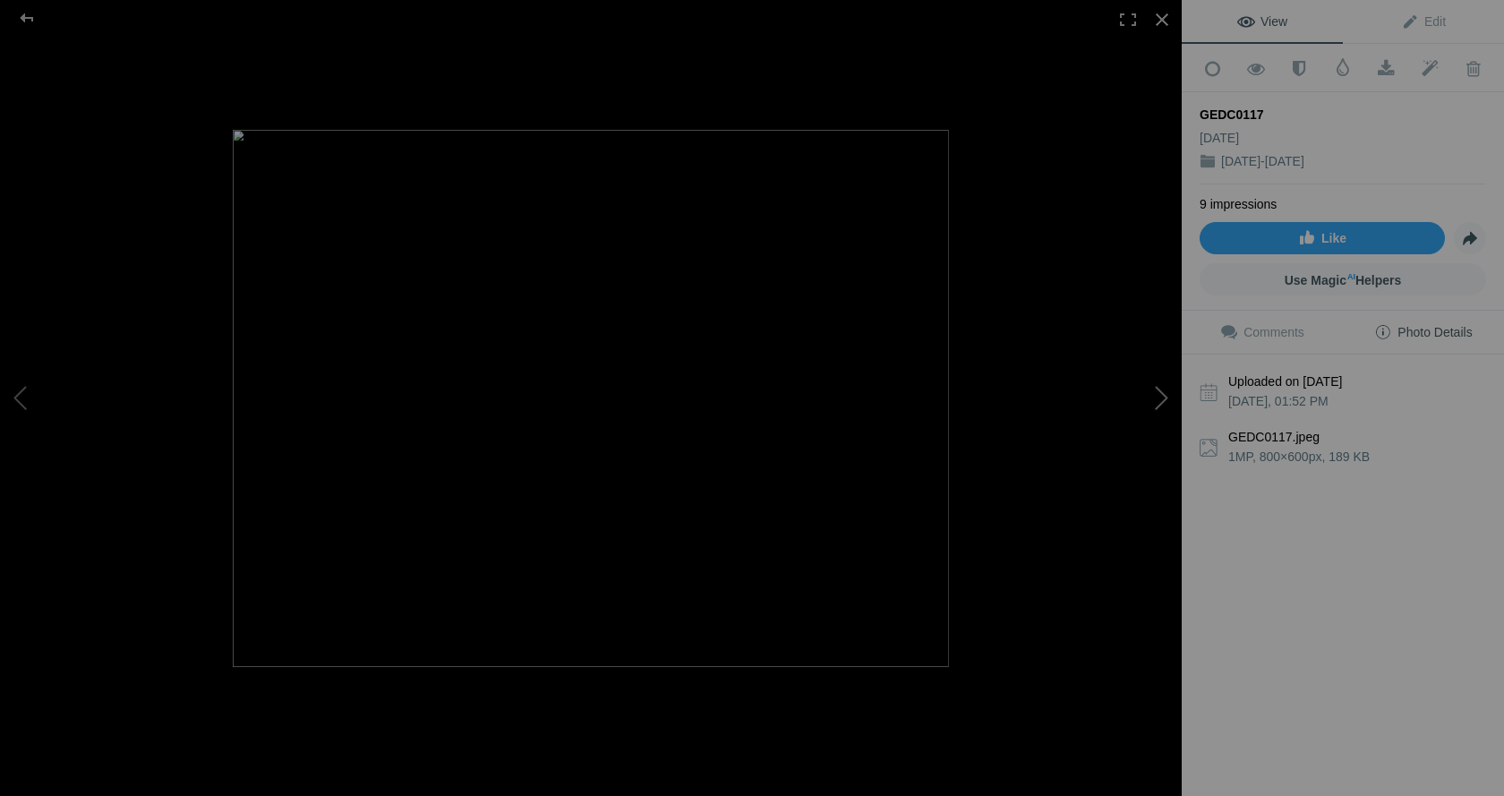
click at [1161, 395] on button at bounding box center [1114, 397] width 134 height 286
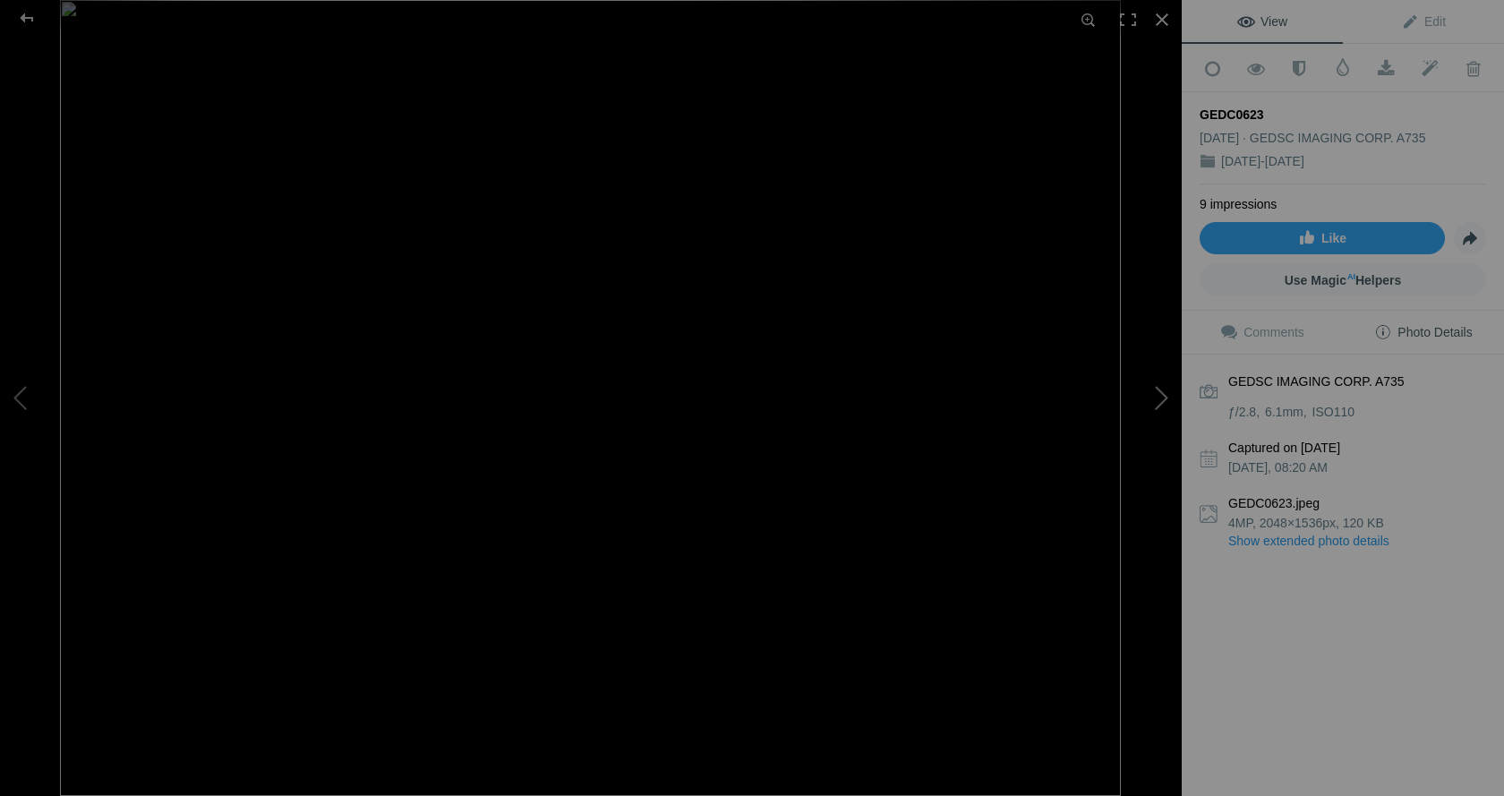
click at [1161, 395] on button at bounding box center [1114, 397] width 134 height 286
click at [1165, 16] on div at bounding box center [1161, 19] width 39 height 39
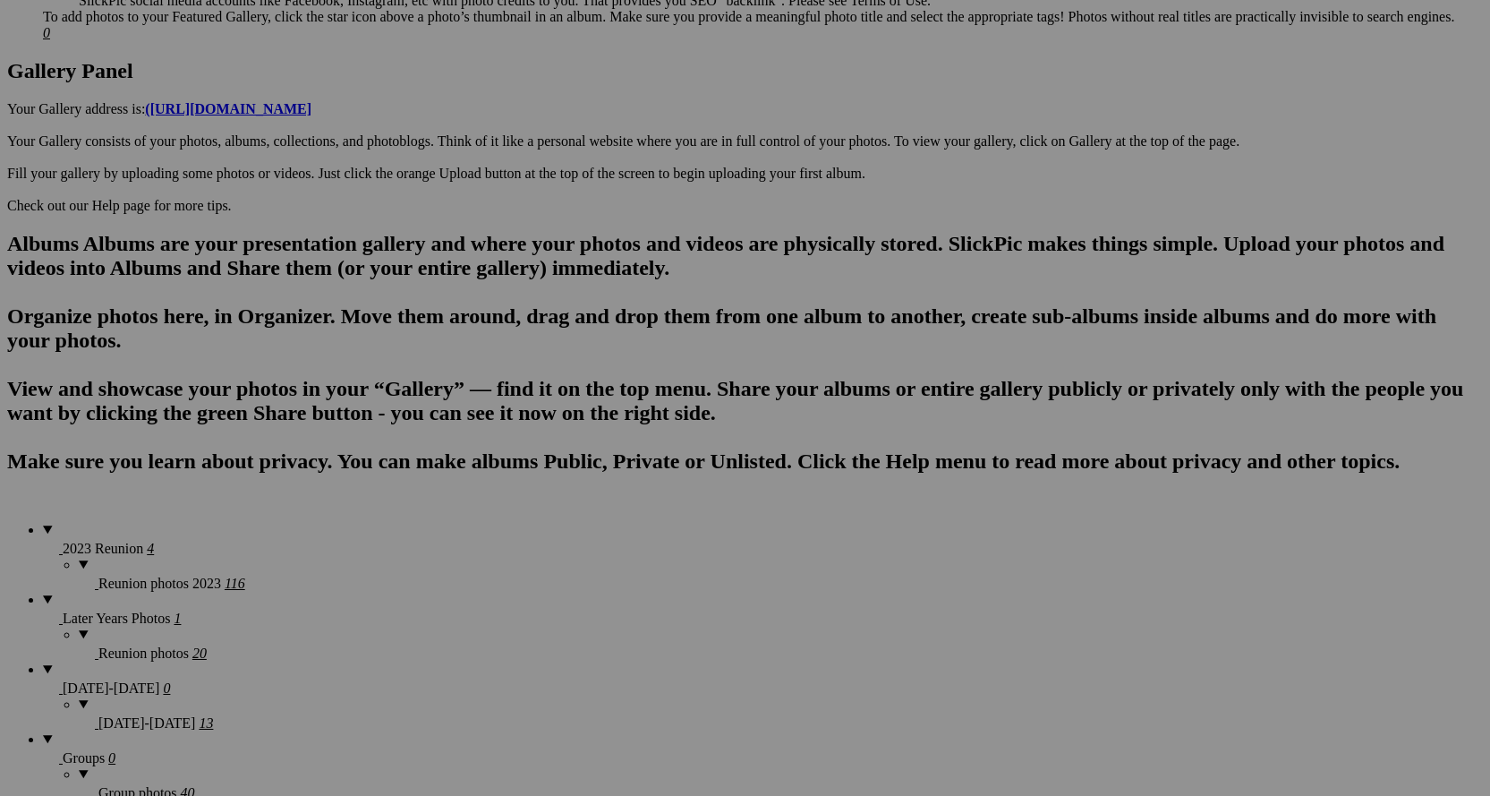
scroll to position [985, 0]
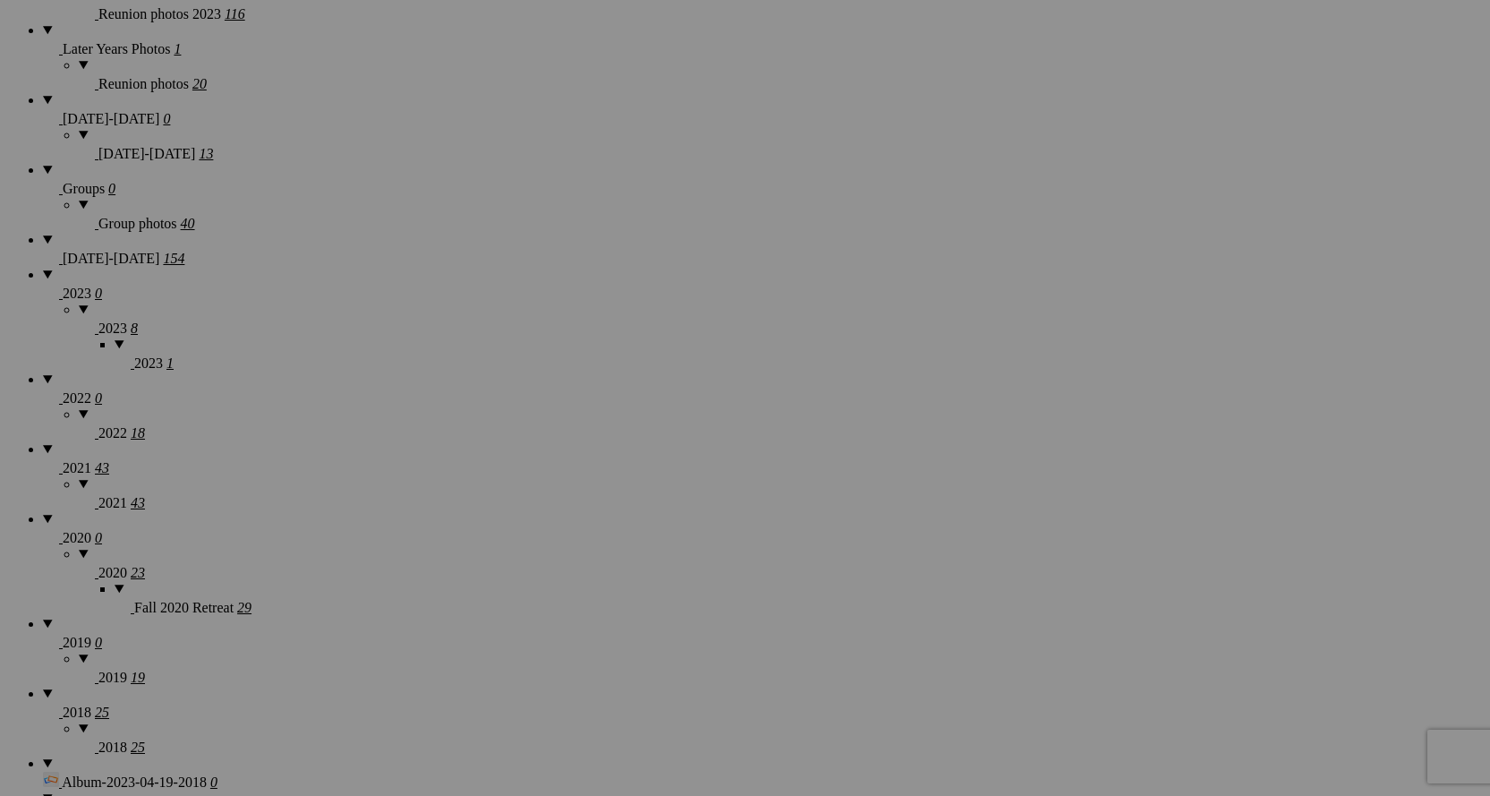
scroll to position [1432, 0]
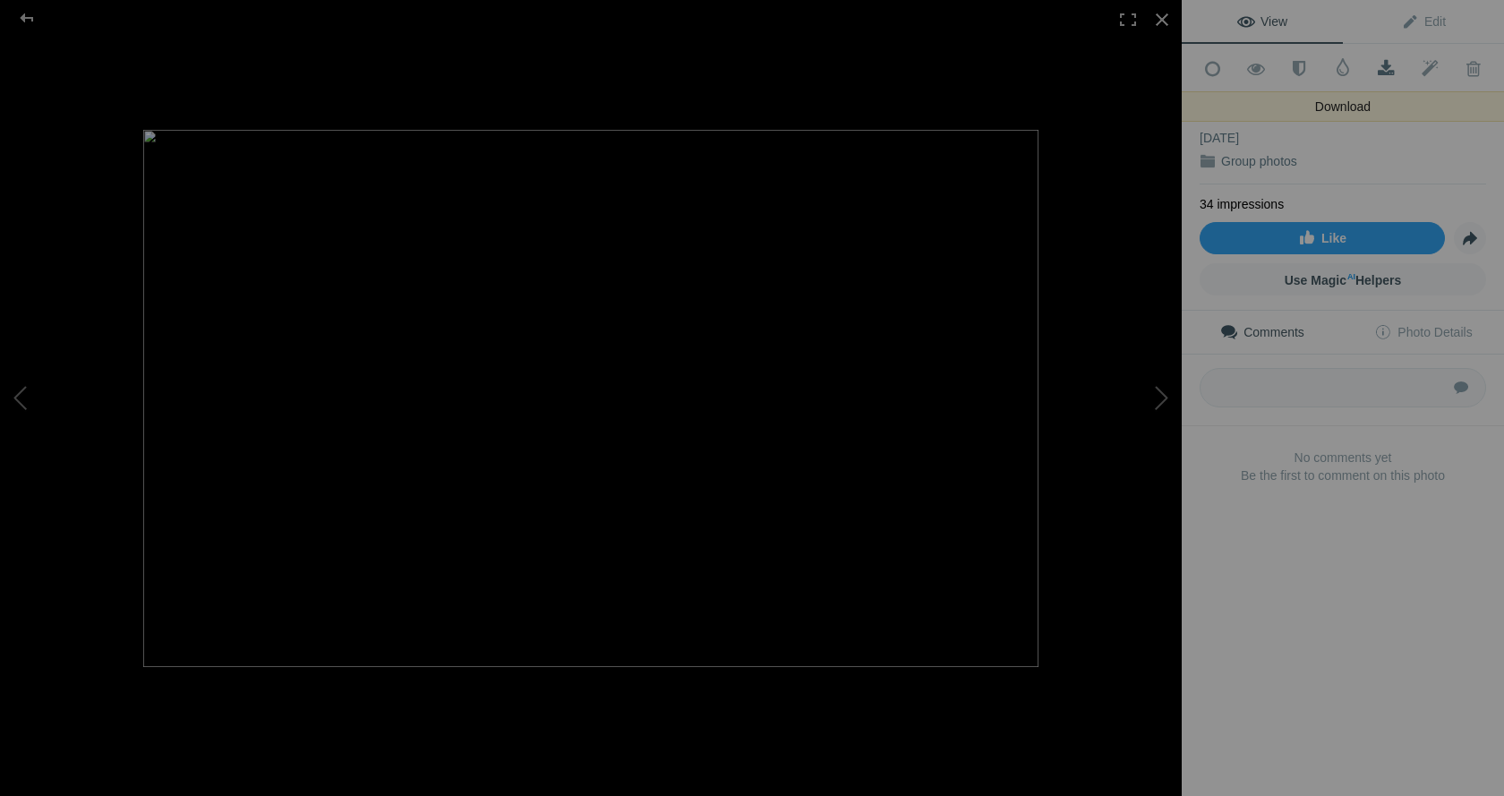
click at [1379, 67] on span at bounding box center [1386, 69] width 44 height 18
click at [1452, 325] on span "Photo Details" at bounding box center [1423, 332] width 98 height 14
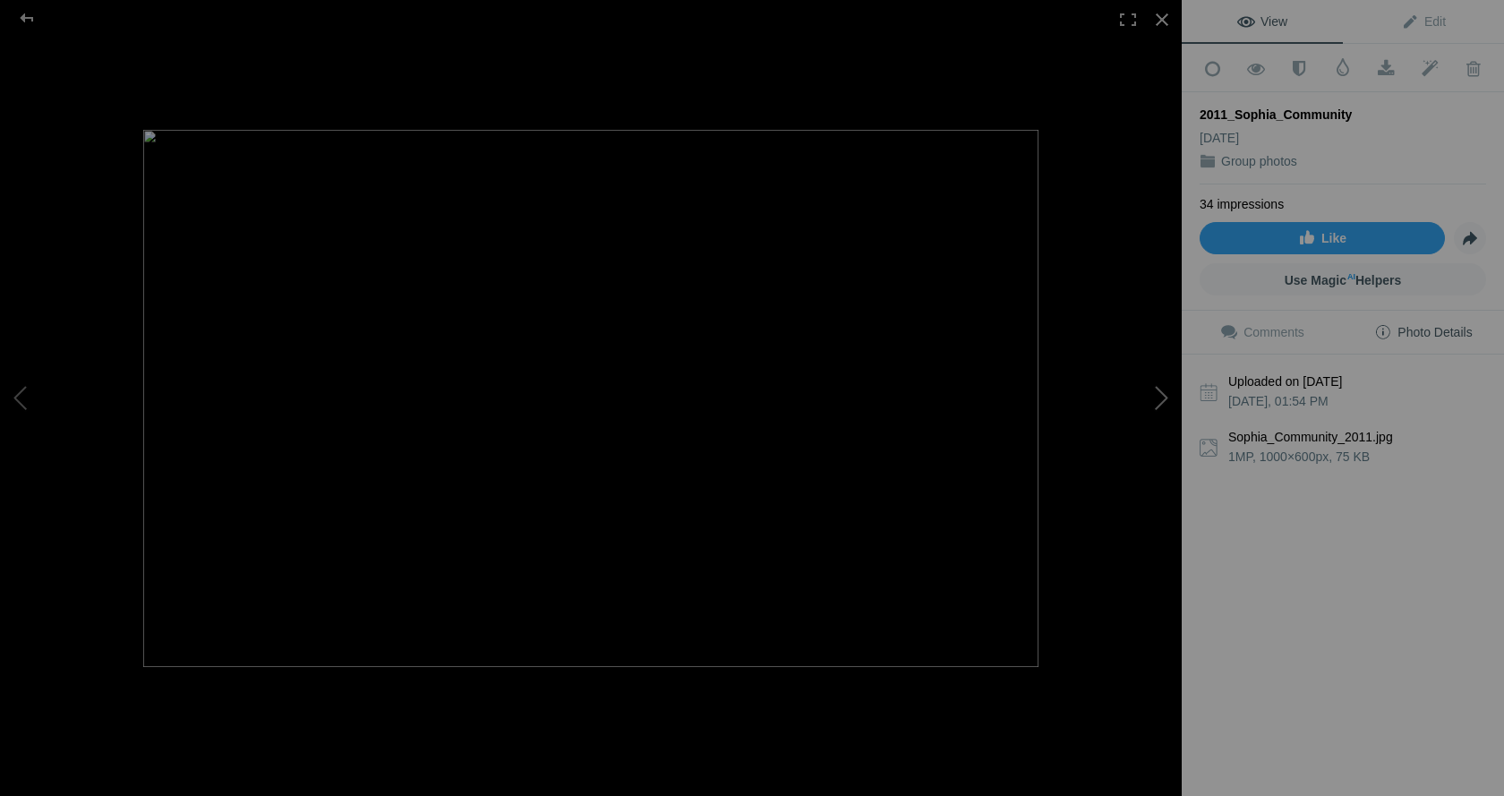
click at [1164, 385] on button at bounding box center [1114, 397] width 134 height 286
click at [19, 386] on button at bounding box center [67, 397] width 134 height 286
click at [1425, 593] on div "View Edit Add to Quick Collection Remove from Quick Collection Hide from Public…" at bounding box center [1343, 398] width 322 height 796
click at [1159, 394] on button at bounding box center [1114, 397] width 134 height 286
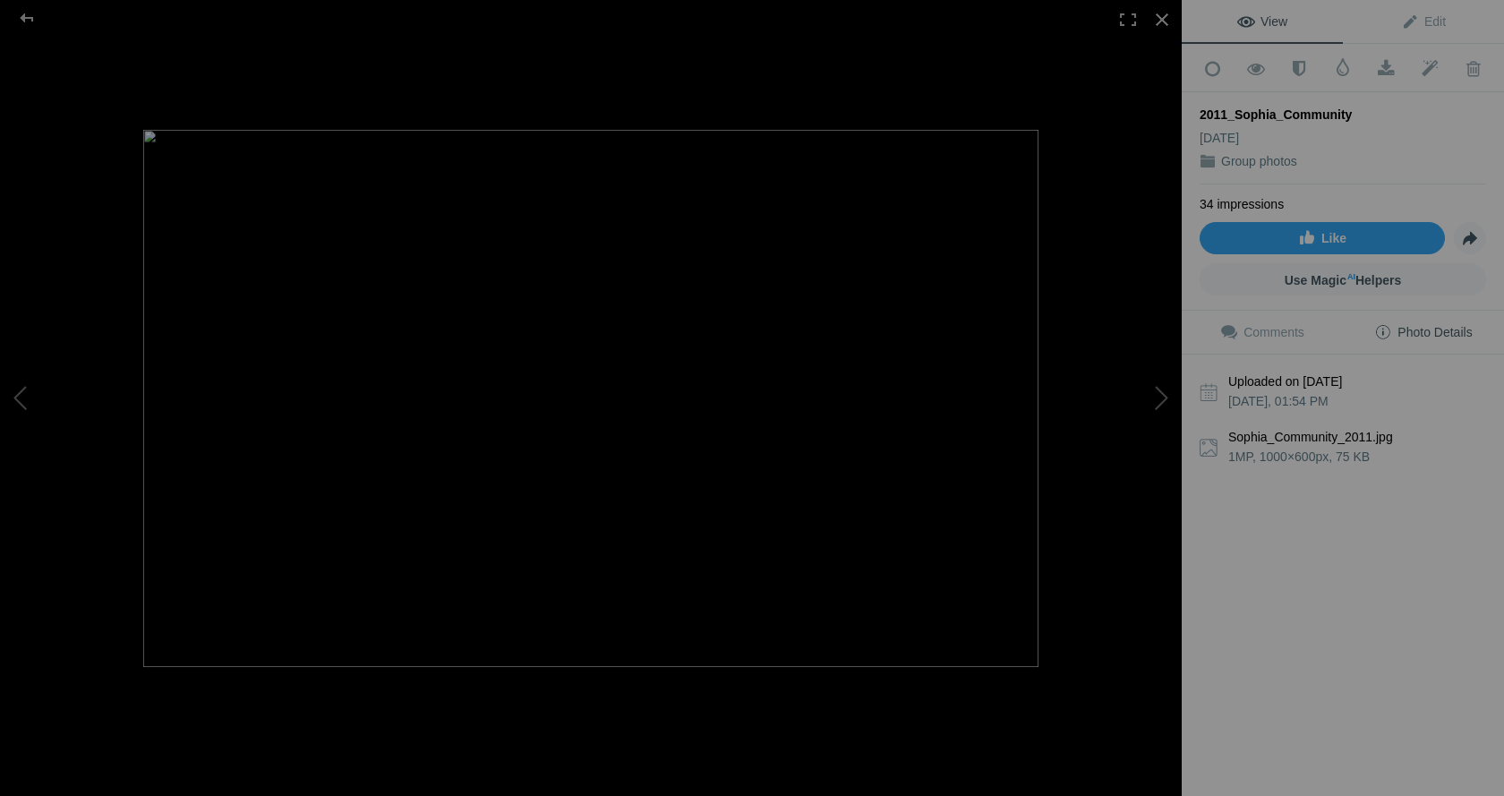
click at [1465, 539] on div "Comments Photo Details Submit No comments yet Be the first to comment on this p…" at bounding box center [1343, 440] width 322 height 259
click at [1366, 674] on div "View Edit Add to Quick Collection Remove from Quick Collection Hide from Public…" at bounding box center [1343, 398] width 322 height 796
click at [1155, 13] on div at bounding box center [1161, 19] width 39 height 39
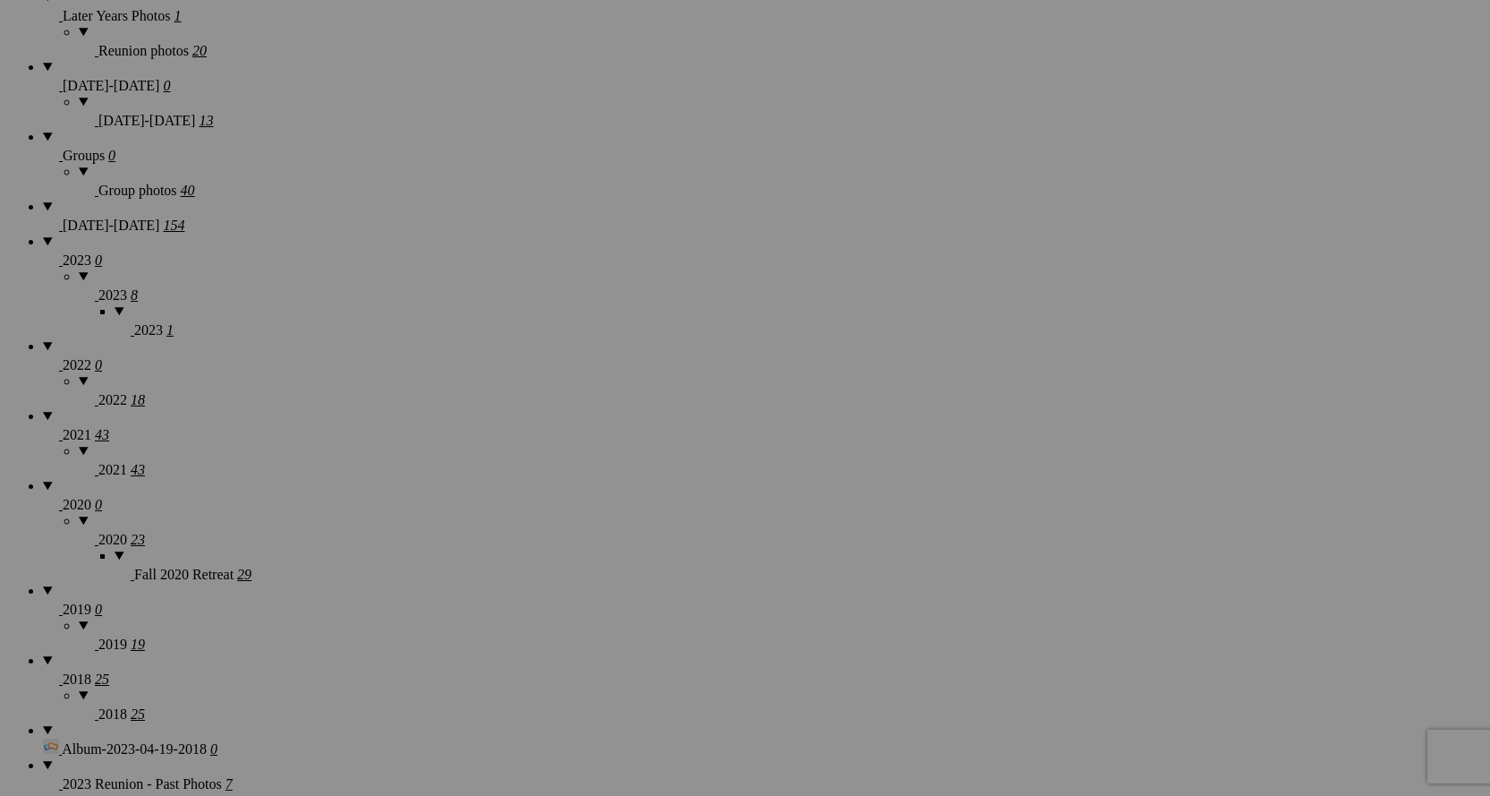
scroll to position [1611, 0]
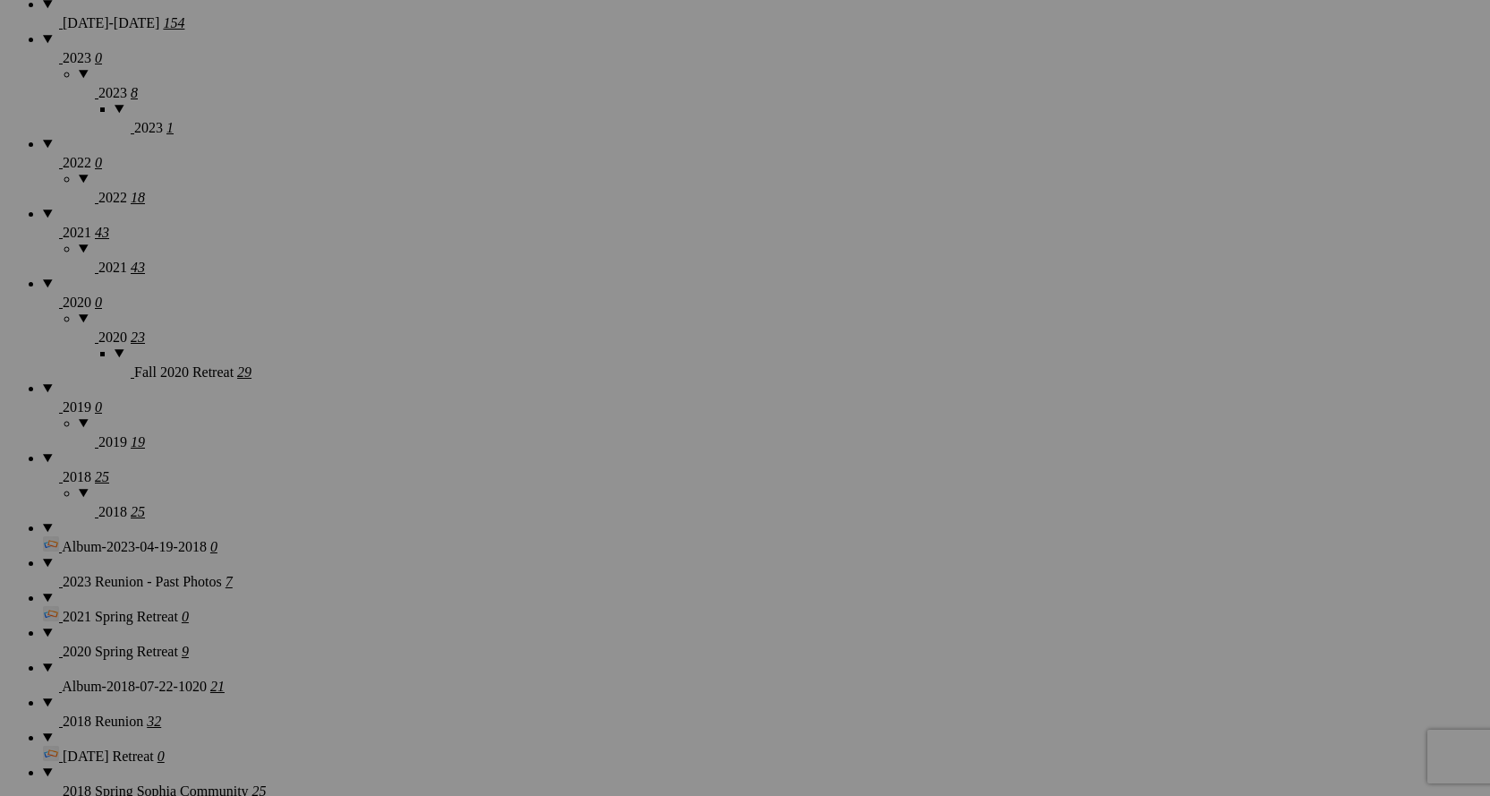
scroll to position [1701, 0]
click at [113, 604] on section "Upload Get Adobe® Lightroom® plug-in here Search FEATURED GALLERY Visible Invis…" at bounding box center [745, 728] width 1476 height 4050
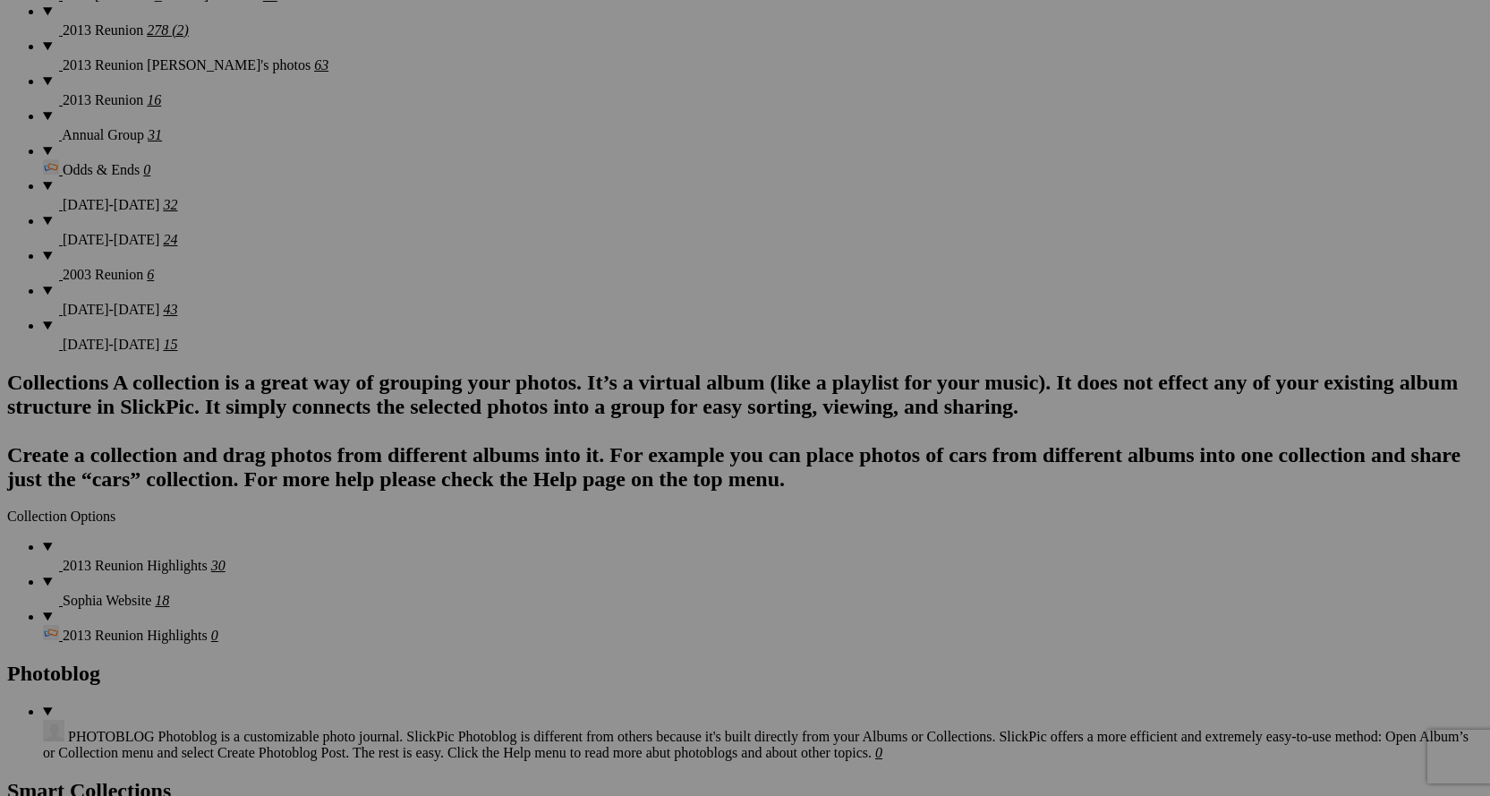
scroll to position [2923, 0]
